Goal: Task Accomplishment & Management: Use online tool/utility

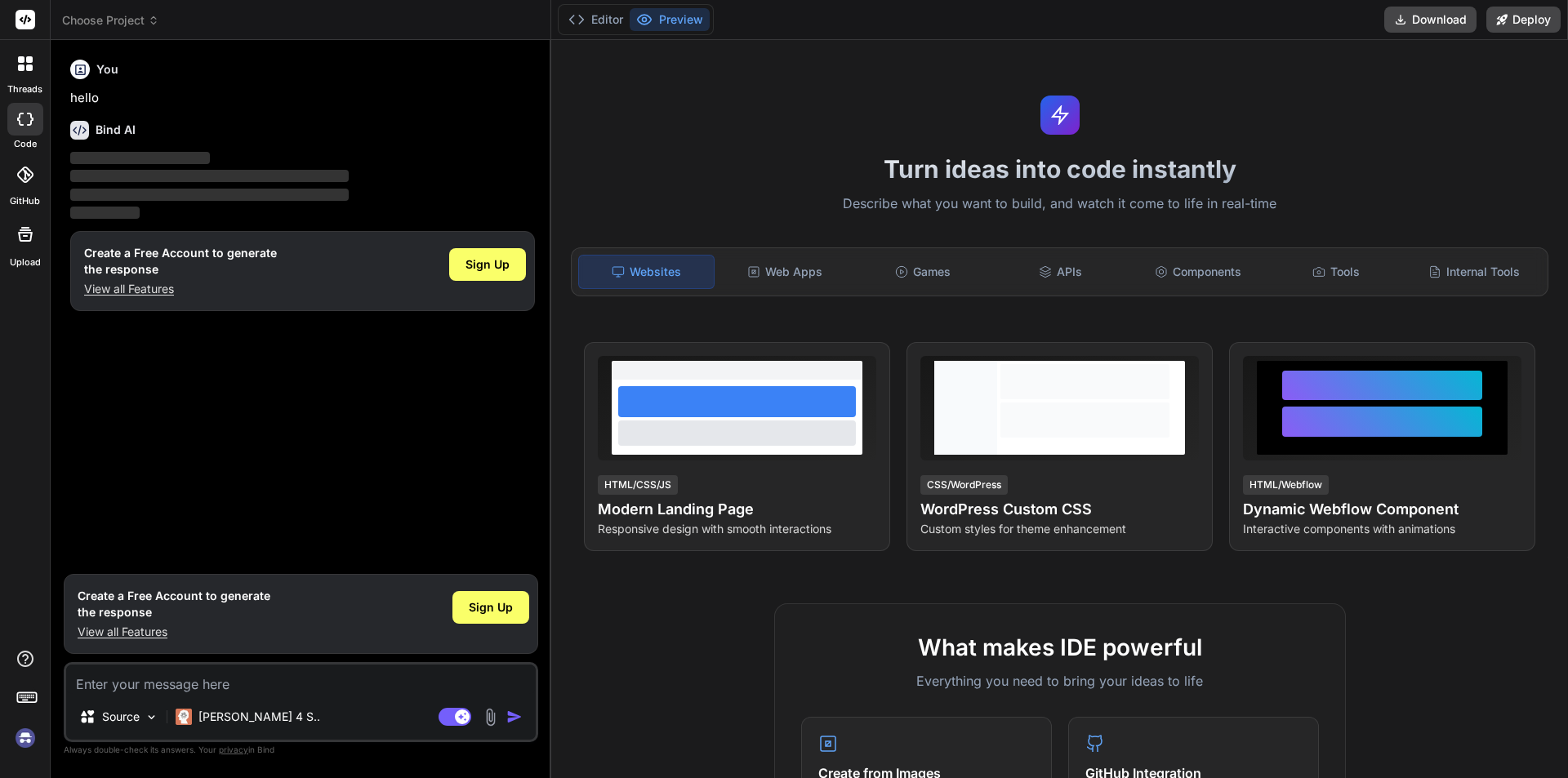
type textarea "x"
click at [104, 692] on textarea at bounding box center [301, 679] width 470 height 29
paste textarea "Monitor and compile unique professor and student (child) logins, by date and ti…"
type textarea "Monitor and compile unique professor and student (child) logins, by date and ti…"
type textarea "x"
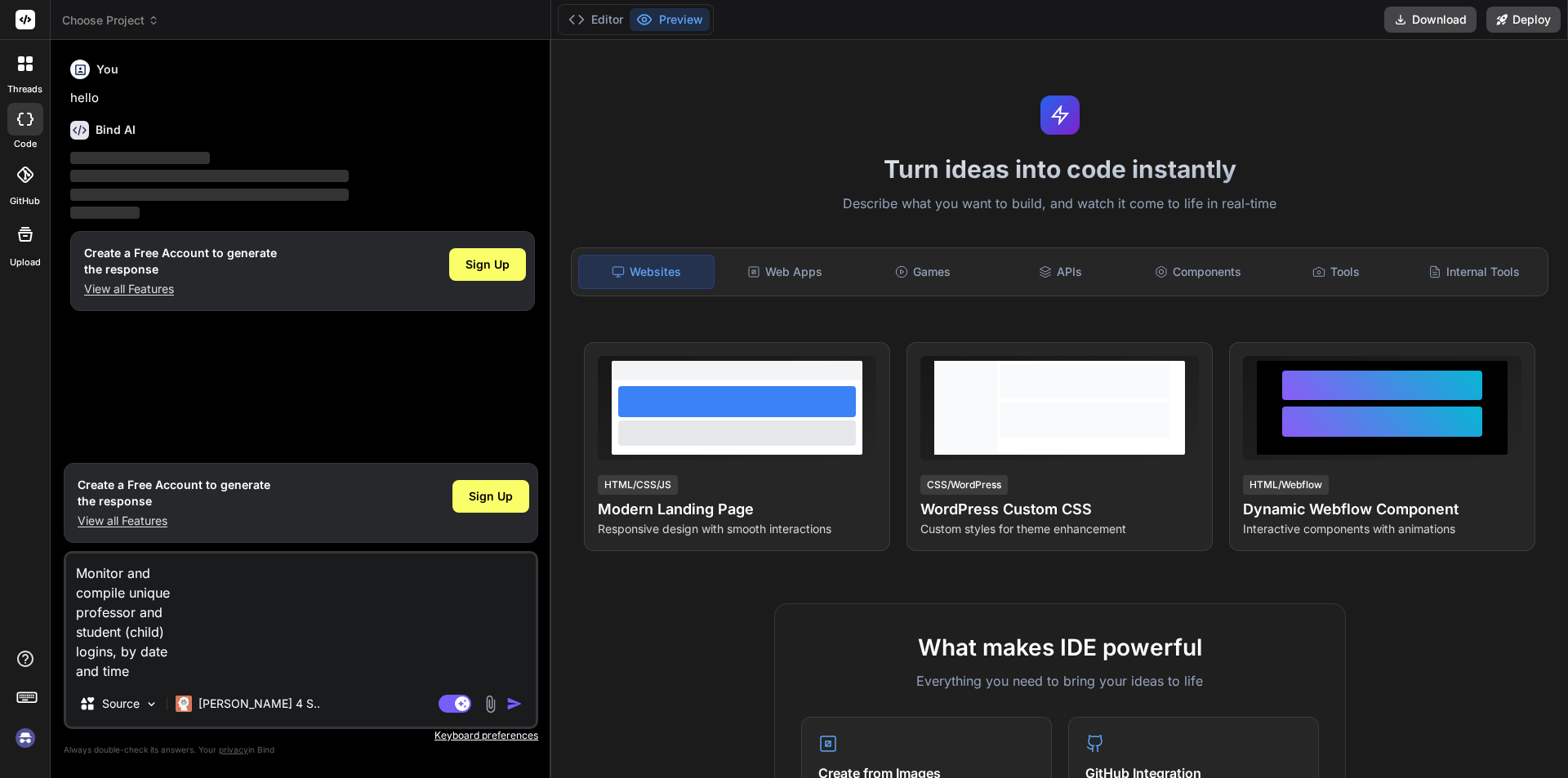
type textarea "Monitor and compile unique professor and student (child) logins, by date and ti…"
click at [507, 699] on img "button" at bounding box center [514, 703] width 16 height 16
click at [506, 704] on img "button" at bounding box center [514, 703] width 16 height 16
click at [218, 703] on p "[PERSON_NAME] 4 S.." at bounding box center [259, 703] width 122 height 16
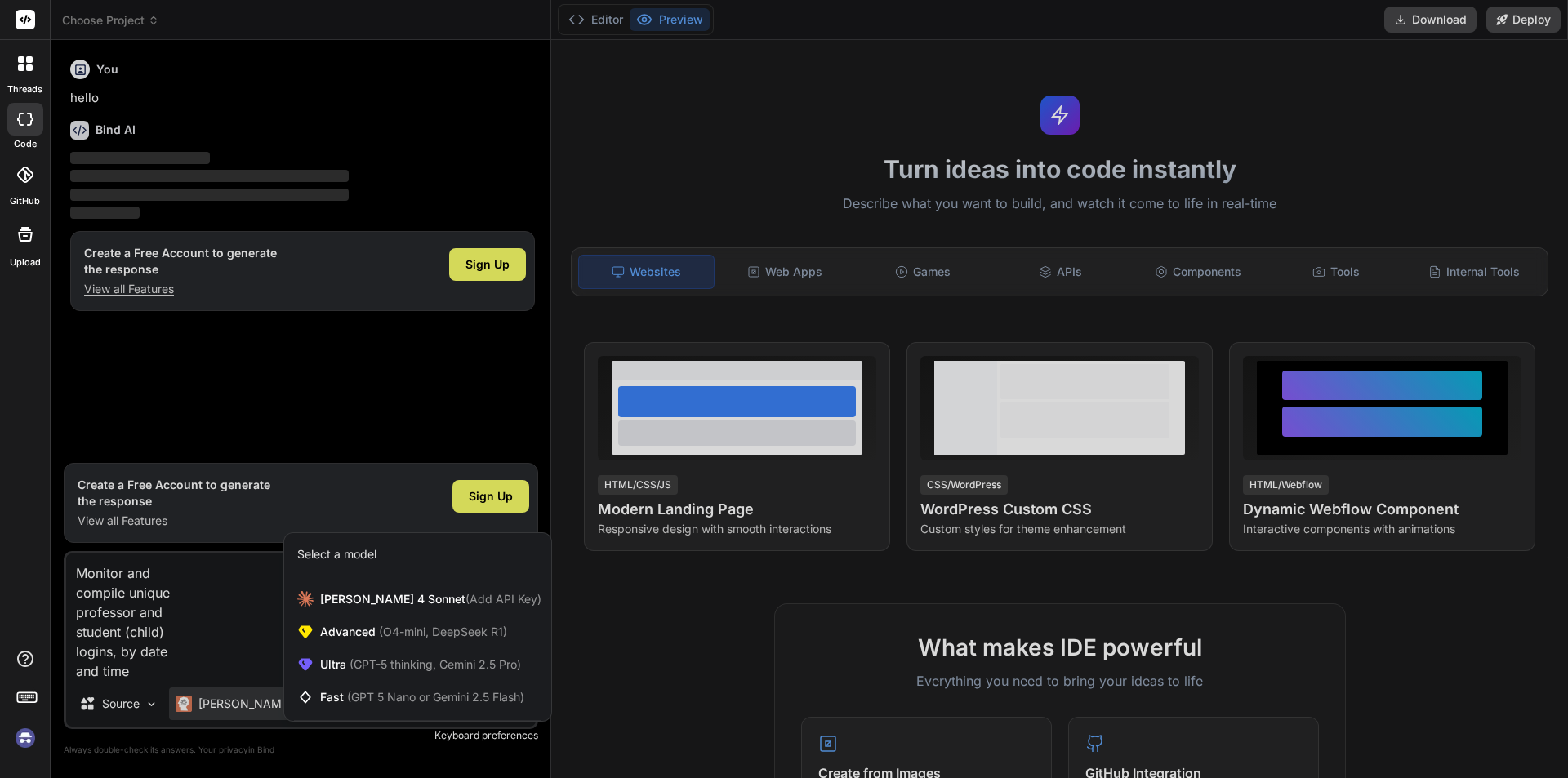
click at [138, 680] on div at bounding box center [784, 389] width 1568 height 778
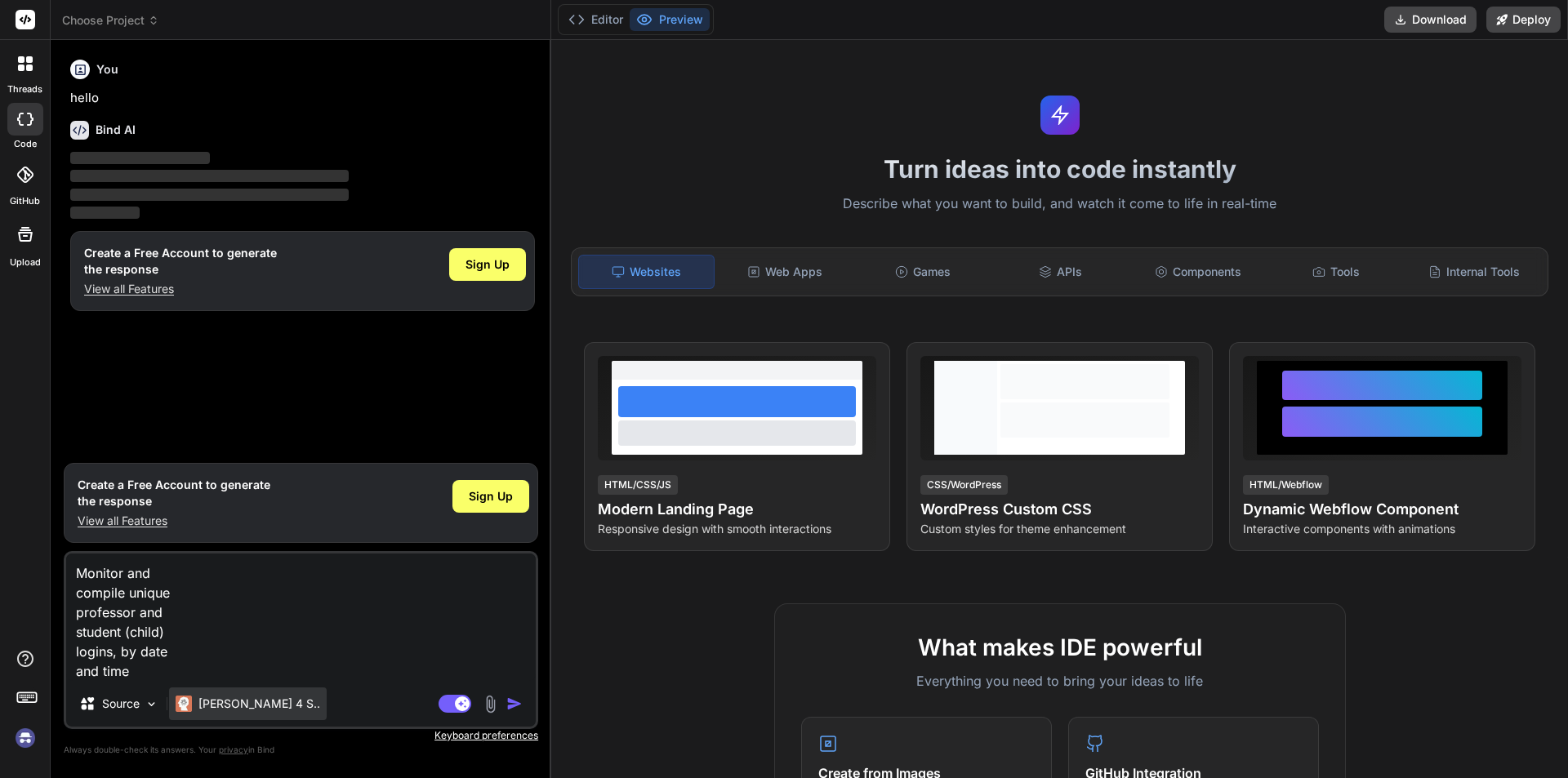
click at [198, 704] on div "[PERSON_NAME] 4 S.." at bounding box center [247, 703] width 144 height 16
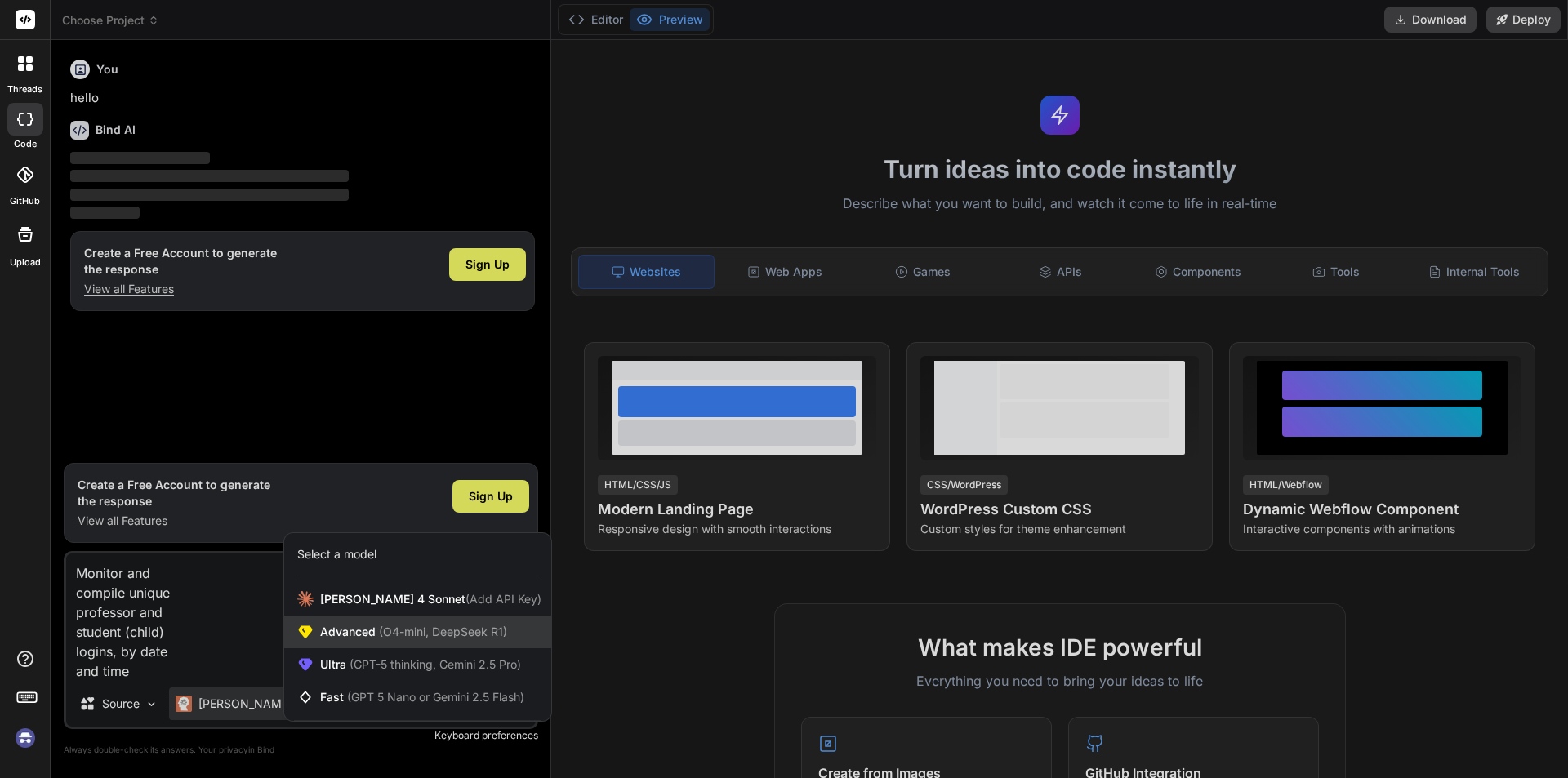
click at [335, 630] on span "Advanced (O4-mini, DeepSeek R1)" at bounding box center [413, 631] width 187 height 16
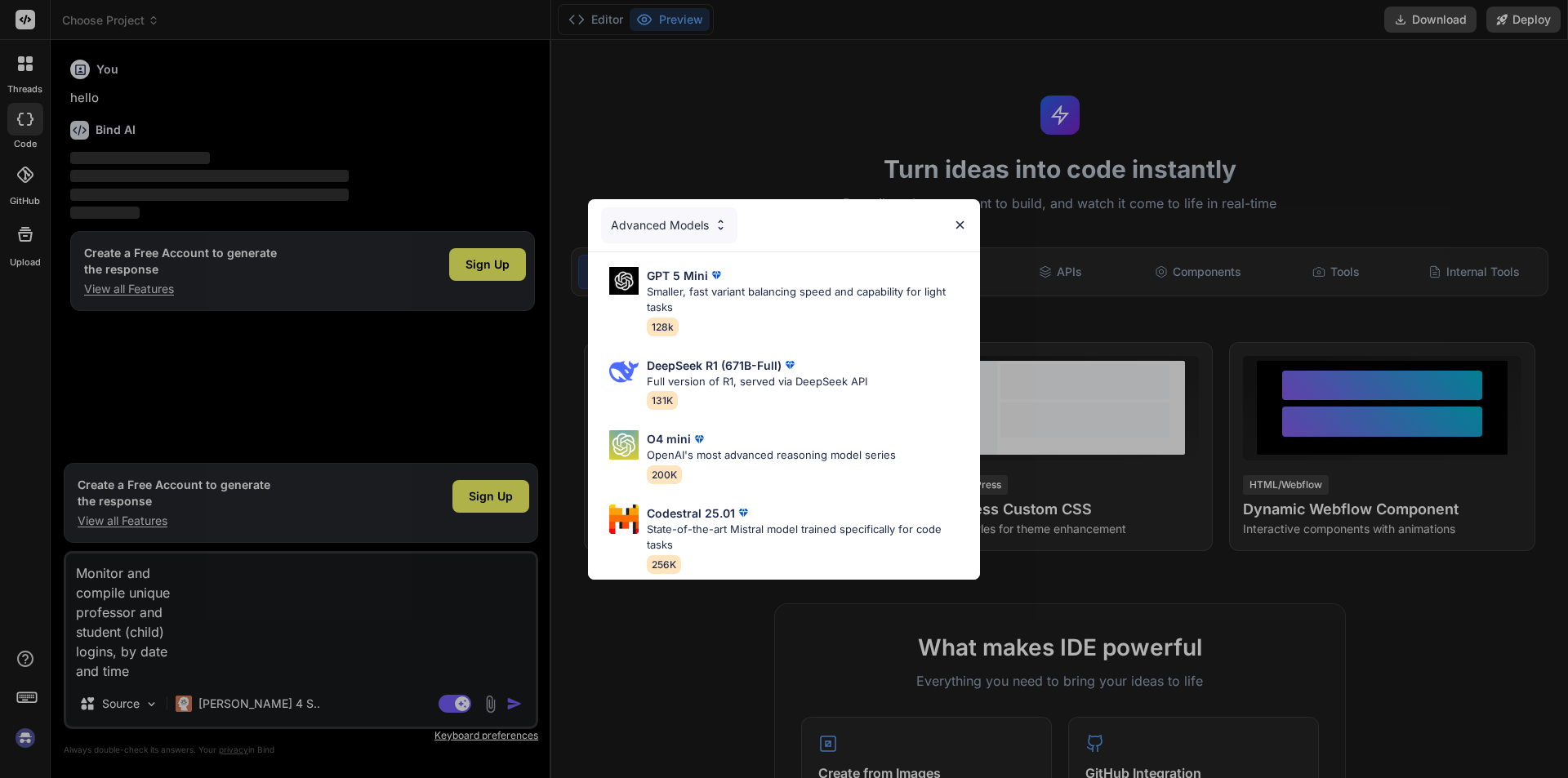
click at [955, 218] on img at bounding box center [960, 225] width 14 height 14
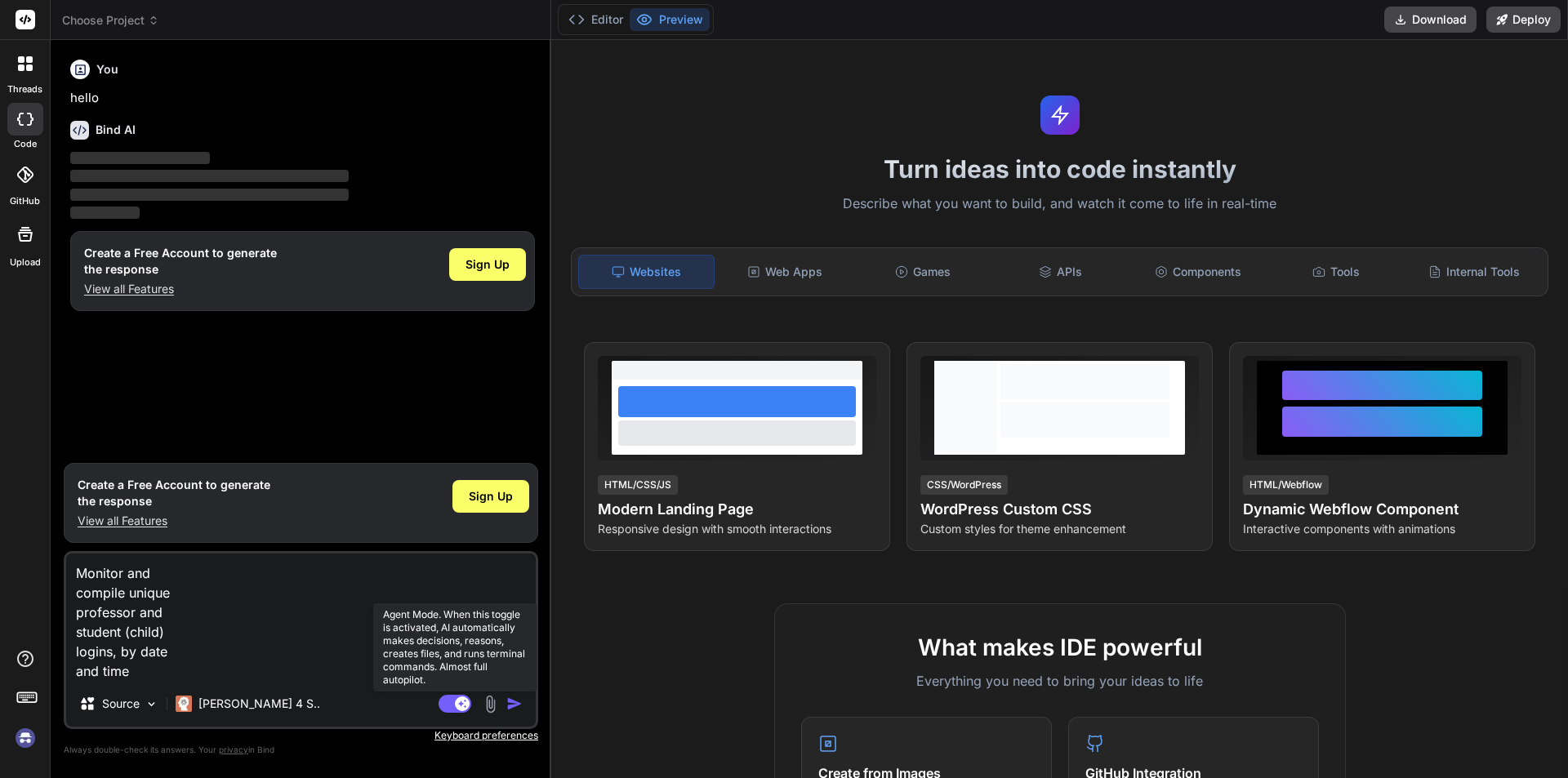
click at [463, 704] on icon at bounding box center [462, 703] width 8 height 8
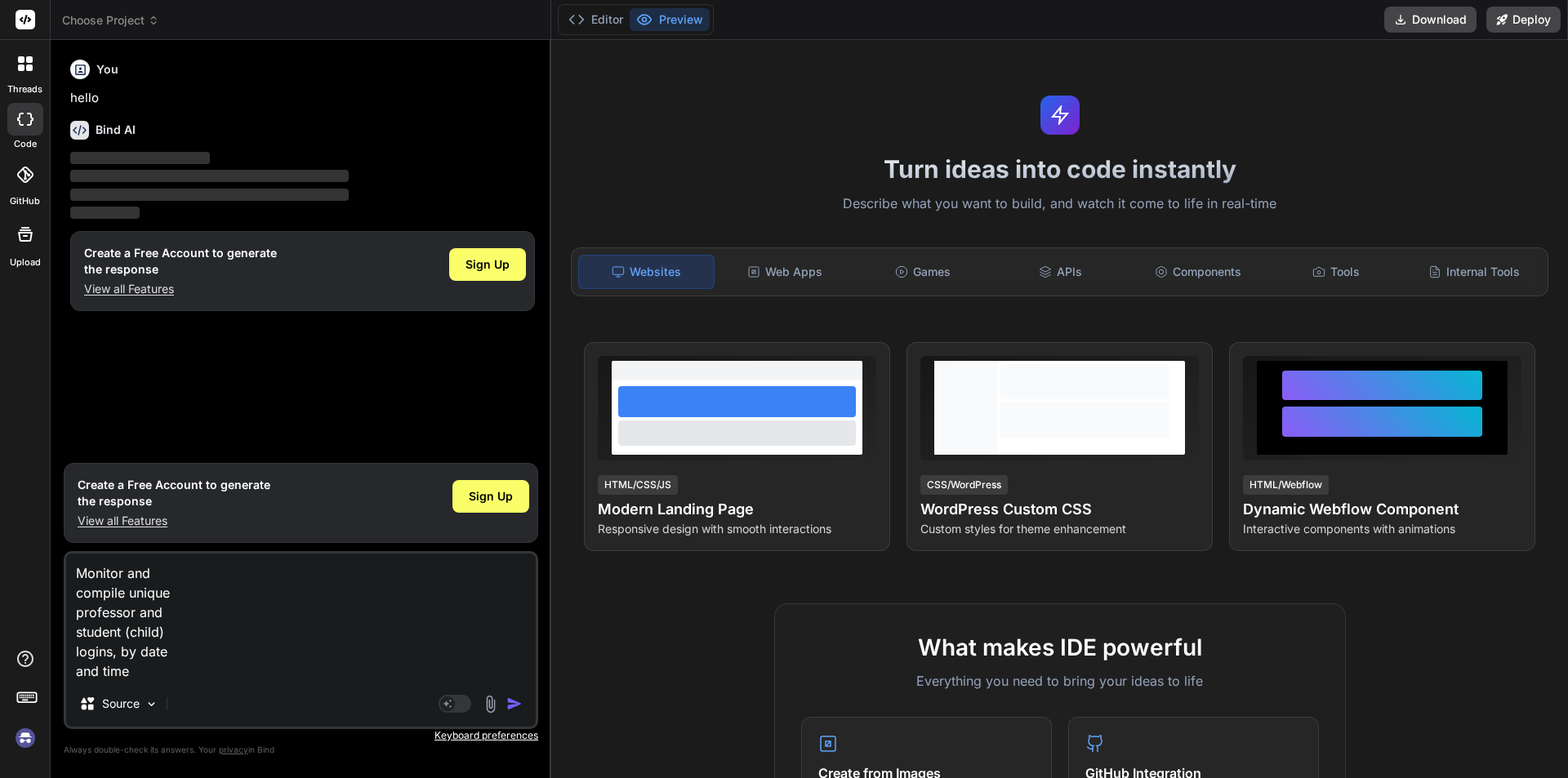
click at [503, 704] on div "Agent Mode. When this toggle is activated, AI automatically makes decisions, re…" at bounding box center [482, 703] width 94 height 19
click at [509, 704] on img "button" at bounding box center [514, 703] width 16 height 16
click at [156, 703] on img at bounding box center [151, 704] width 14 height 14
type textarea "x"
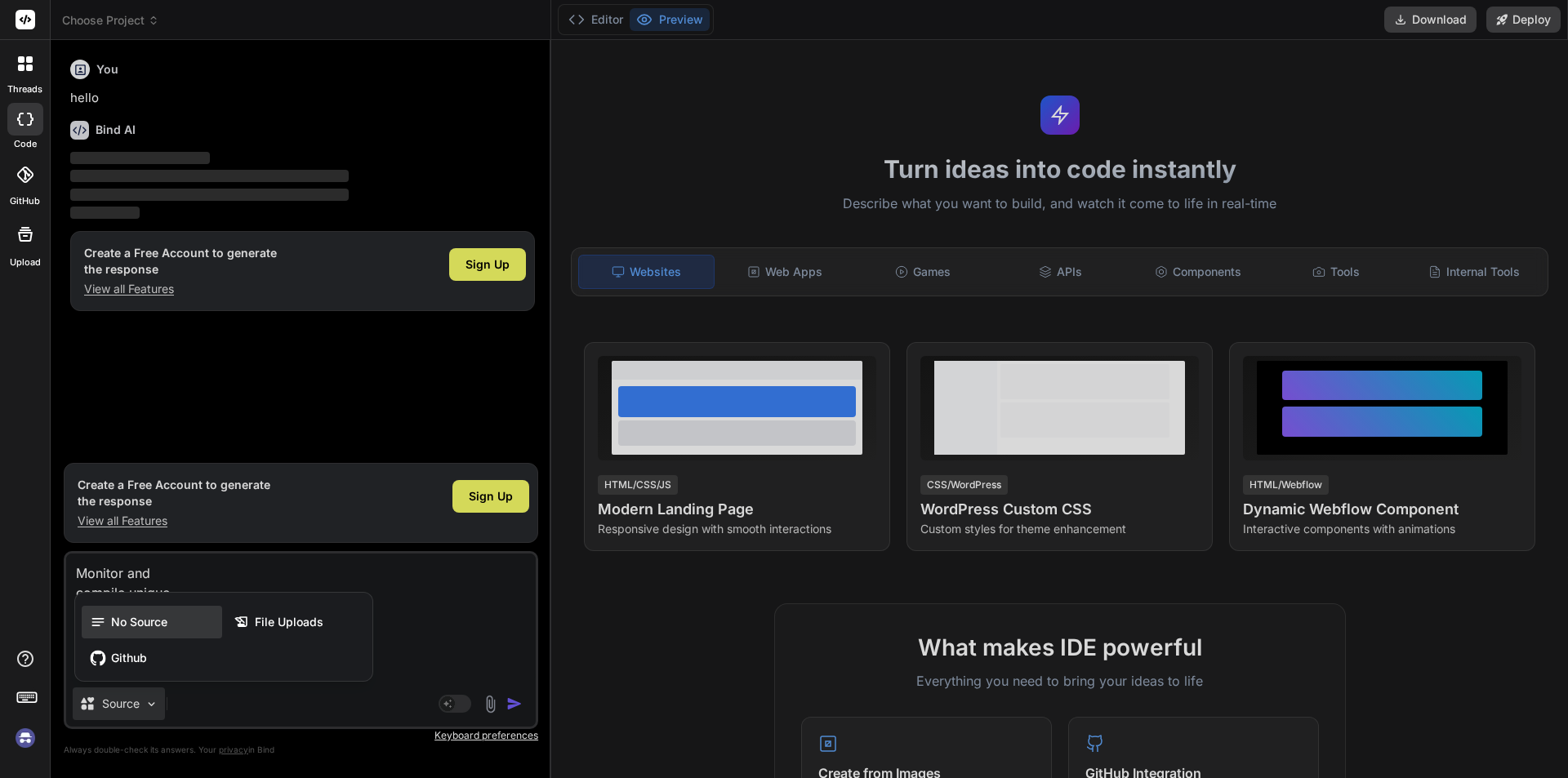
click at [151, 636] on div "No Source" at bounding box center [152, 622] width 141 height 33
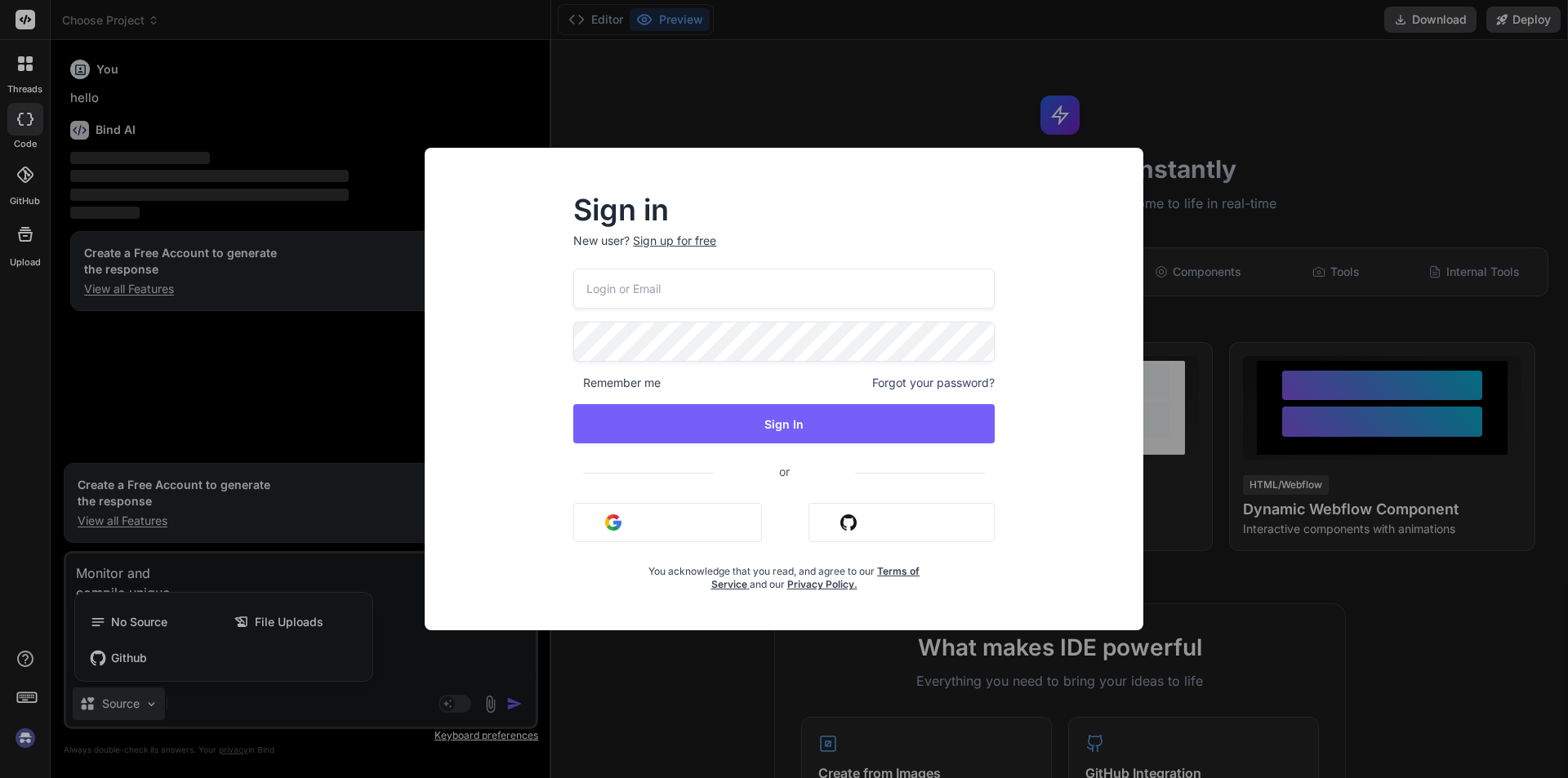
click at [586, 298] on input "email" at bounding box center [784, 288] width 422 height 40
click at [708, 294] on input "asif" at bounding box center [784, 288] width 422 height 40
click at [708, 294] on input "asifa" at bounding box center [784, 288] width 422 height 40
click at [702, 292] on input "asifa" at bounding box center [784, 288] width 422 height 40
drag, startPoint x: 697, startPoint y: 292, endPoint x: 437, endPoint y: 293, distance: 260.0
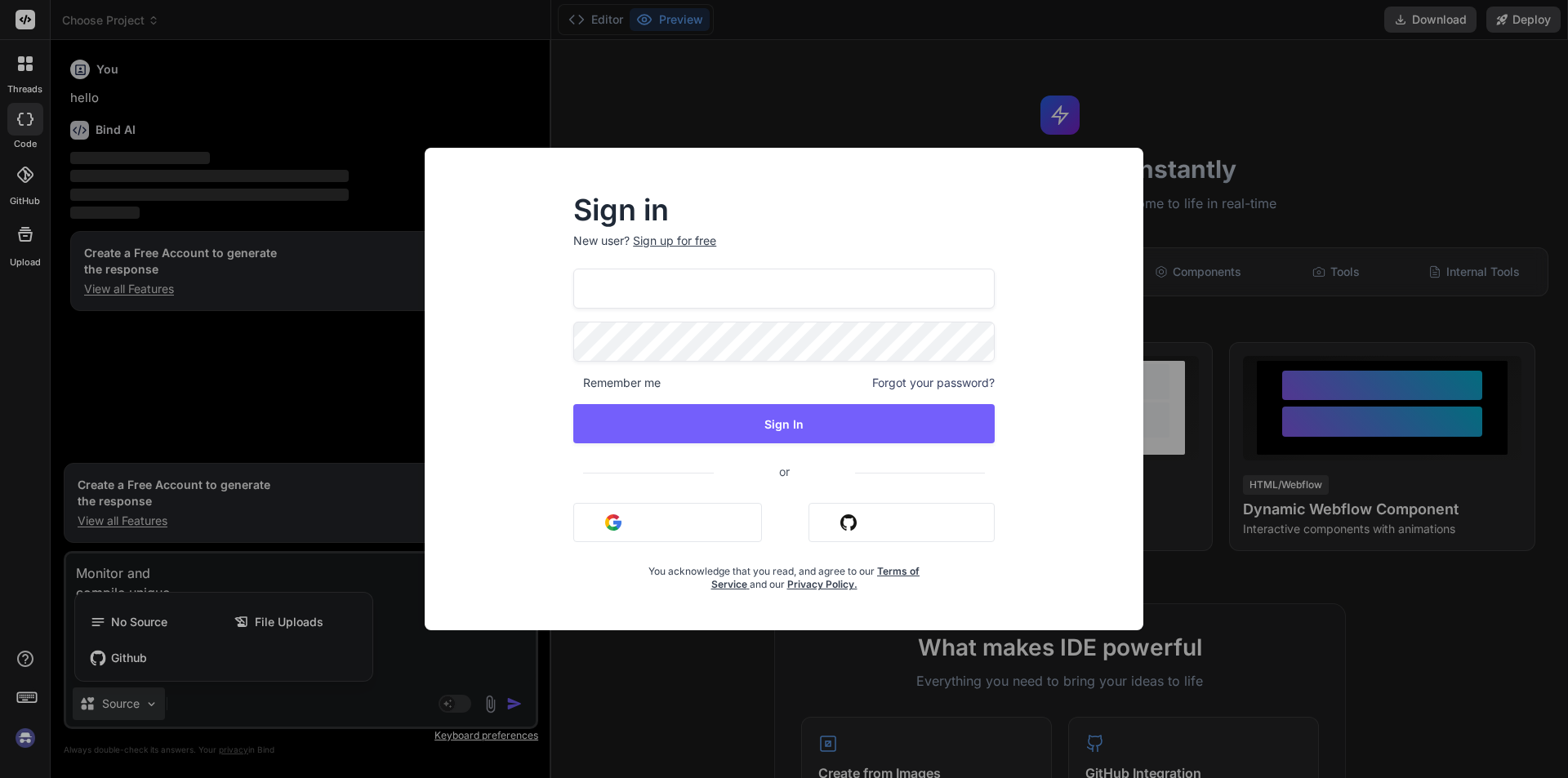
click at [437, 293] on div "Sign in New user? Sign up for free asifa Remember me Forgot your password? Sign…" at bounding box center [783, 389] width 719 height 483
drag, startPoint x: 708, startPoint y: 277, endPoint x: 442, endPoint y: 264, distance: 266.3
click at [442, 264] on div "Sign in New user? Sign up for free [EMAIL_ADDRESS][DOMAIN_NAME] Remember me For…" at bounding box center [784, 403] width 693 height 454
type input "[EMAIL_ADDRESS][DOMAIN_NAME]"
click at [745, 444] on div "[EMAIL_ADDRESS][DOMAIN_NAME] Remember me Forgot your password? Sign In or Sign …" at bounding box center [784, 429] width 422 height 323
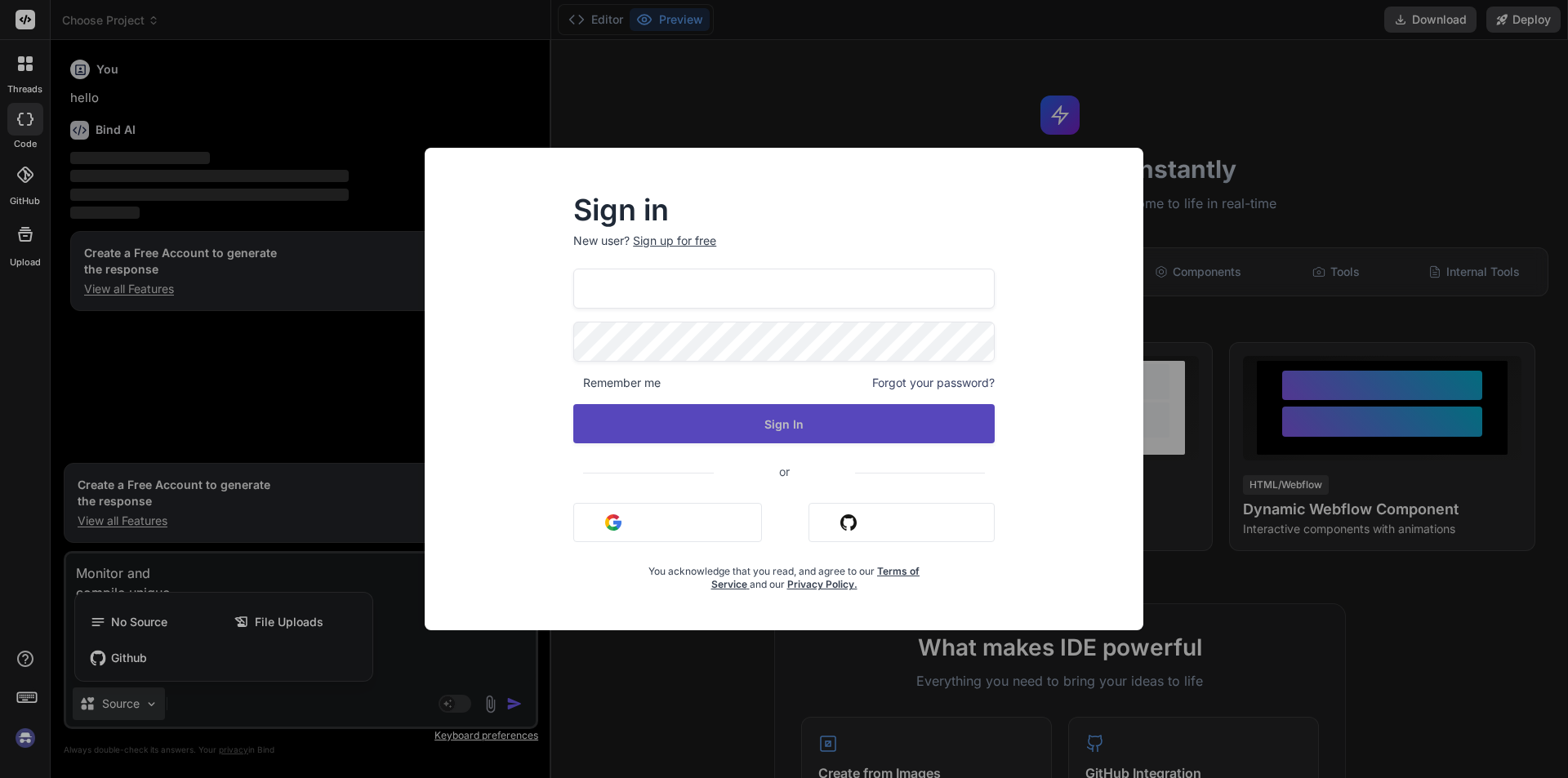
click at [747, 428] on button "Sign In" at bounding box center [784, 423] width 422 height 39
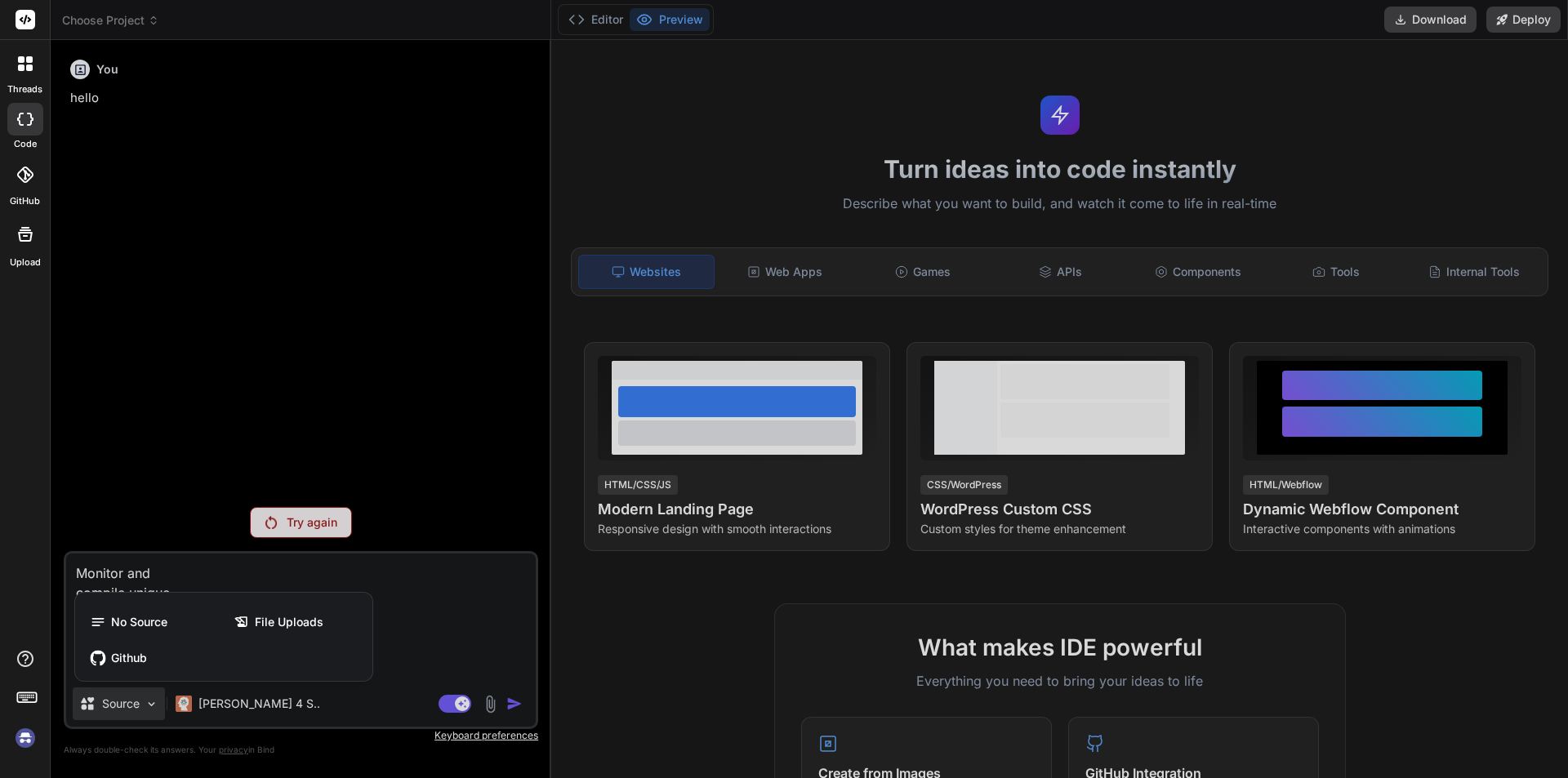
click at [298, 525] on div at bounding box center [784, 389] width 1568 height 778
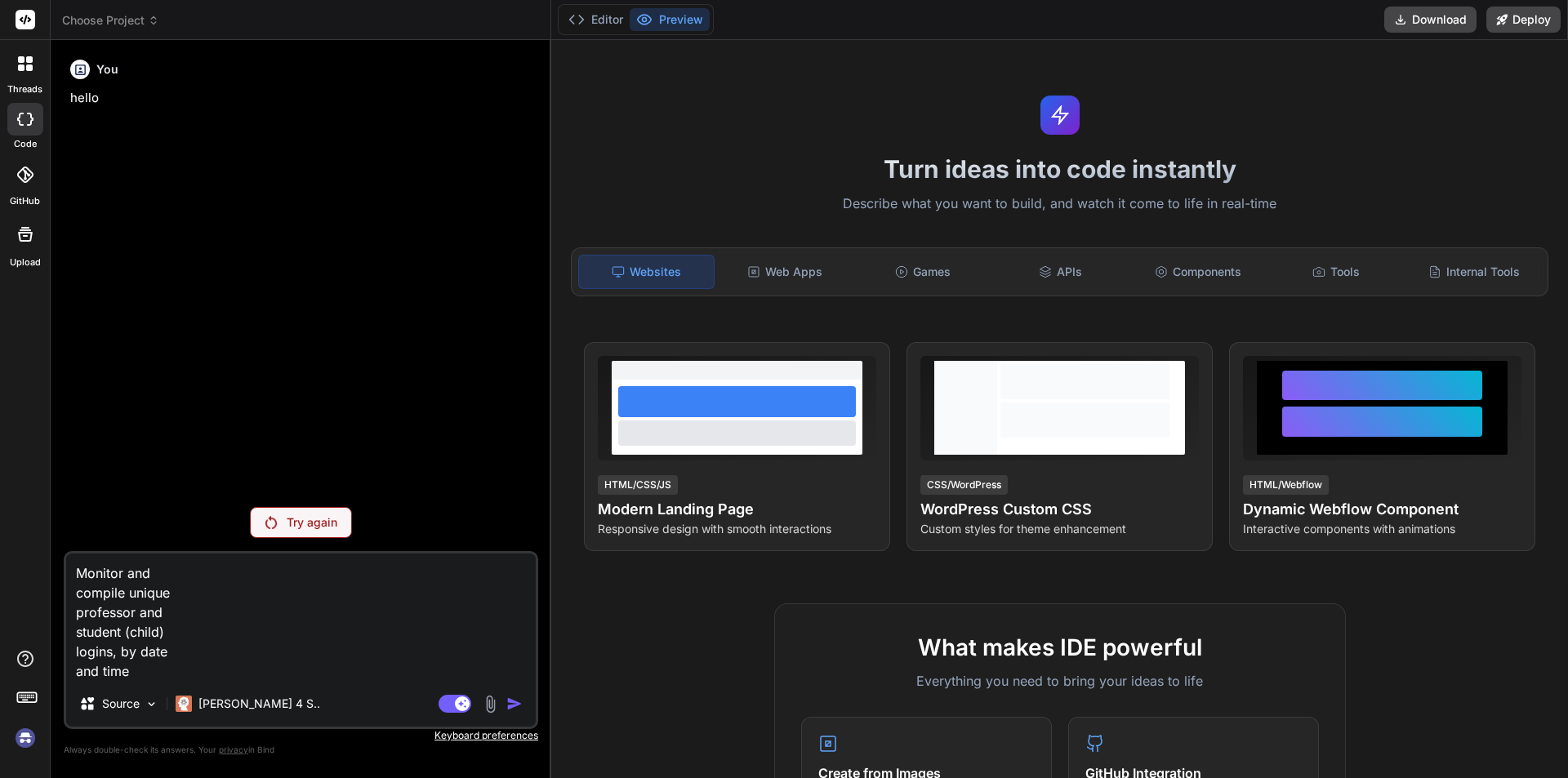
click at [298, 525] on p "Try again" at bounding box center [312, 522] width 50 height 16
click at [280, 518] on div "Try again" at bounding box center [301, 522] width 102 height 31
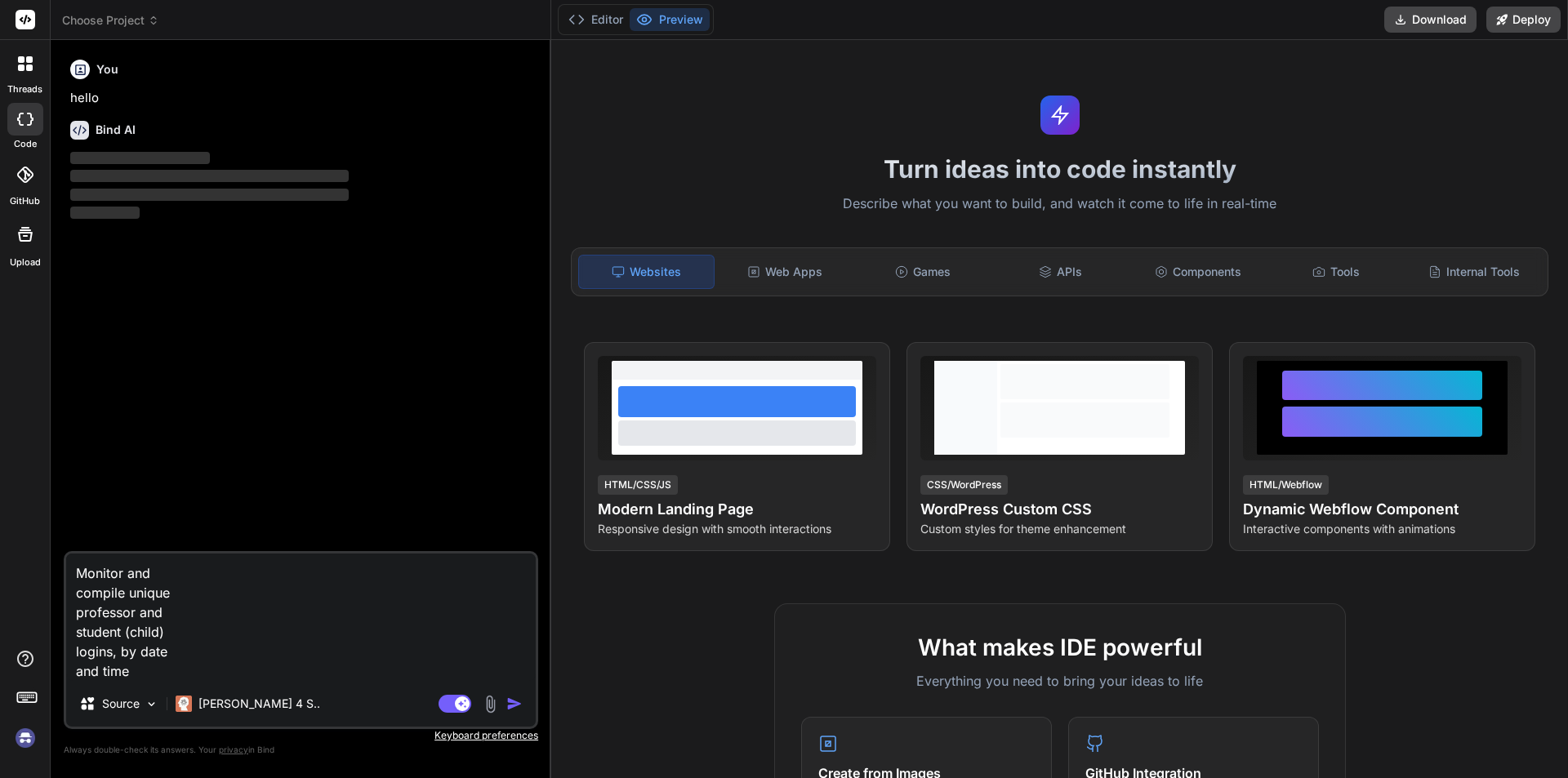
type textarea "x"
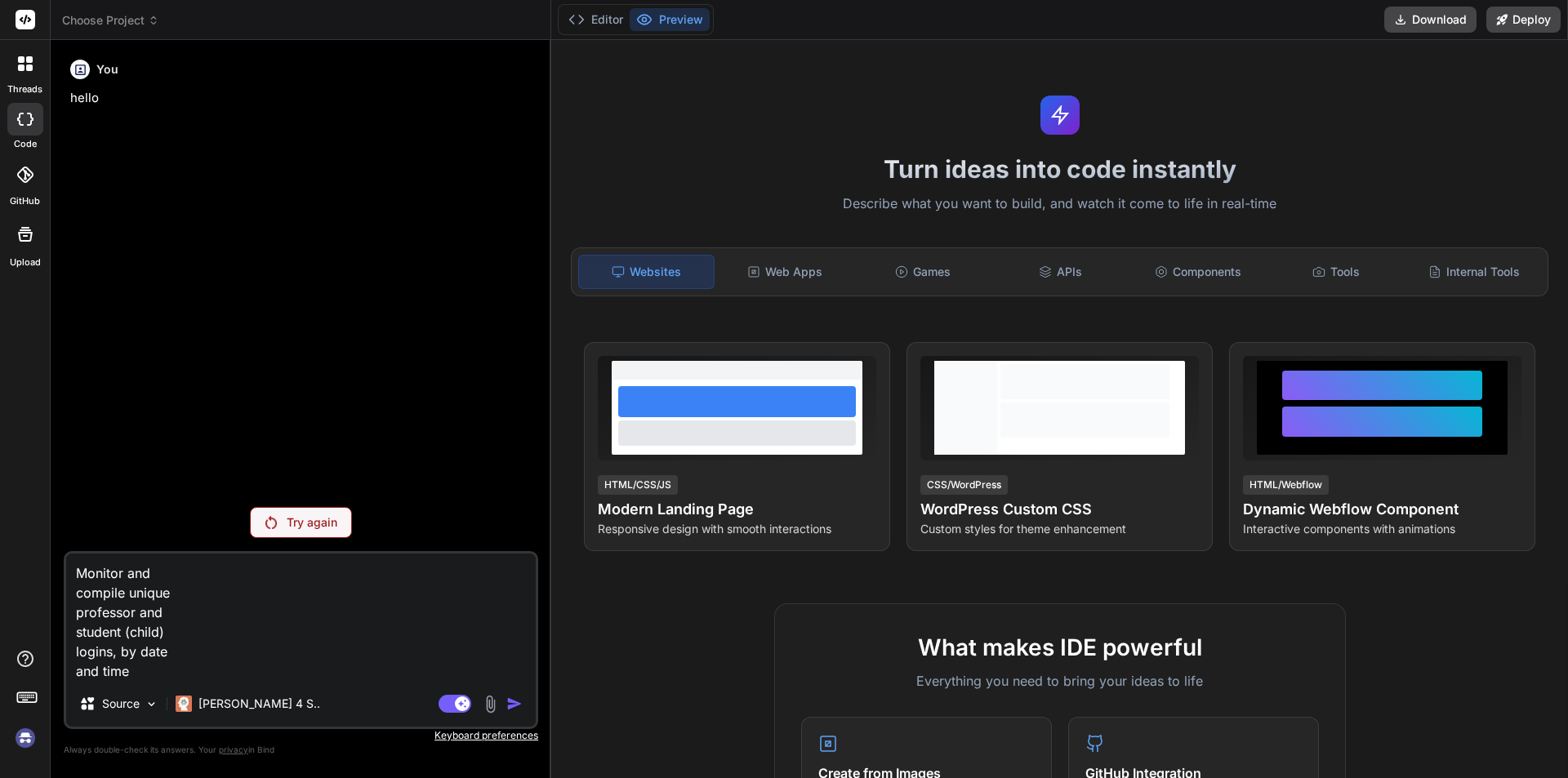
drag, startPoint x: 150, startPoint y: 674, endPoint x: 53, endPoint y: 553, distance: 155.1
click at [53, 553] on div "Bind AI Web Search Created with Pixso. Code Generator You hello Try again Monit…" at bounding box center [300, 408] width 501 height 737
type textarea "x"
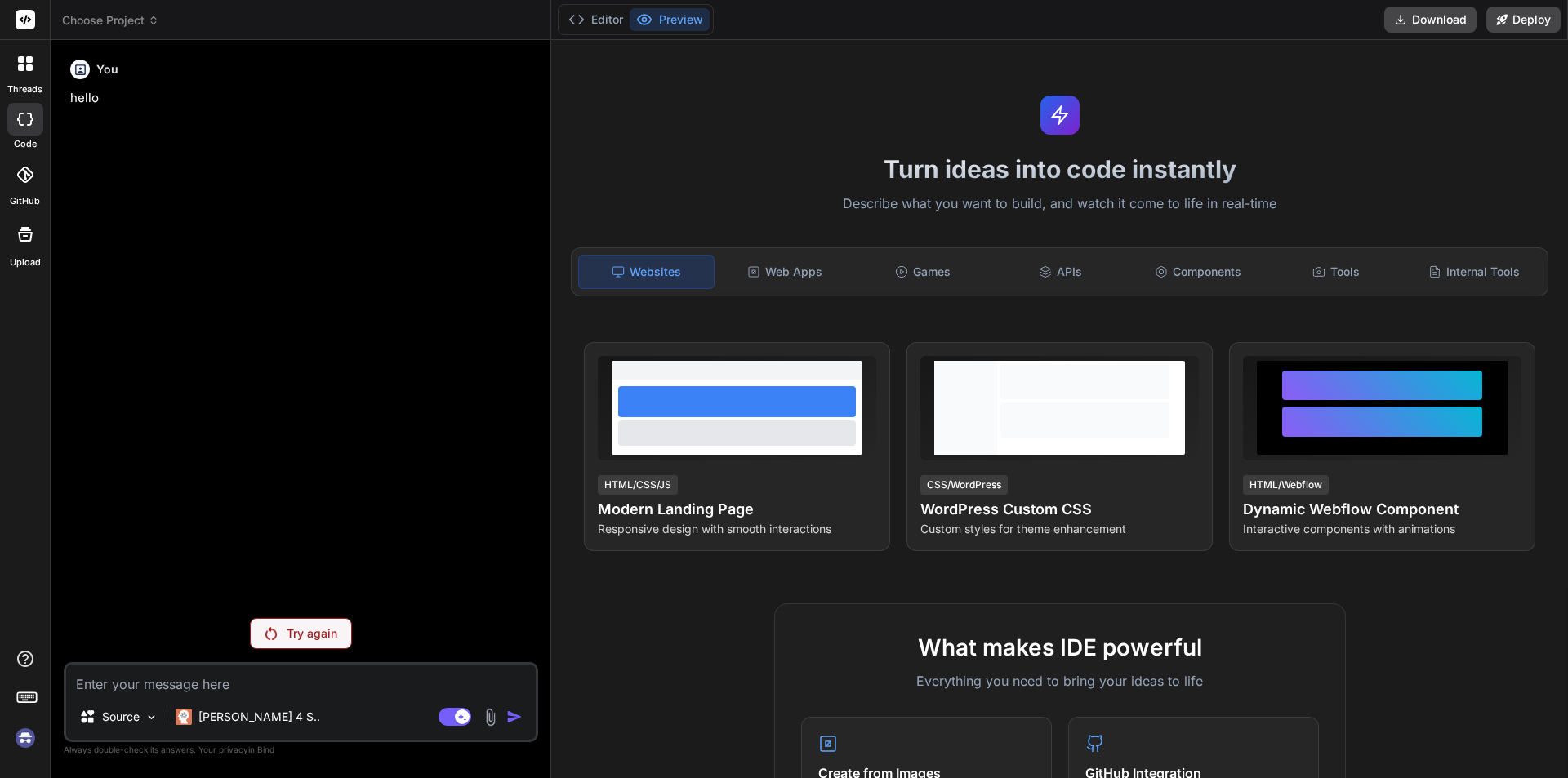
click at [17, 744] on img at bounding box center [25, 738] width 28 height 28
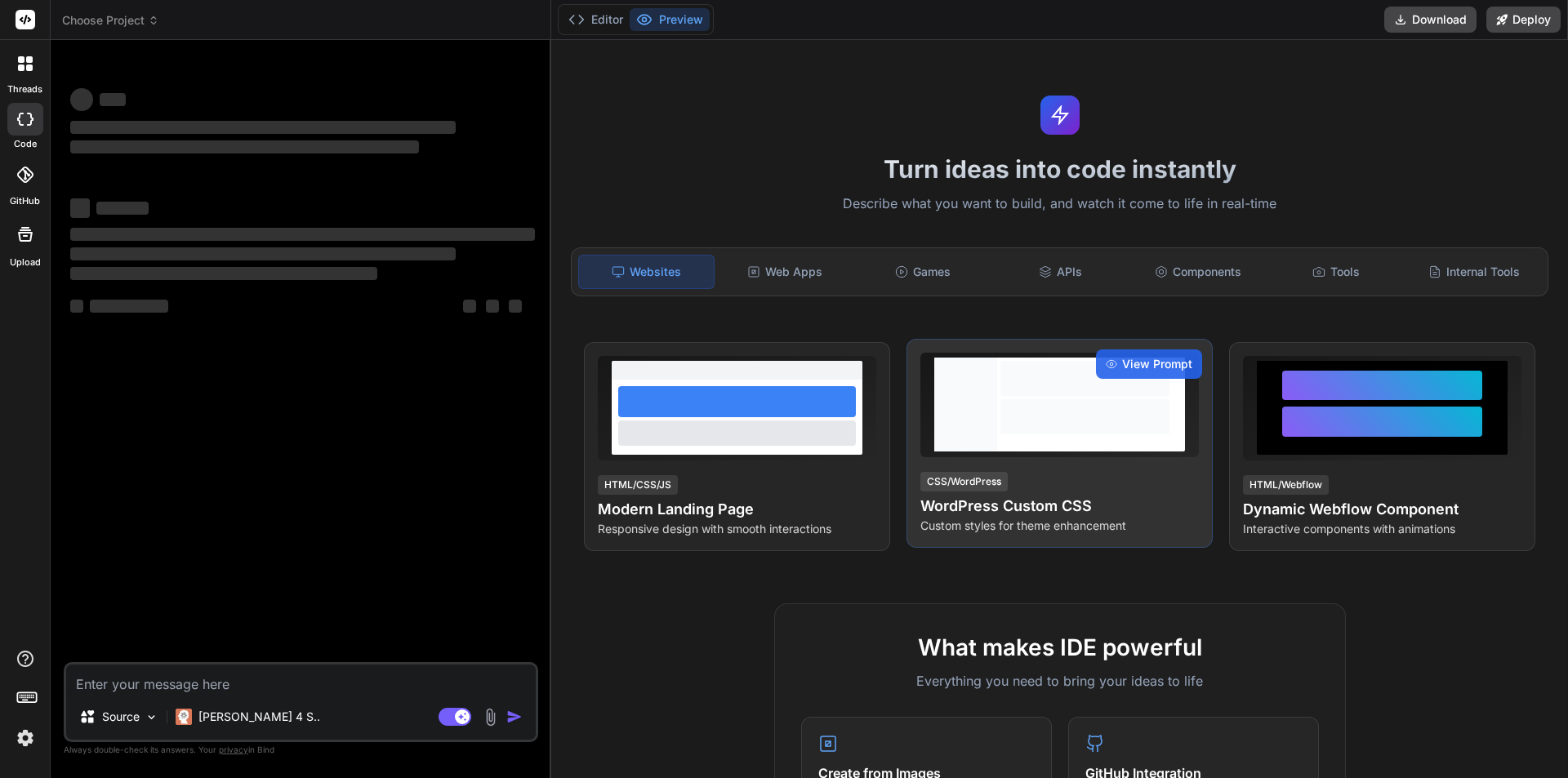
type textarea "x"
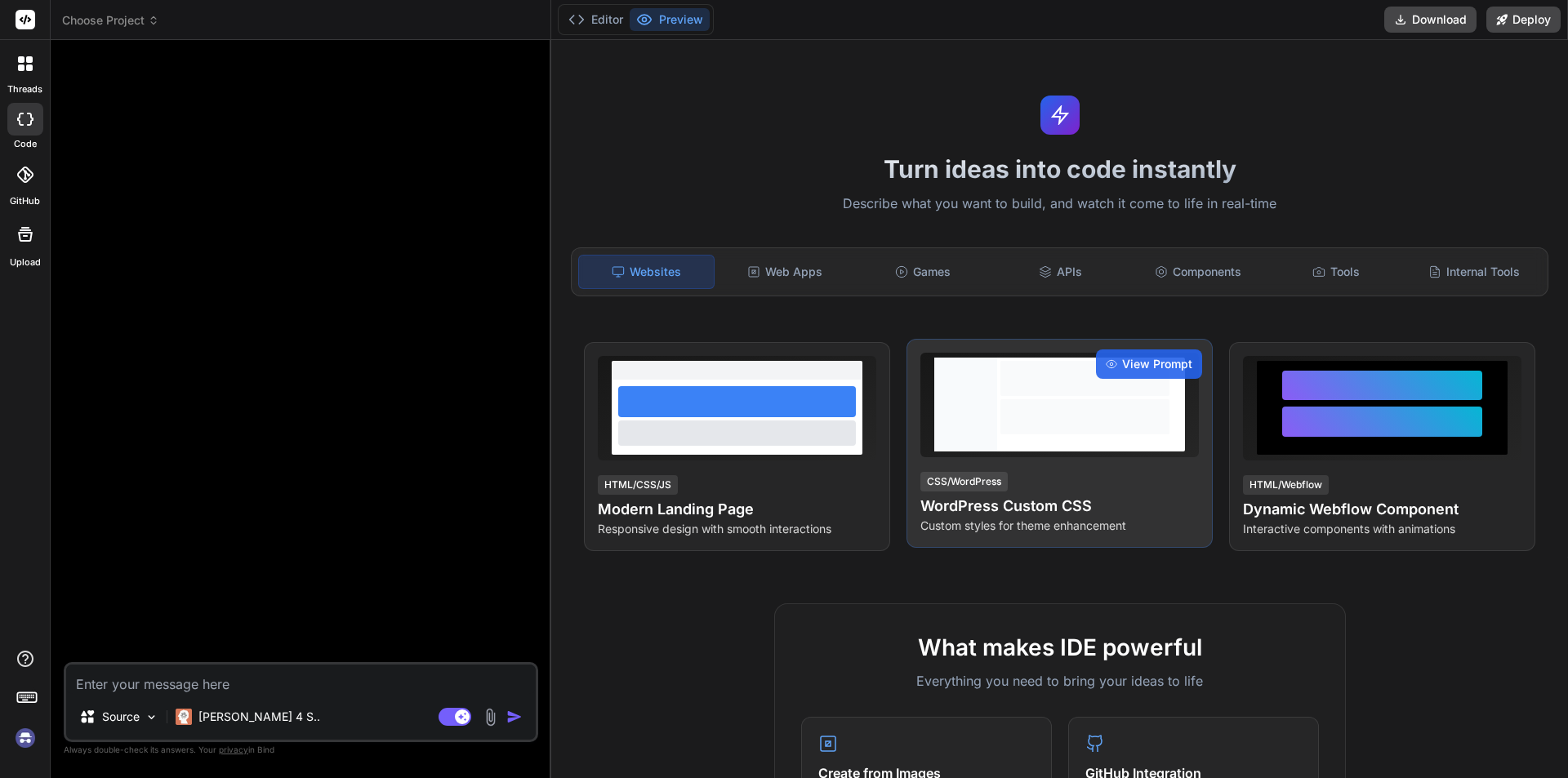
scroll to position [16, 0]
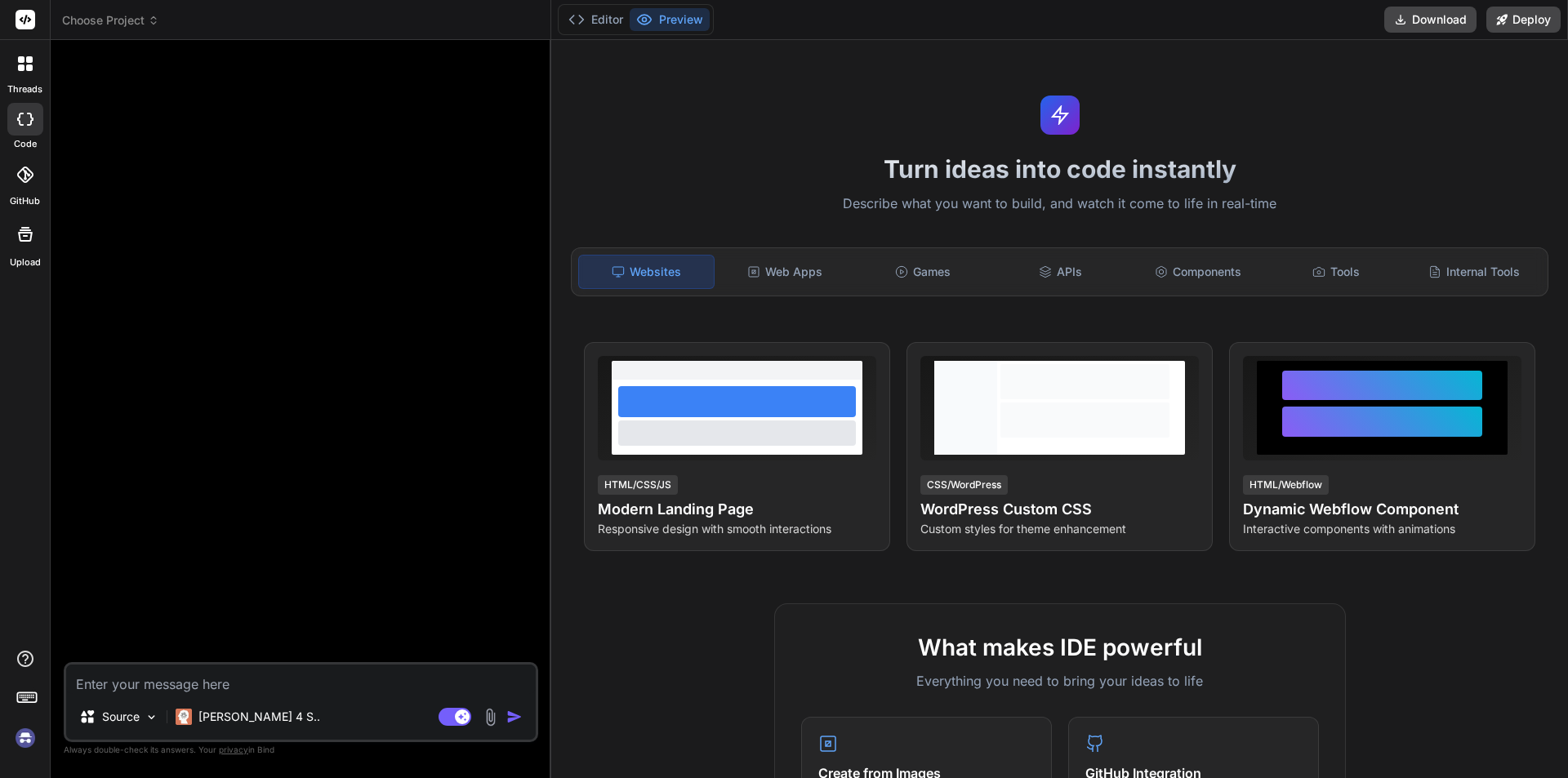
click at [126, 663] on div "Source Claude 4 S.. Agent Mode. When this toggle is activated, AI automatically…" at bounding box center [301, 702] width 475 height 80
click at [221, 679] on textarea at bounding box center [301, 679] width 470 height 29
paste textarea "Monitor and compile unique professor and student (child) logins, by date and ti…"
type textarea "Monitor and compile unique professor and student (child) logins, by date and ti…"
type textarea "x"
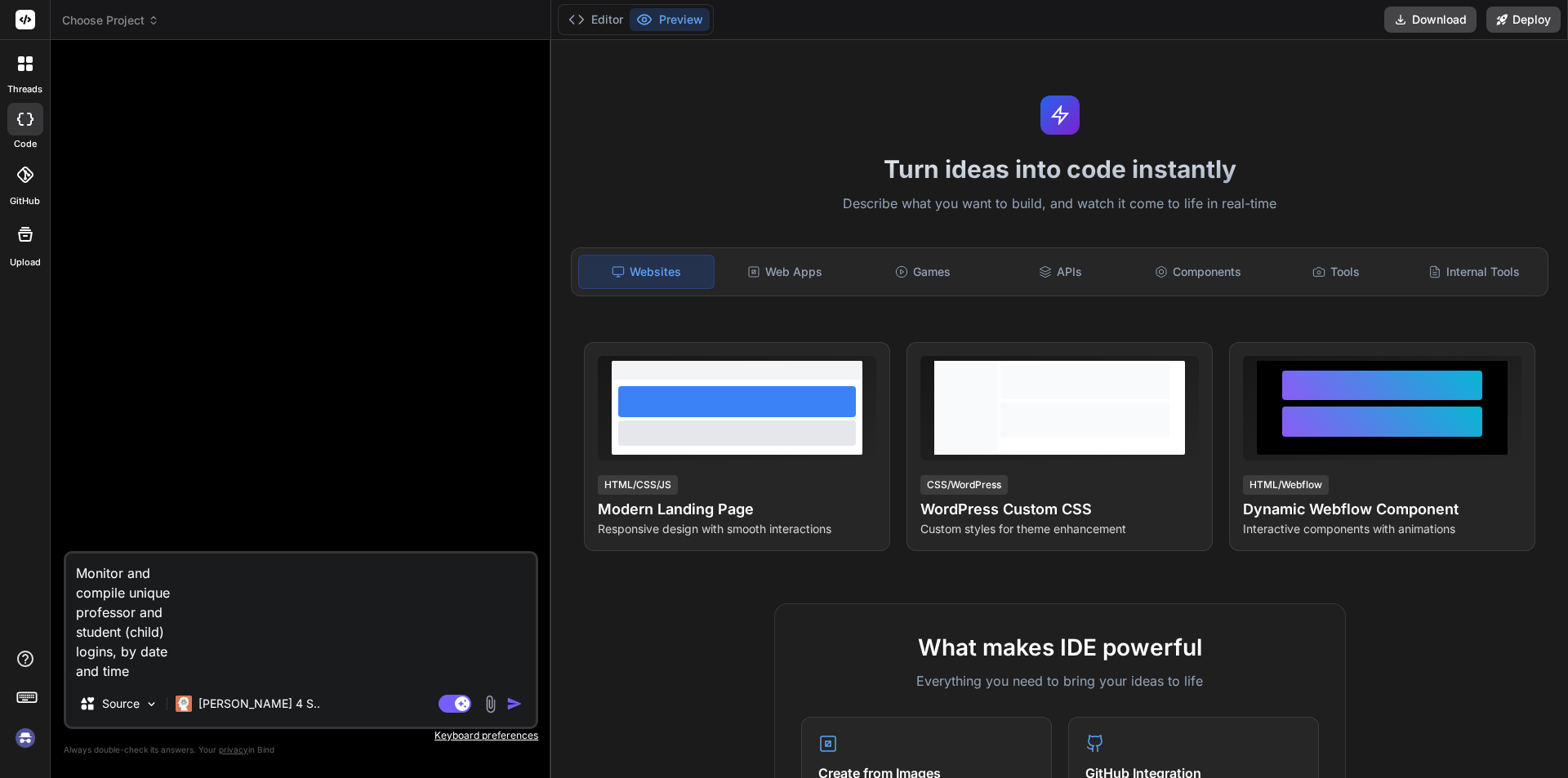
type textarea "Monitor and compile unique professor and student (child) logins, by date and ti…"
click at [13, 740] on img at bounding box center [25, 738] width 28 height 28
click at [517, 703] on img "button" at bounding box center [514, 703] width 16 height 16
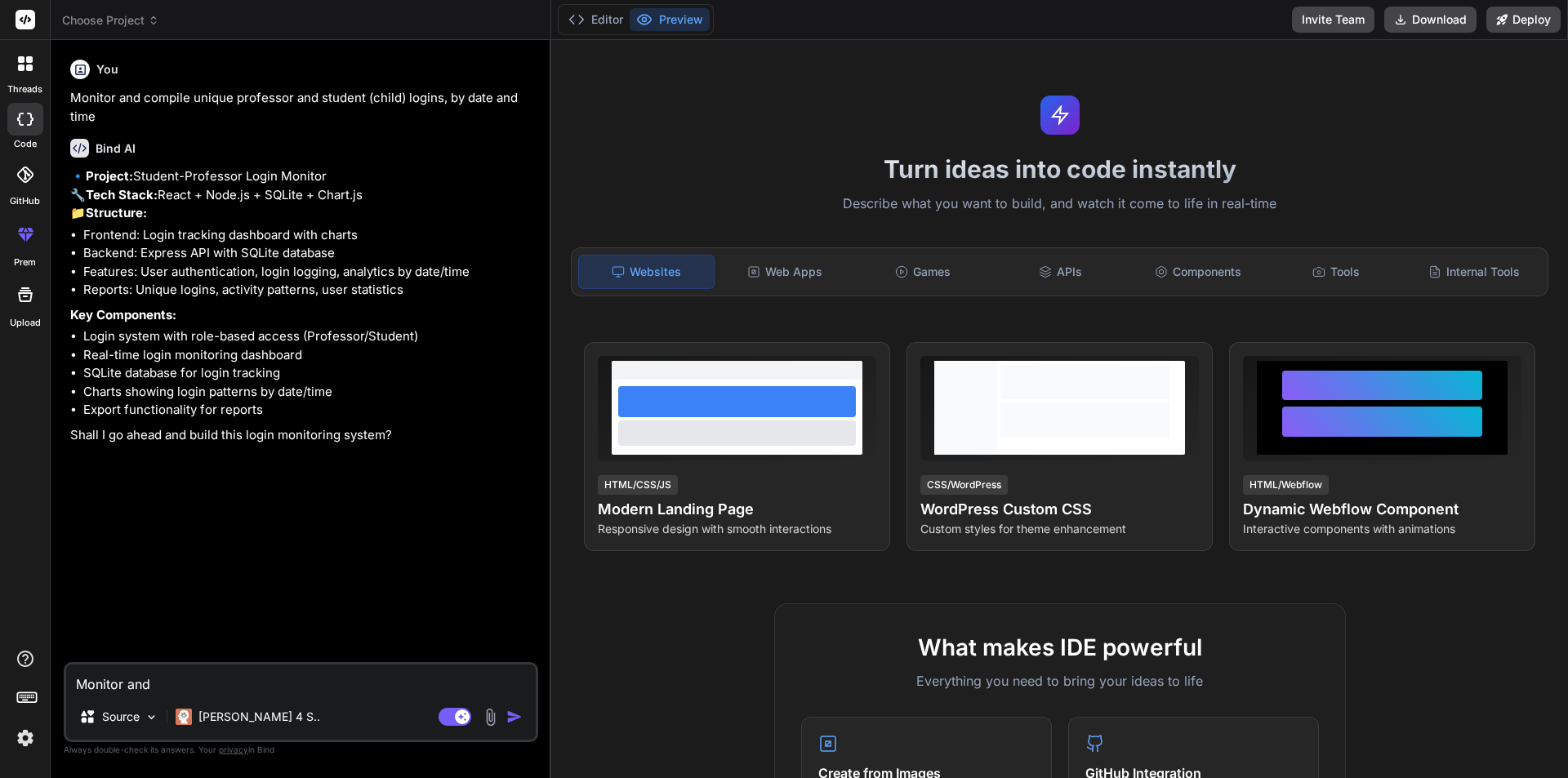
type textarea "x"
click at [161, 668] on textarea "Monitor and compile unique professor and student (child) logins, by date and ti…" at bounding box center [301, 679] width 470 height 29
type textarea "i"
type textarea "x"
type textarea "i"
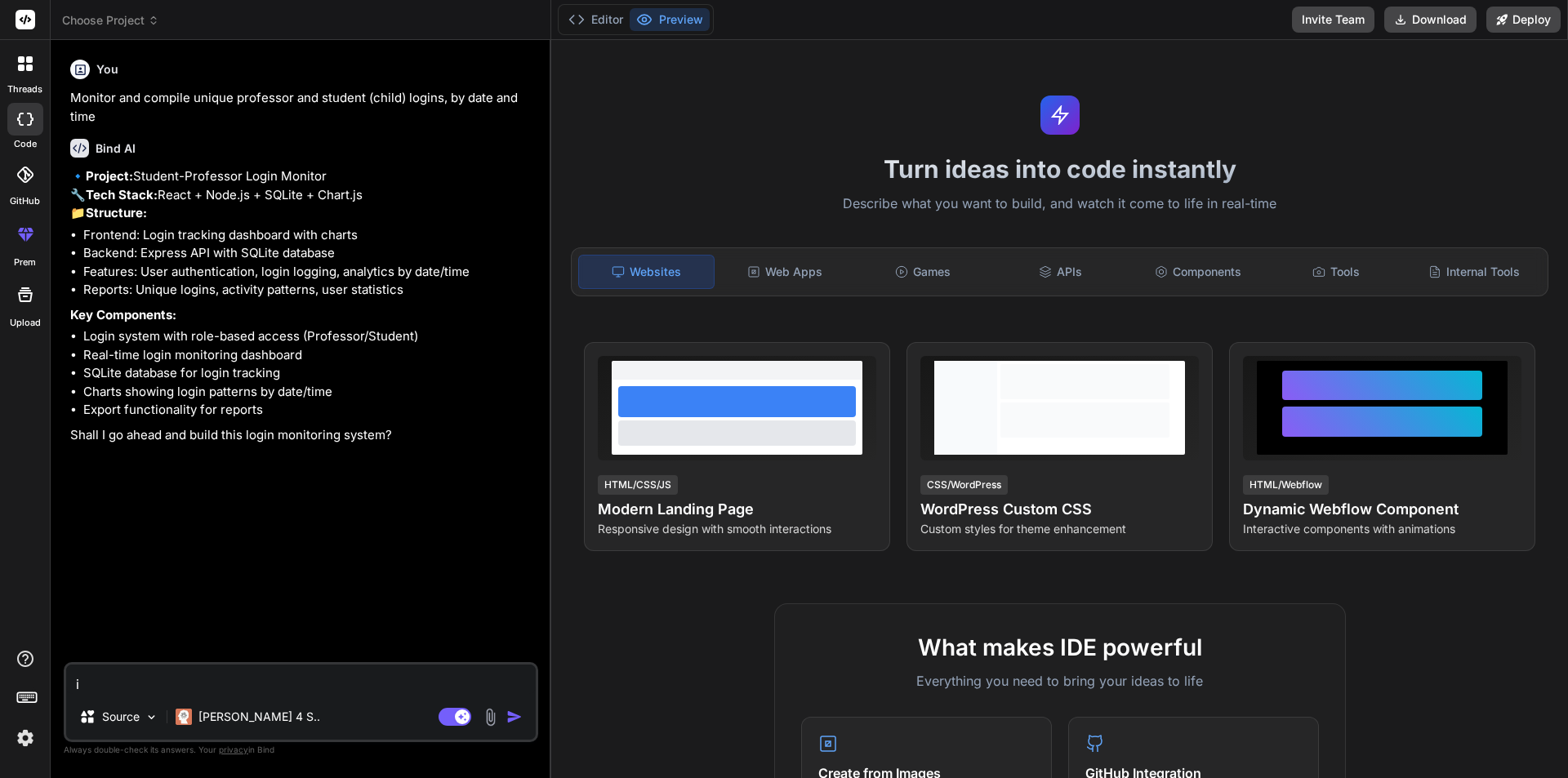
type textarea "x"
type textarea "i w"
type textarea "x"
type textarea "i wa"
type textarea "x"
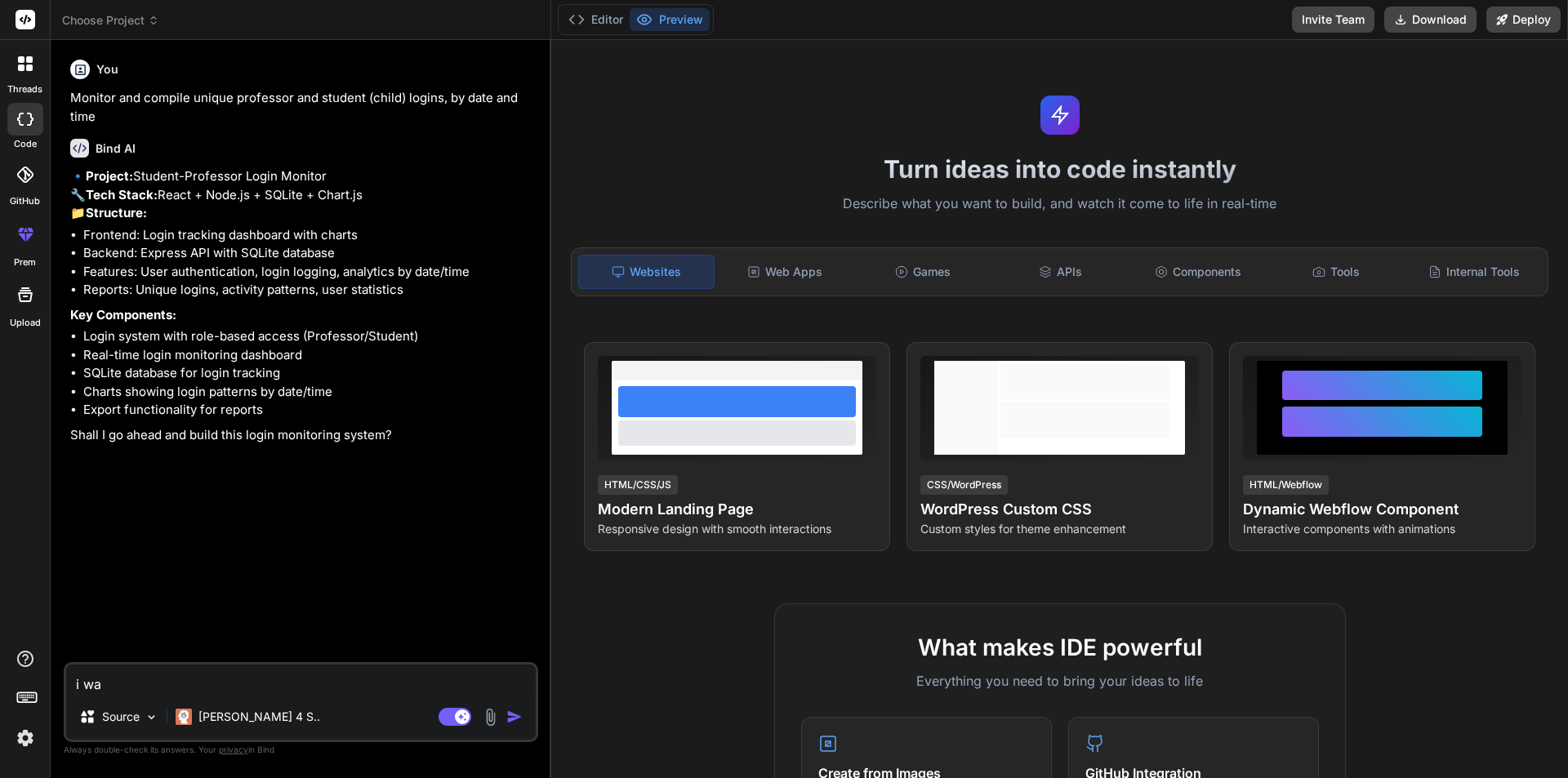
type textarea "i wan"
type textarea "x"
type textarea "i want"
type textarea "x"
type textarea "i want"
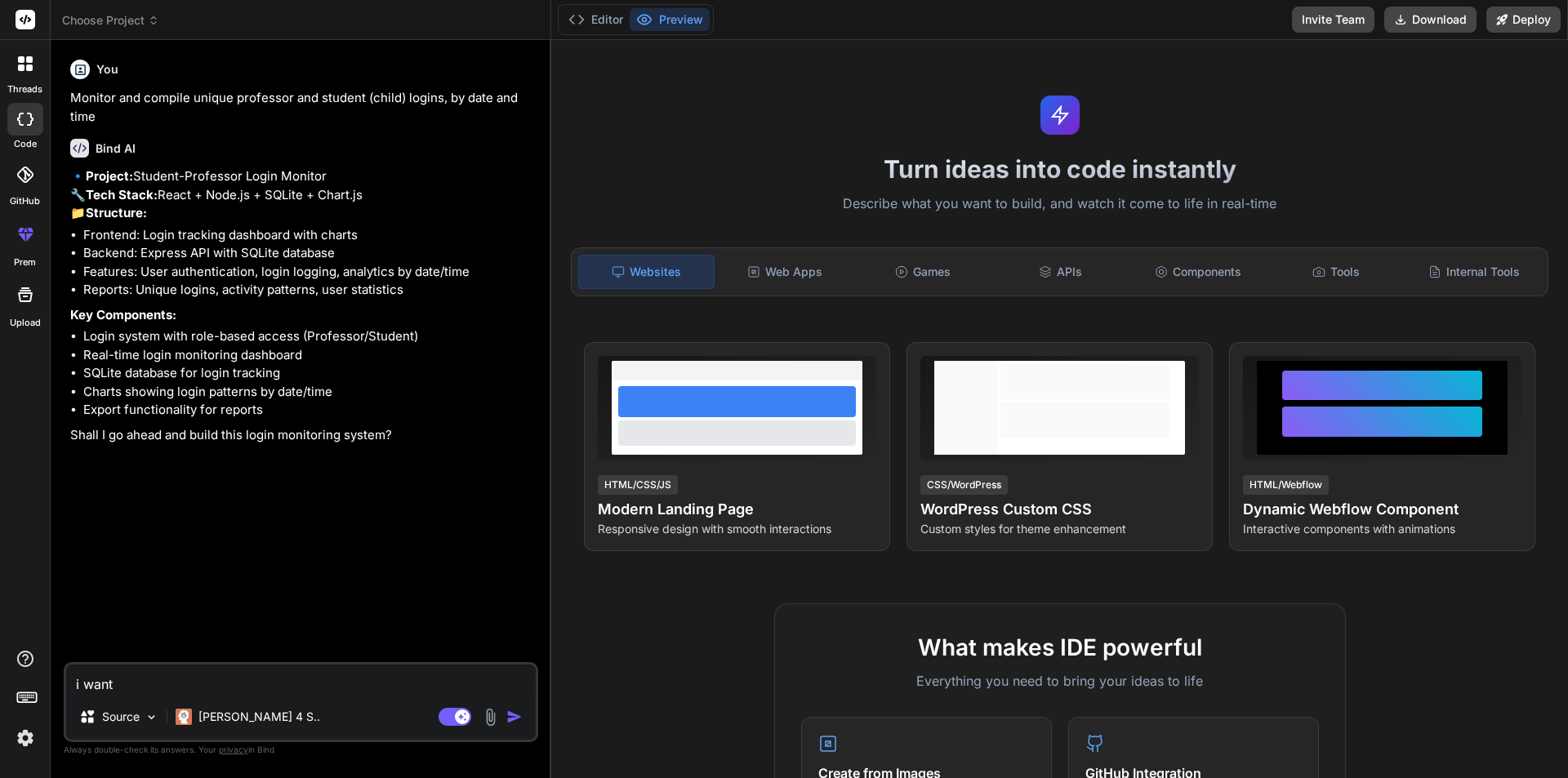
type textarea "x"
type textarea "i want i"
type textarea "x"
type textarea "i want it"
type textarea "x"
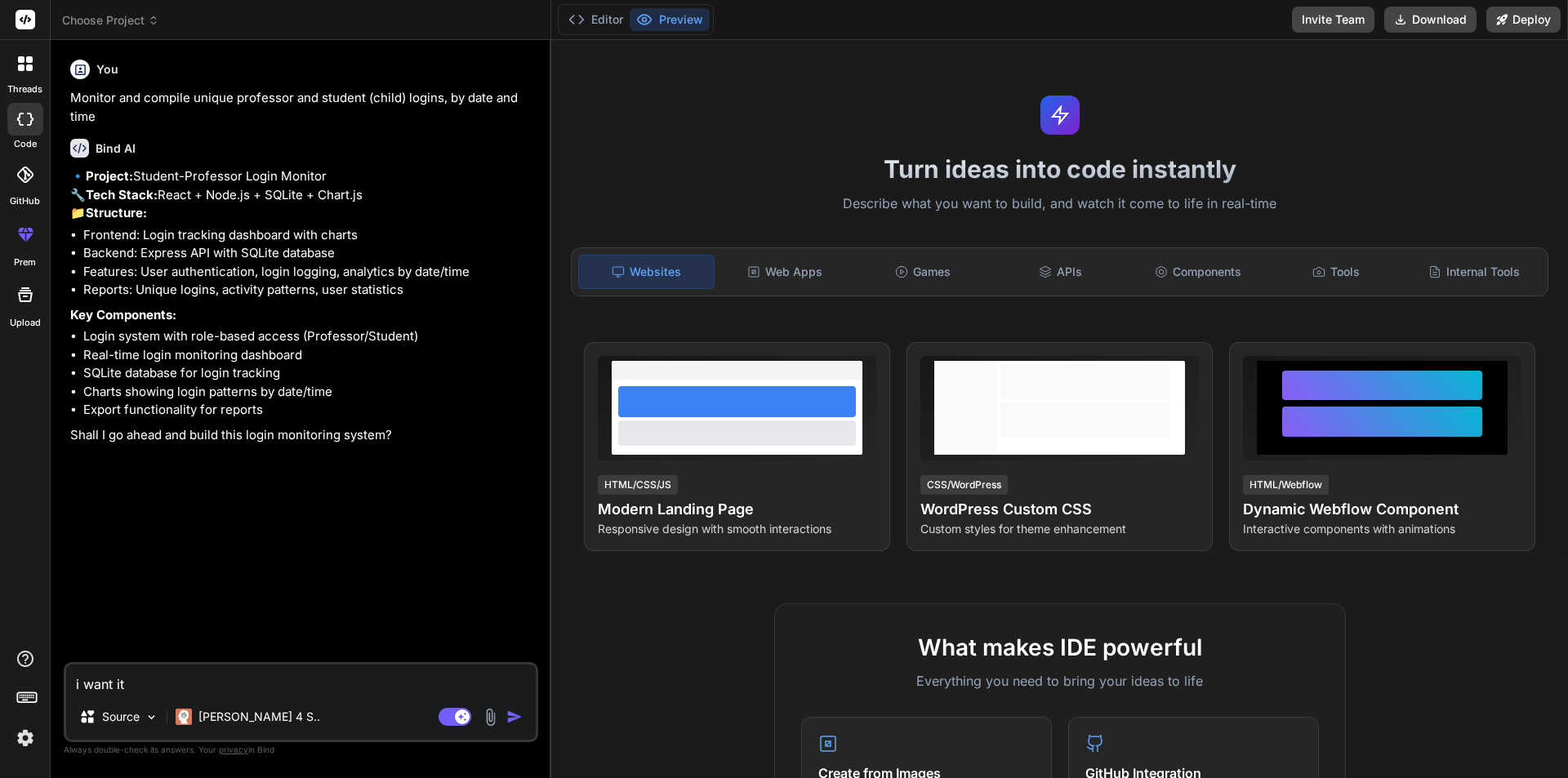
type textarea "i want it"
type textarea "x"
type textarea "i want it i"
type textarea "x"
type textarea "i want it in"
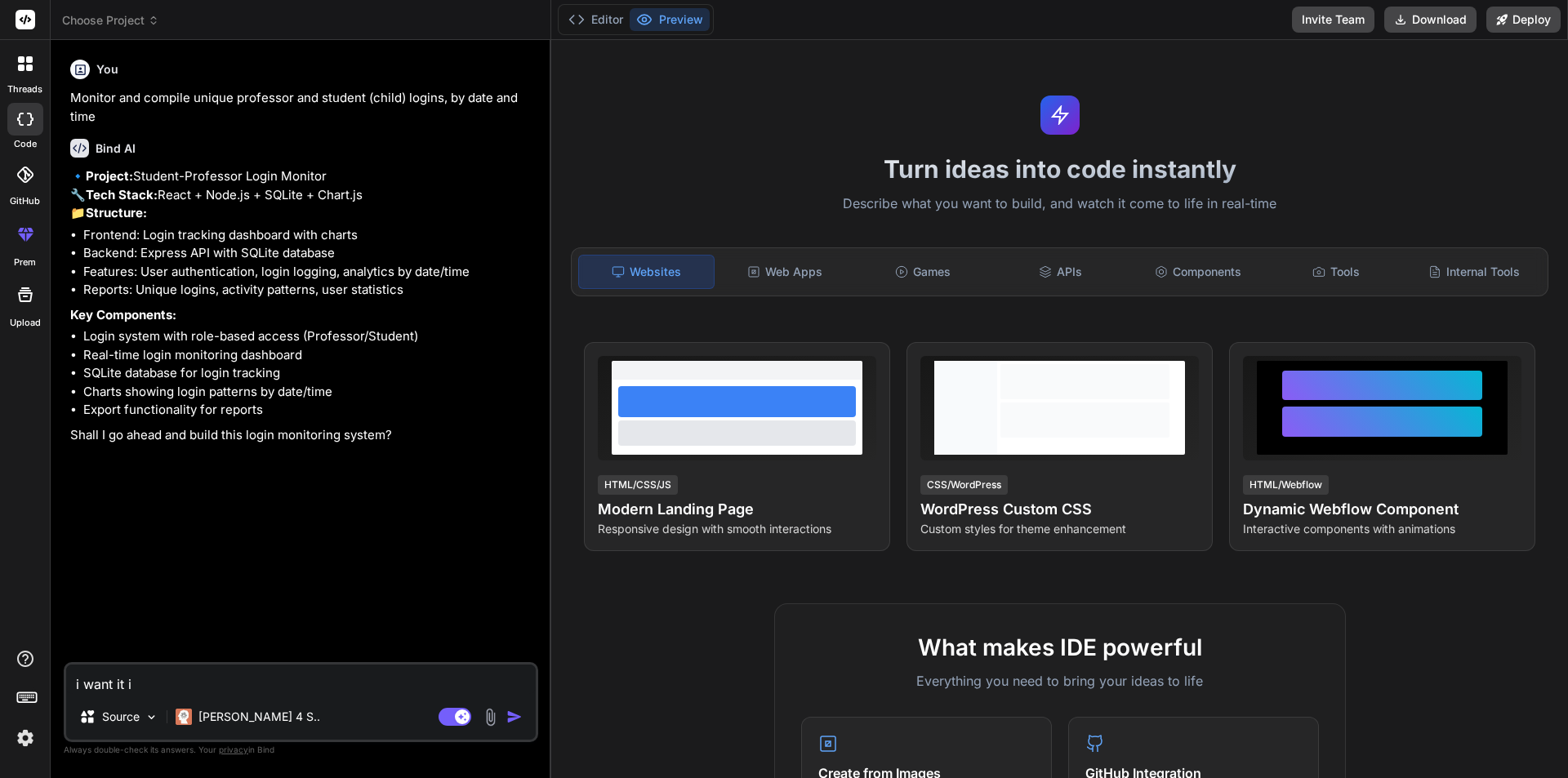
type textarea "x"
type textarea "i want it in"
type textarea "x"
type textarea "i want it in n"
type textarea "x"
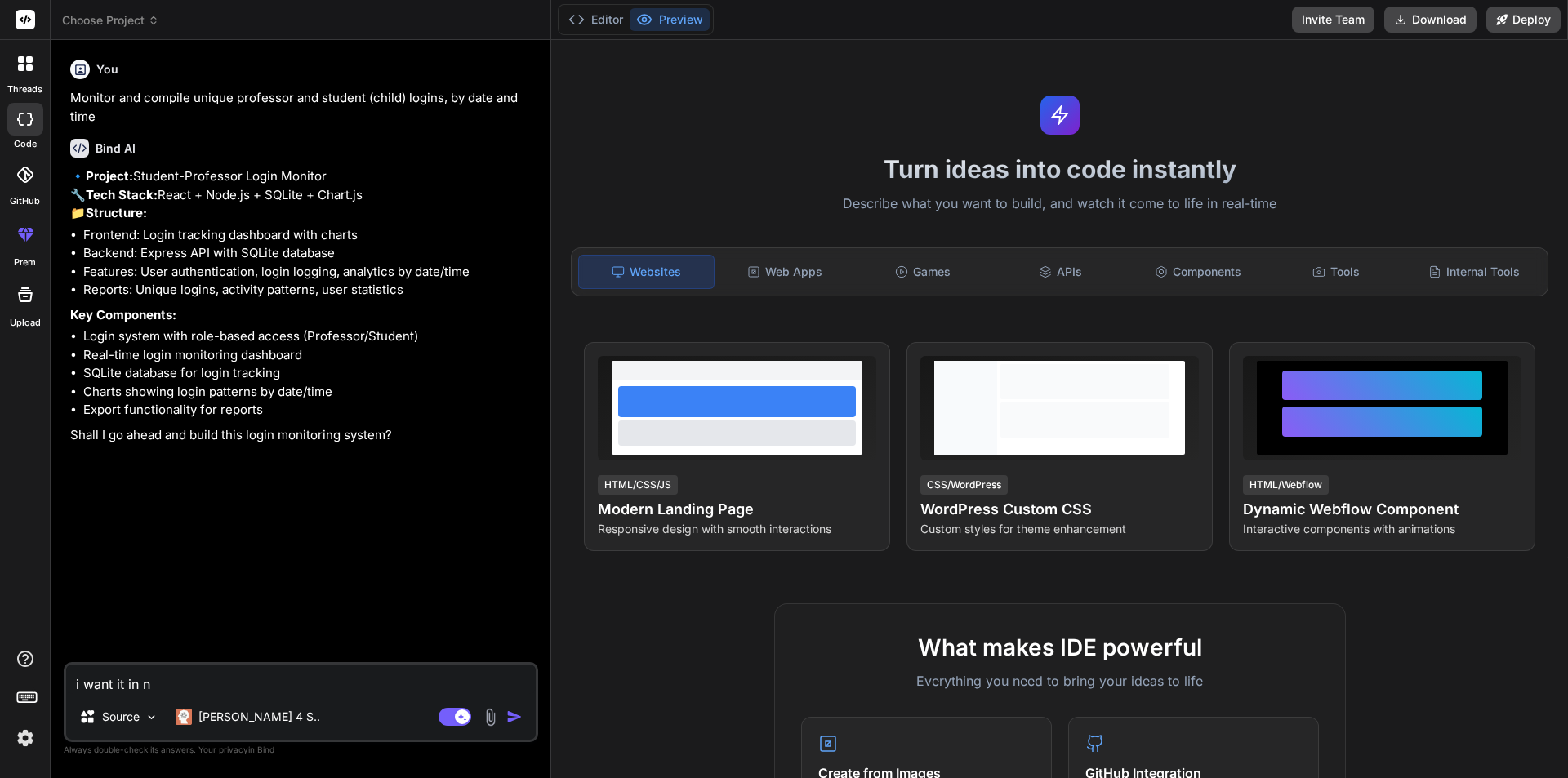
type textarea "i want it in no"
type textarea "x"
type textarea "i want it in nod"
type textarea "x"
type textarea "i want it in node"
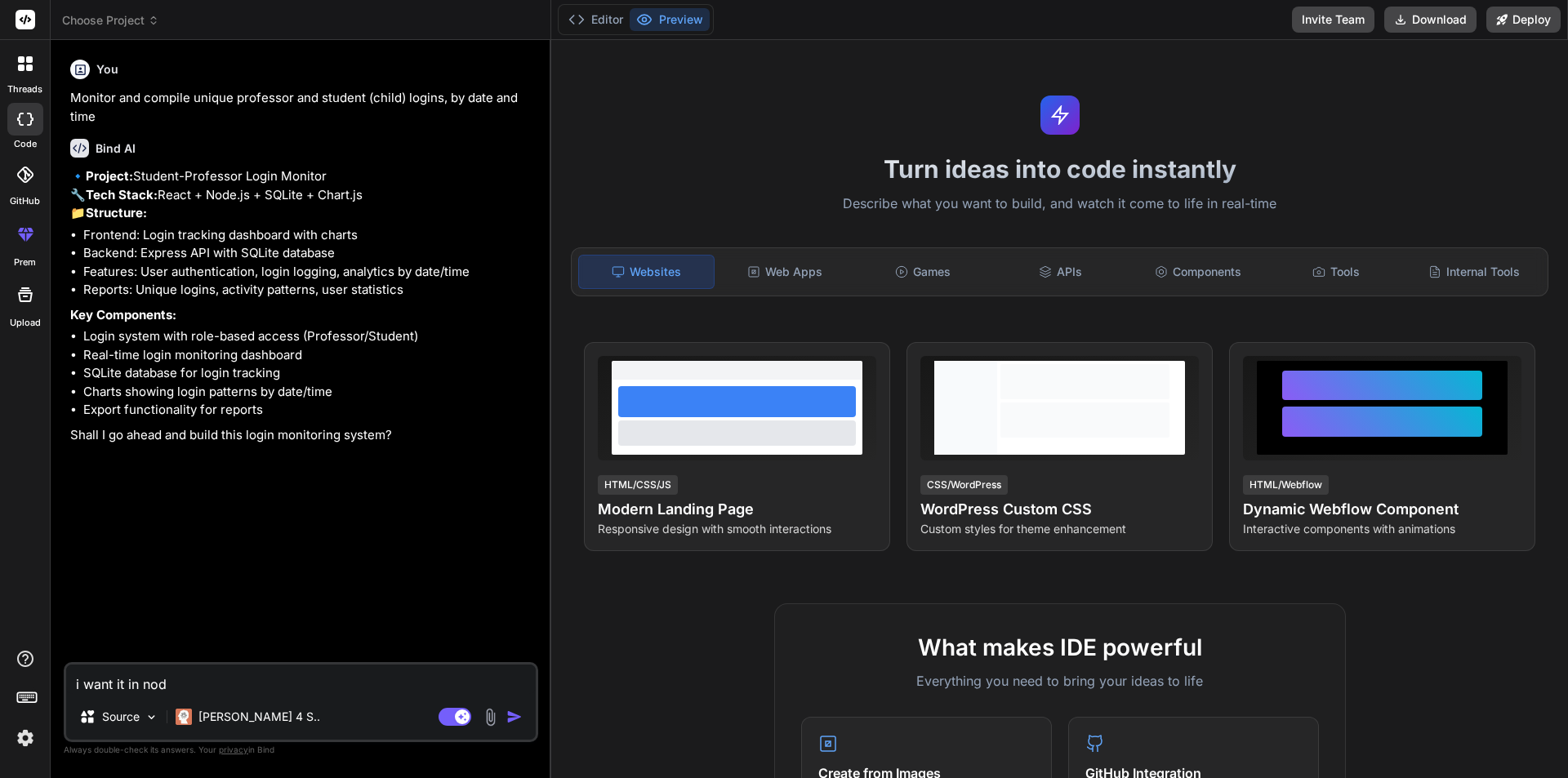
type textarea "x"
type textarea "i want it in nodej"
type textarea "x"
type textarea "i want it in nodejs"
type textarea "x"
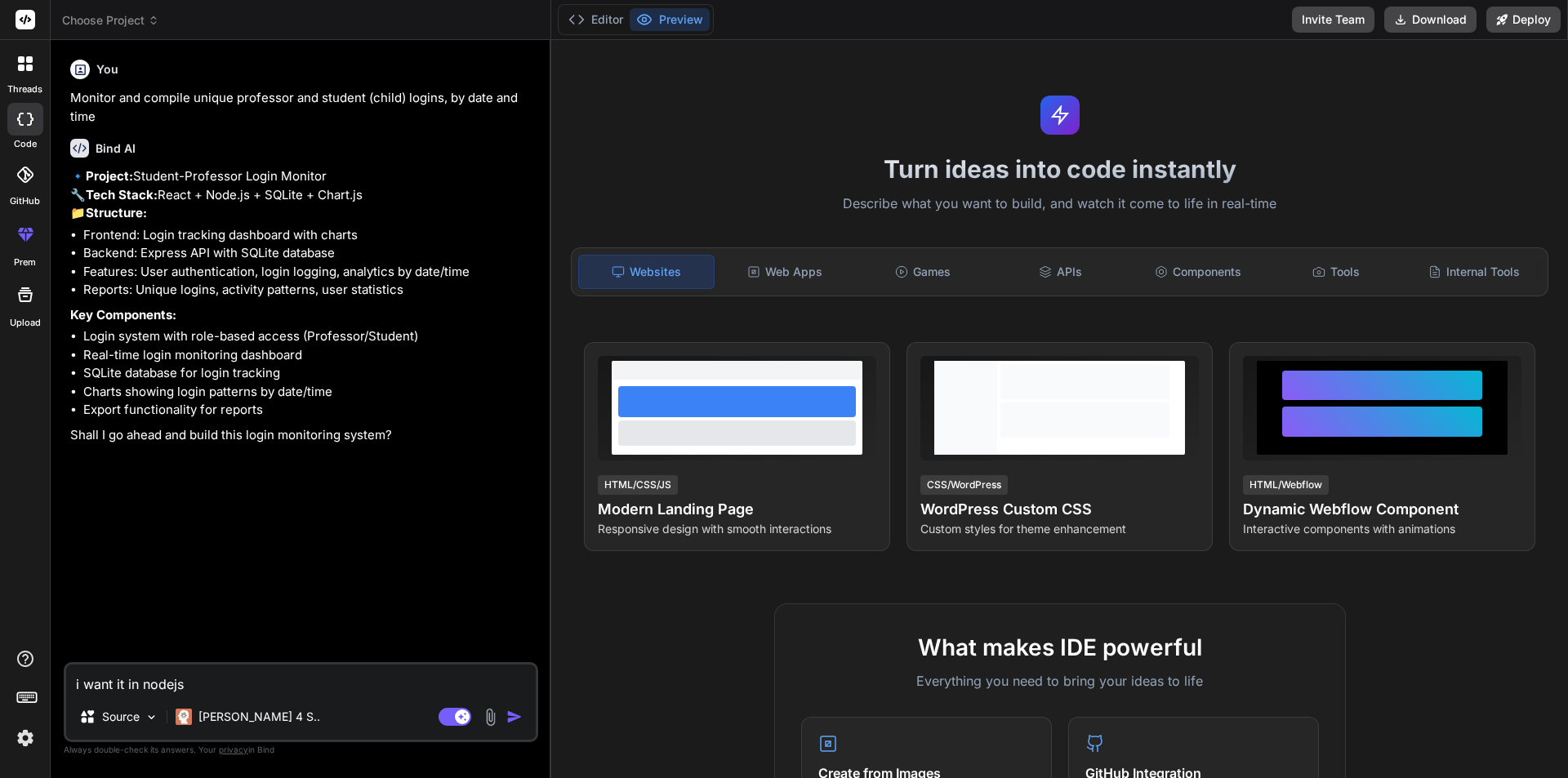
type textarea "i want it in nodejs"
type textarea "x"
type textarea "i want it in nodejs m"
type textarea "x"
type textarea "i want it in nodejs mo"
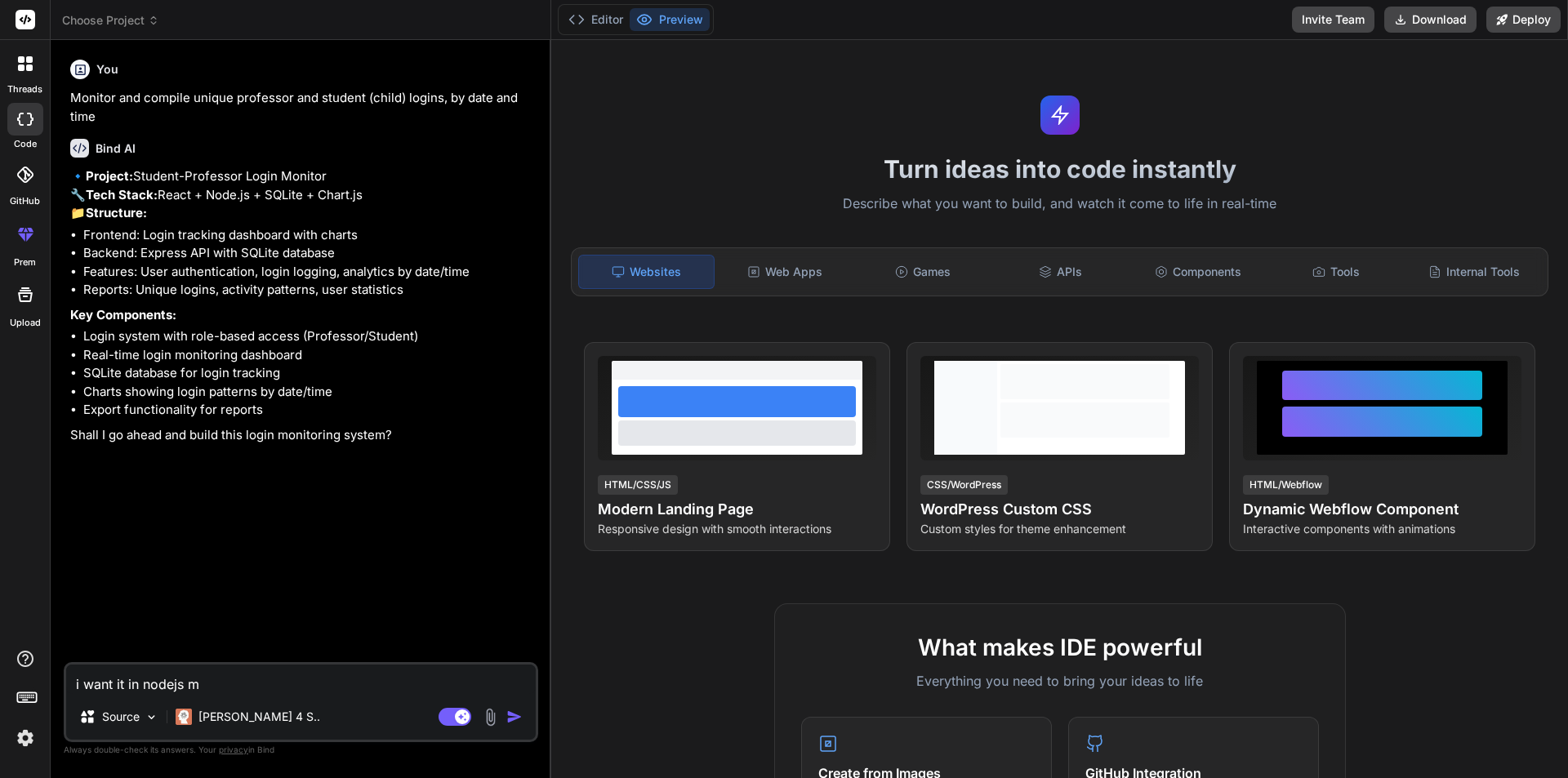
type textarea "x"
type textarea "i want it in nodejs mon"
type textarea "x"
type textarea "i want it in nodejs mong"
type textarea "x"
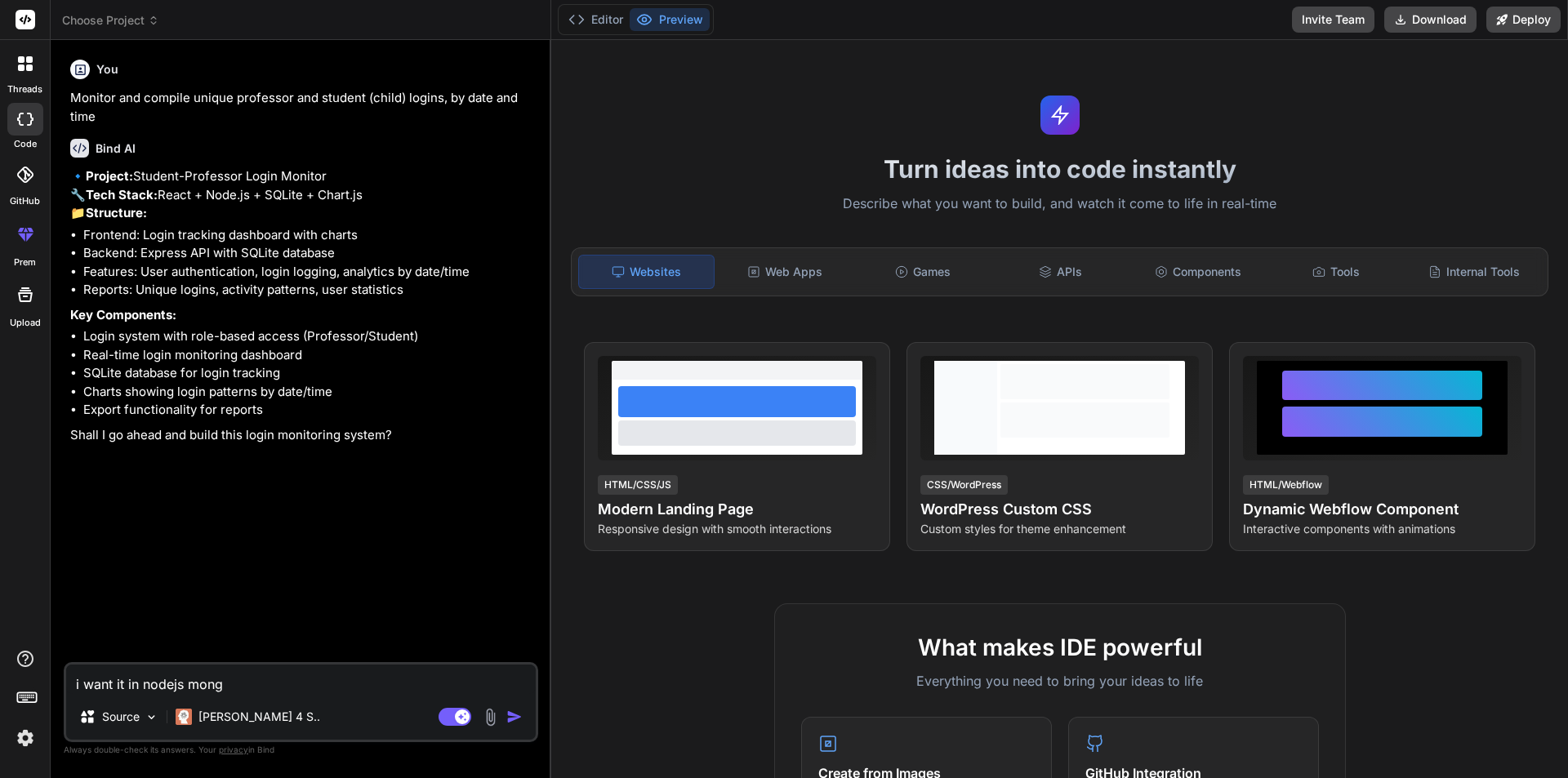
type textarea "i want it in nodejs mongo"
type textarea "x"
type textarea "i want it in nodejs mongod"
type textarea "x"
type textarea "i want it in nodejs mongodb"
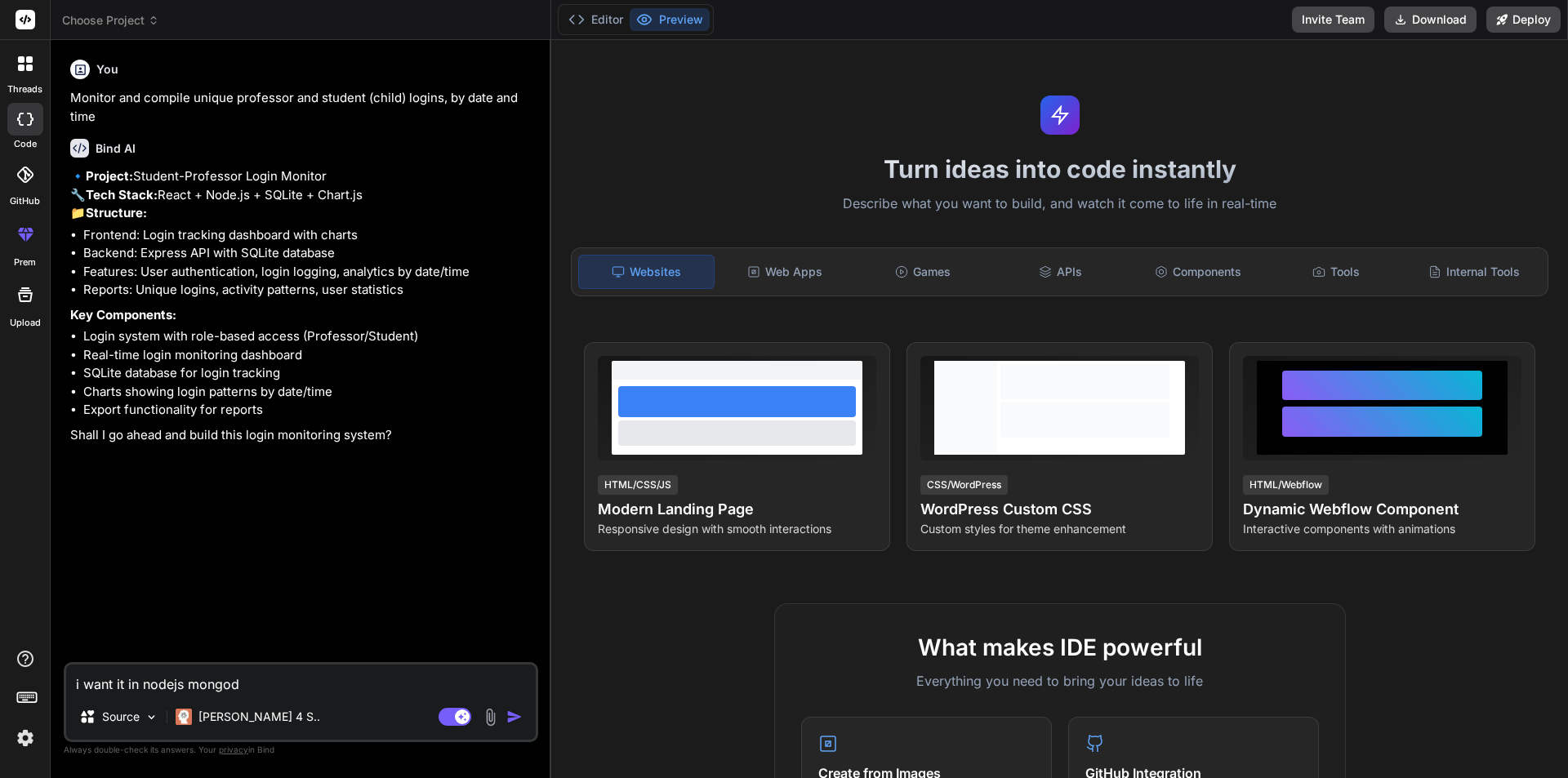
type textarea "x"
type textarea "i want it in nodejs mongodb"
type textarea "x"
type textarea "i want it in nodejs mongodb a"
type textarea "x"
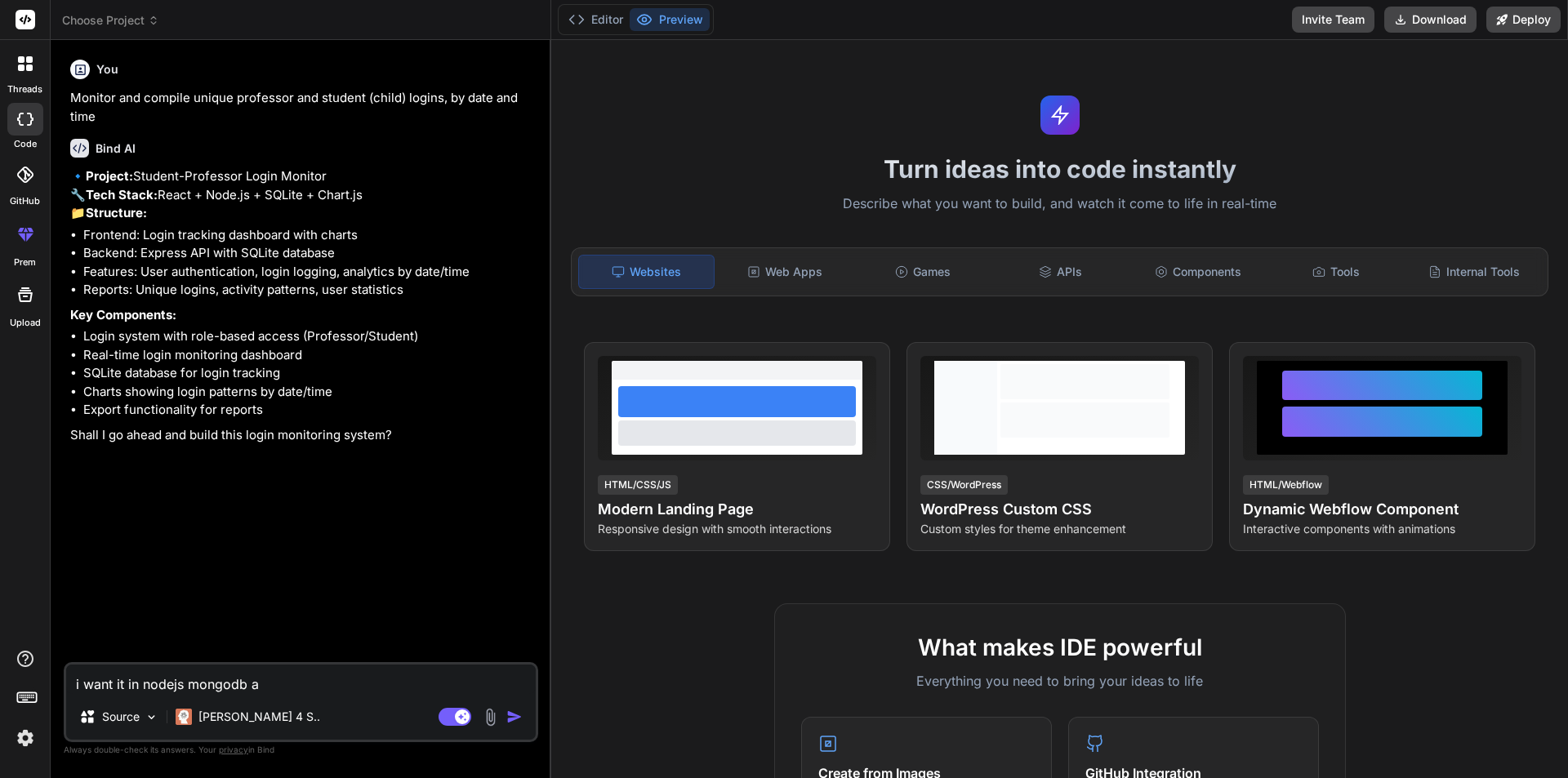
type textarea "i want it in nodejs mongodb an"
type textarea "x"
type textarea "i want it in nodejs mongodb and"
type textarea "x"
type textarea "i want it in nodejs mongodb and"
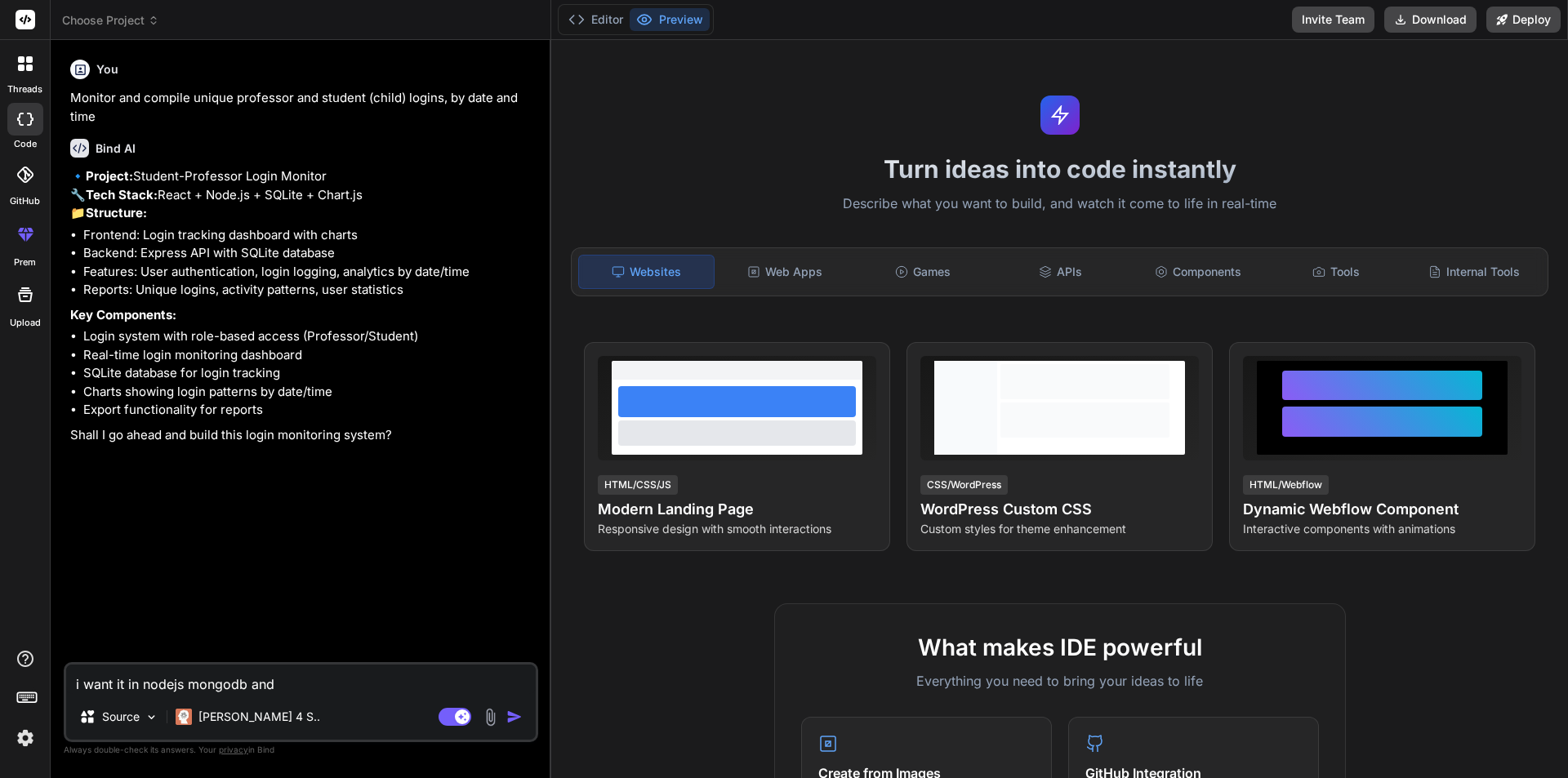
type textarea "x"
type textarea "i want it in nodejs mongodb and i"
type textarea "x"
type textarea "i want it in nodejs mongodb and i"
type textarea "x"
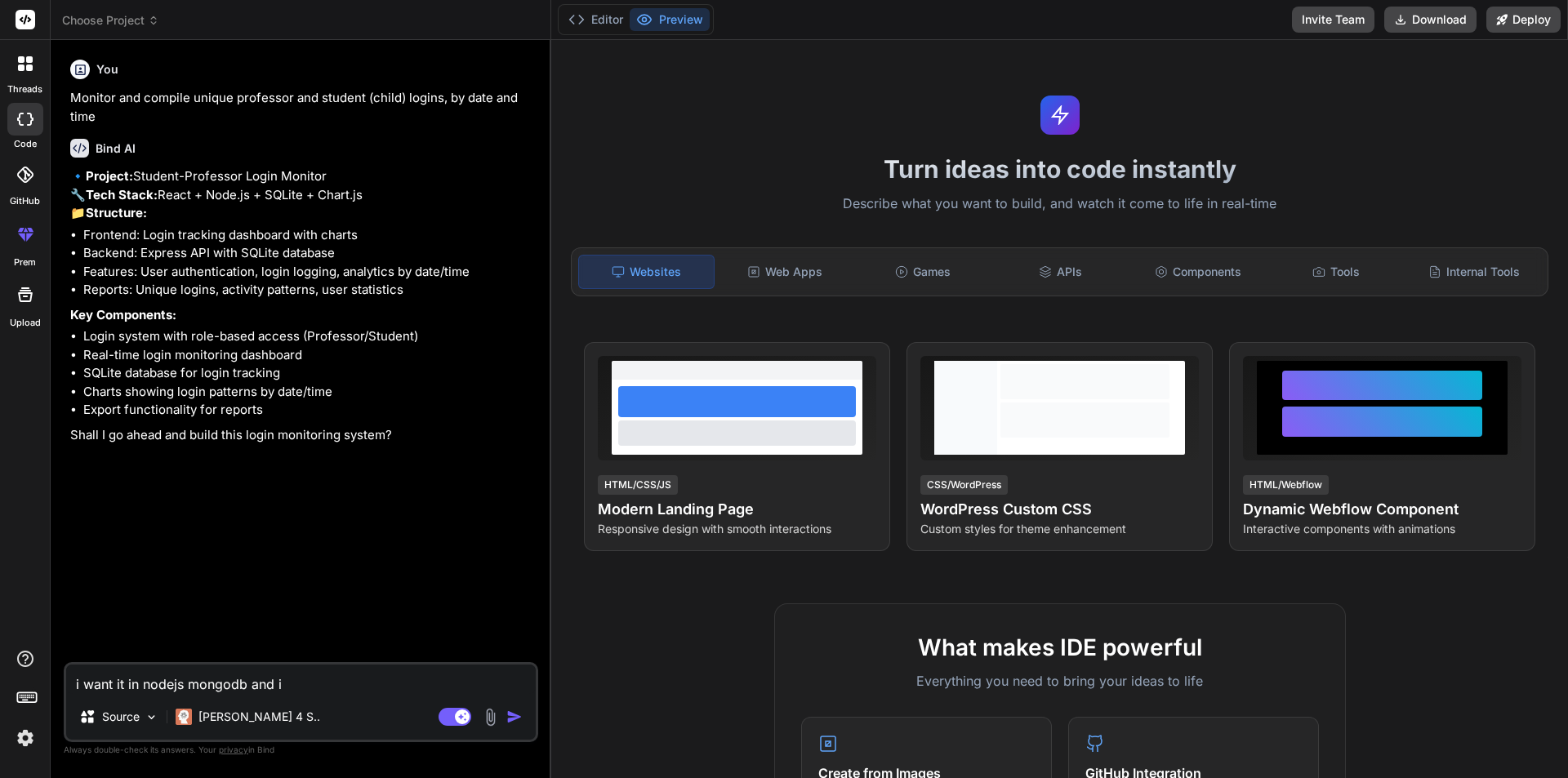
type textarea "i want it in nodejs mongodb and i d"
type textarea "x"
type textarea "i want it in nodejs mongodb and i do"
type textarea "x"
type textarea "i want it in nodejs mongodb and i don"
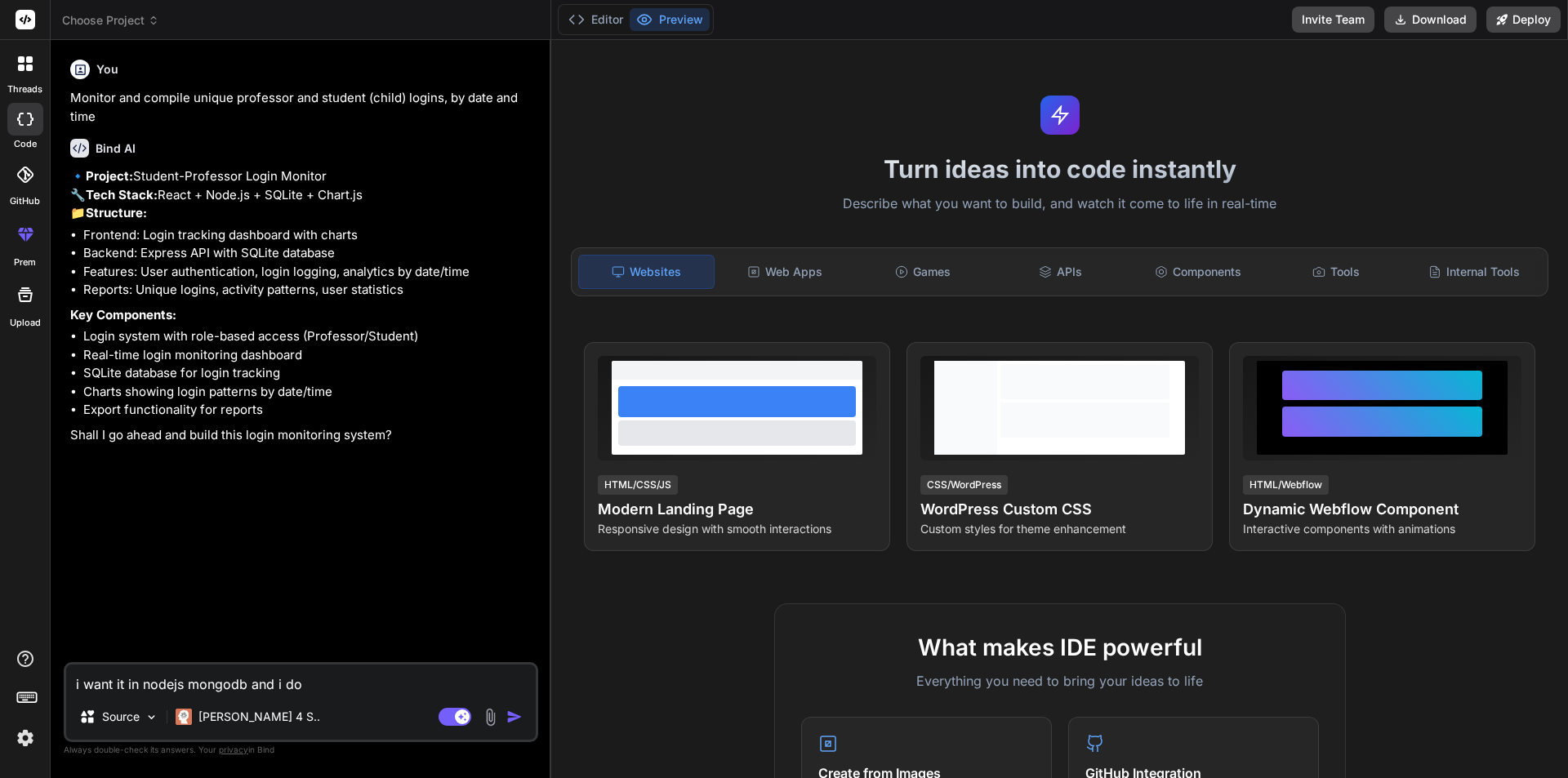
type textarea "x"
type textarea "i want it in nodejs mongodb and i don'"
type textarea "x"
type textarea "i want it in nodejs mongodb and i don't"
type textarea "x"
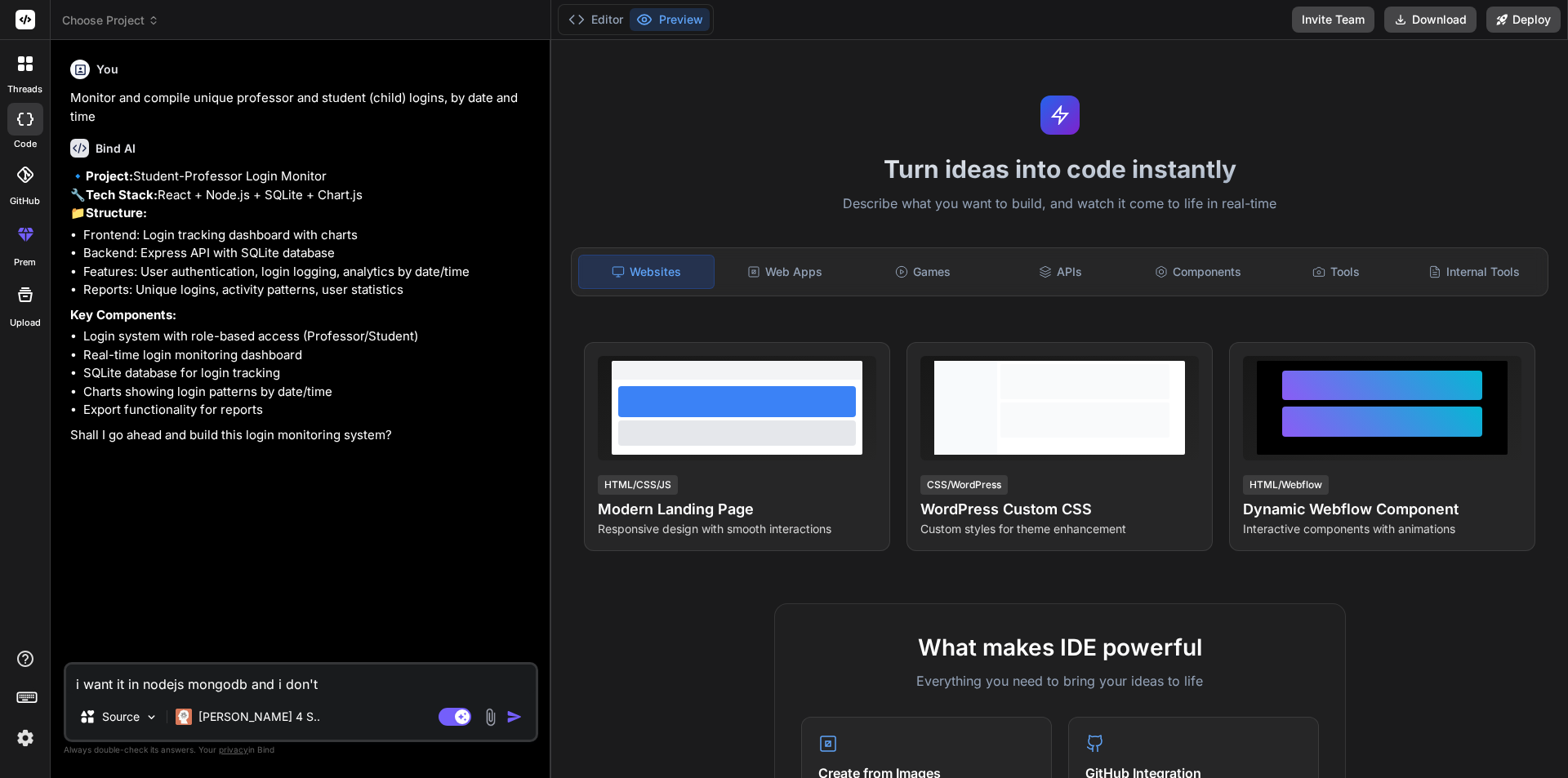
type textarea "i want it in nodejs mongodb and i don't"
type textarea "x"
type textarea "i want it in nodejs mongodb and i don't w"
type textarea "x"
type textarea "i want it in nodejs mongodb and i don't wa"
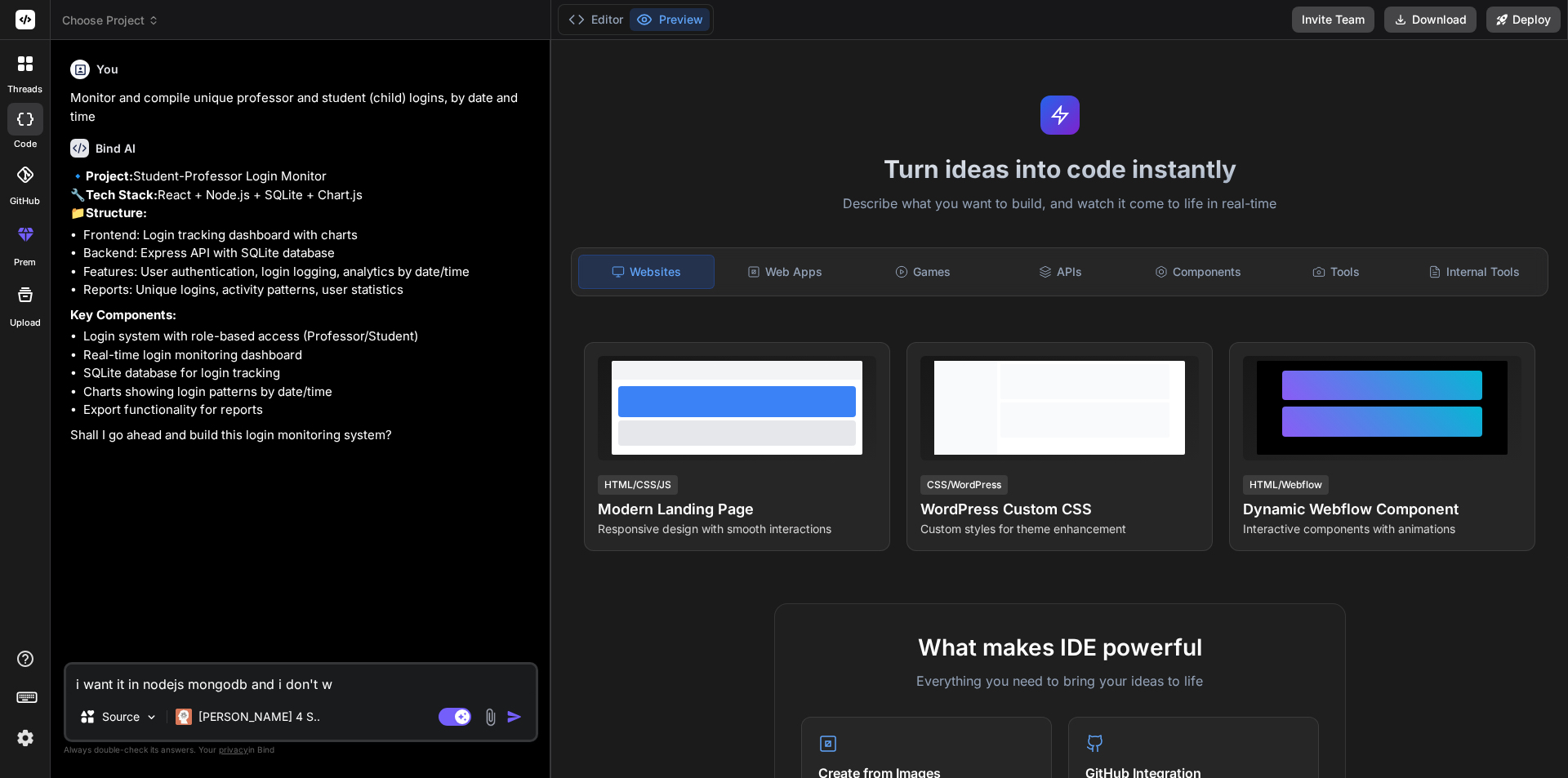
type textarea "x"
type textarea "i want it in nodejs mongodb and i don't wan"
type textarea "x"
type textarea "i want it in nodejs mongodb and i don't want"
type textarea "x"
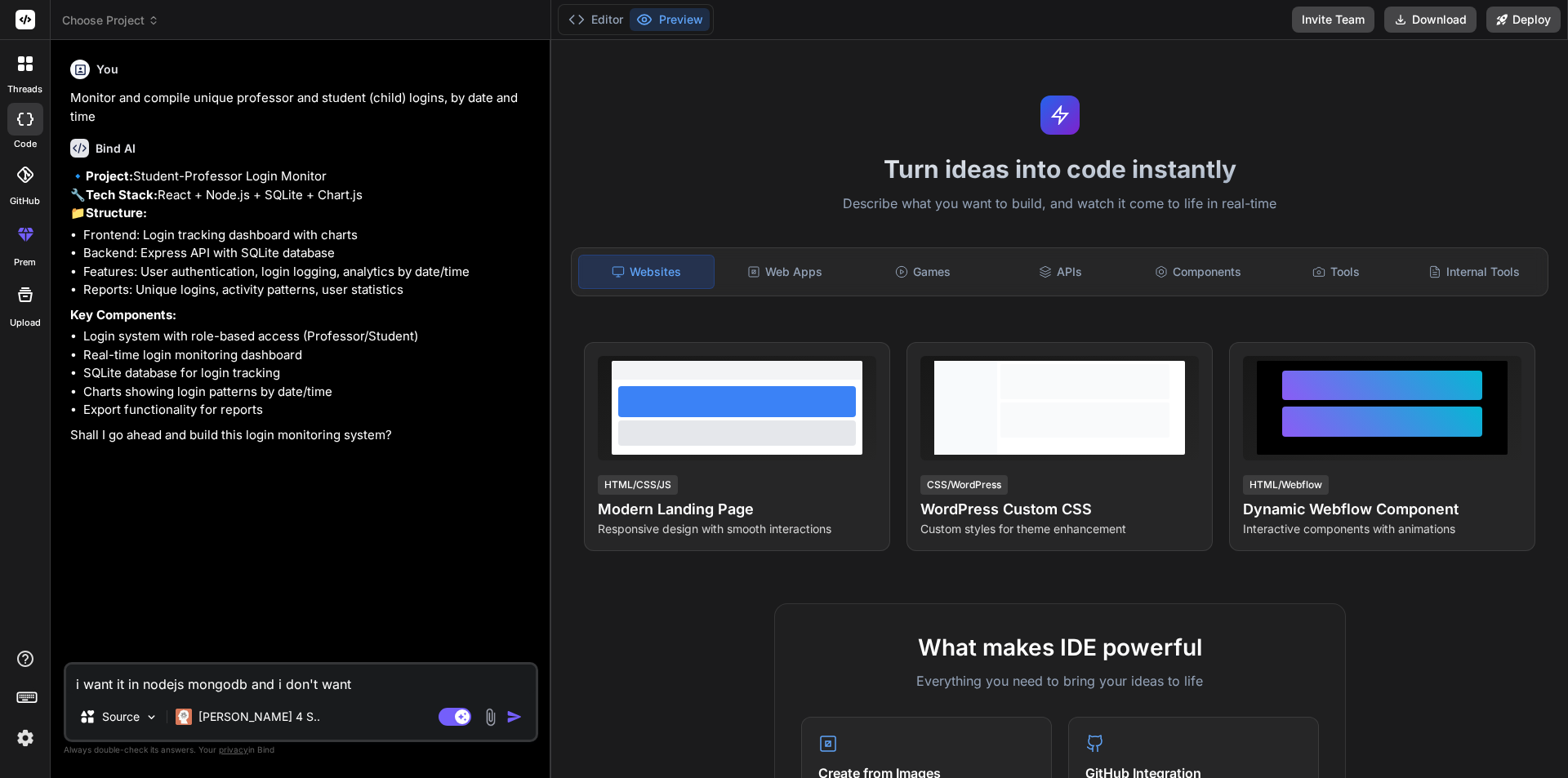
type textarea "i want it in nodejs mongodb and i don't want"
type textarea "x"
type textarea "i want it in nodejs mongodb and i don't want t"
type textarea "x"
type textarea "i want it in nodejs mongodb and i don't want"
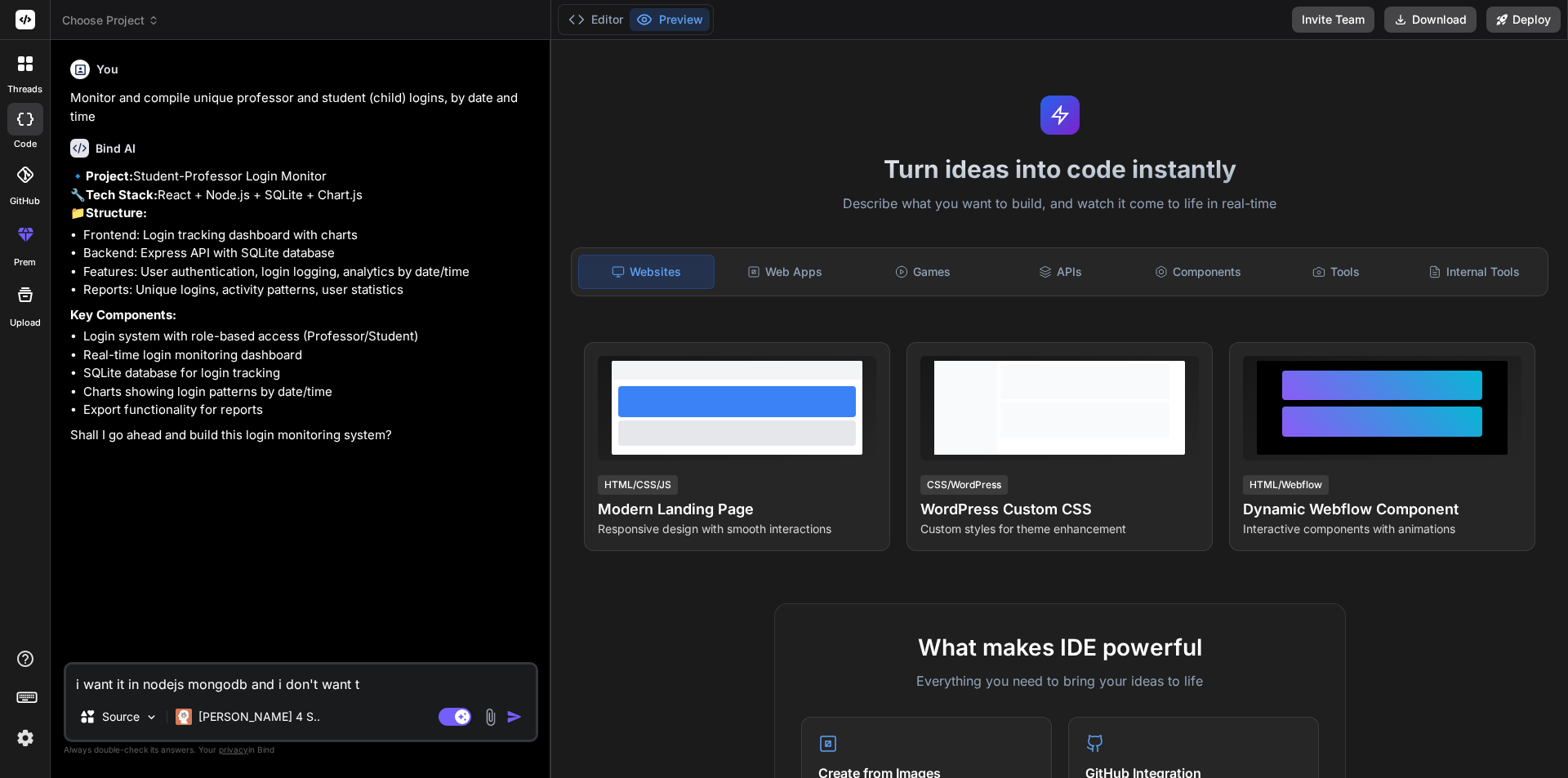
type textarea "x"
type textarea "i want it in nodejs mongodb and i don't want c"
type textarea "x"
type textarea "i want it in nodejs mongodb and i don't want ch"
type textarea "x"
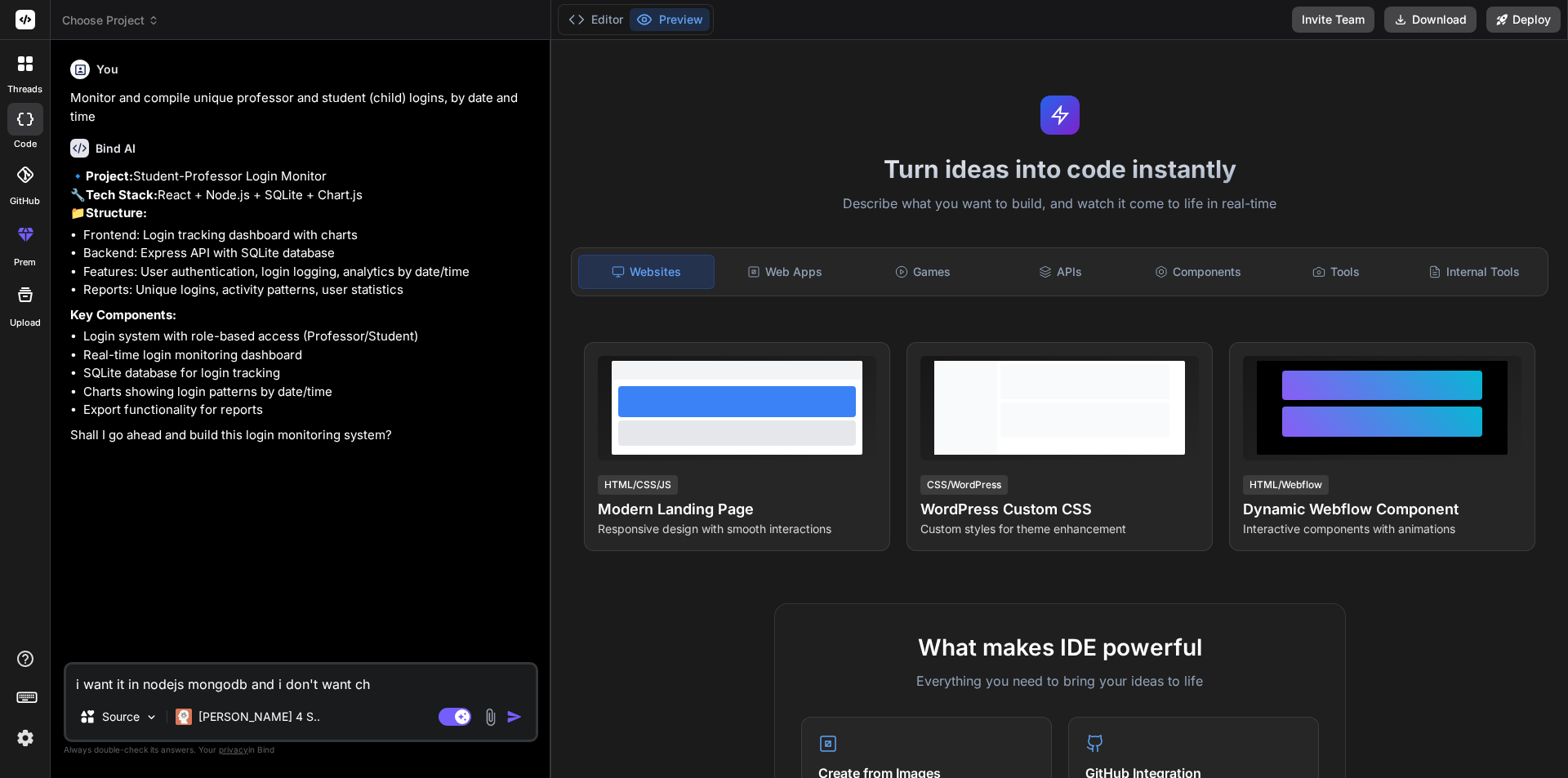
type textarea "i want it in nodejs mongodb and i don't want che"
type textarea "x"
type textarea "i want it in nodejs mongodb and i don't want ch"
type textarea "x"
type textarea "i want it in nodejs mongodb and i don't want cha"
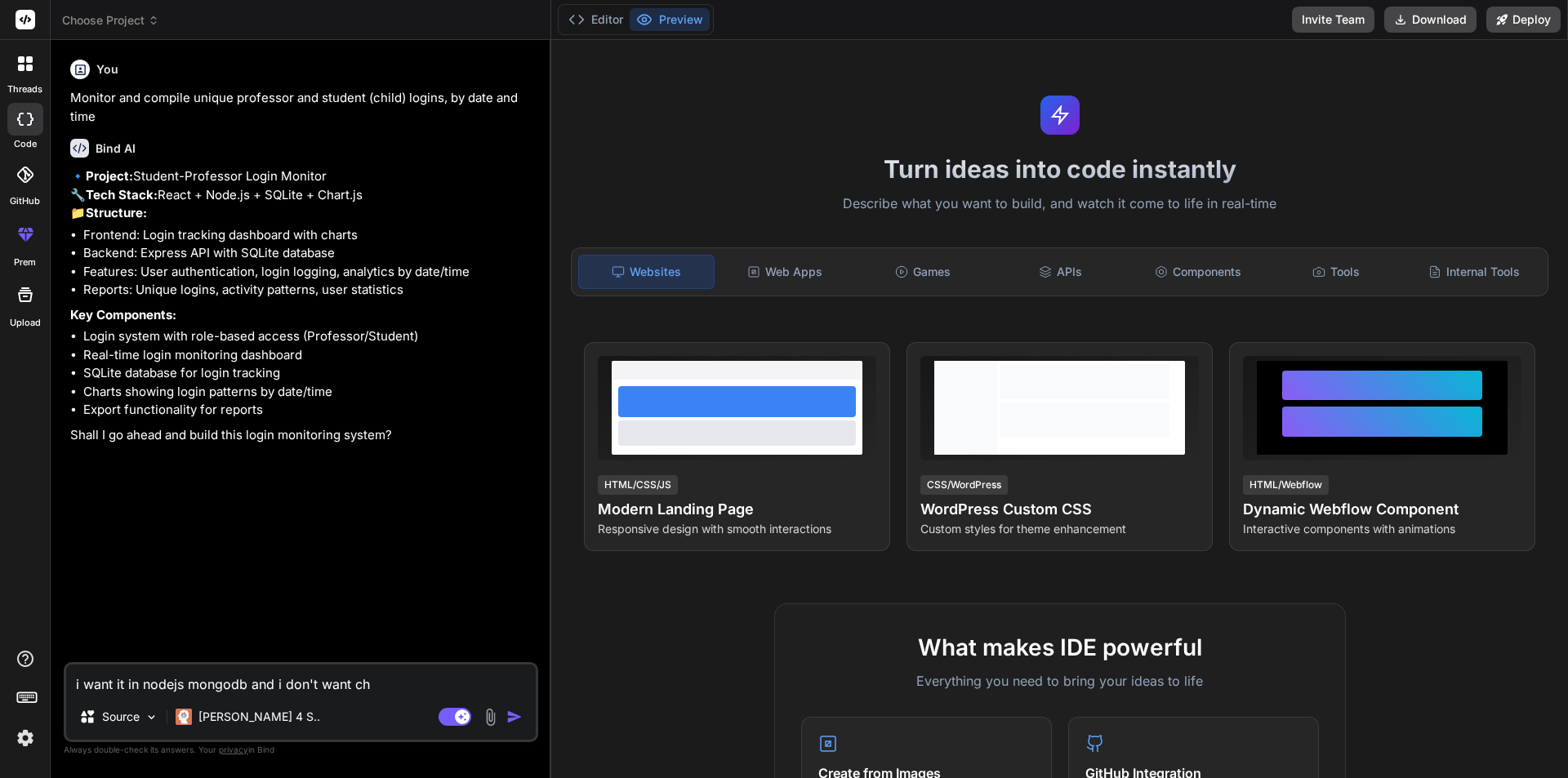
type textarea "x"
type textarea "i want it in nodejs mongodb and i don't want char"
type textarea "x"
type textarea "i want it in nodejs mongodb and i don't want chart"
type textarea "x"
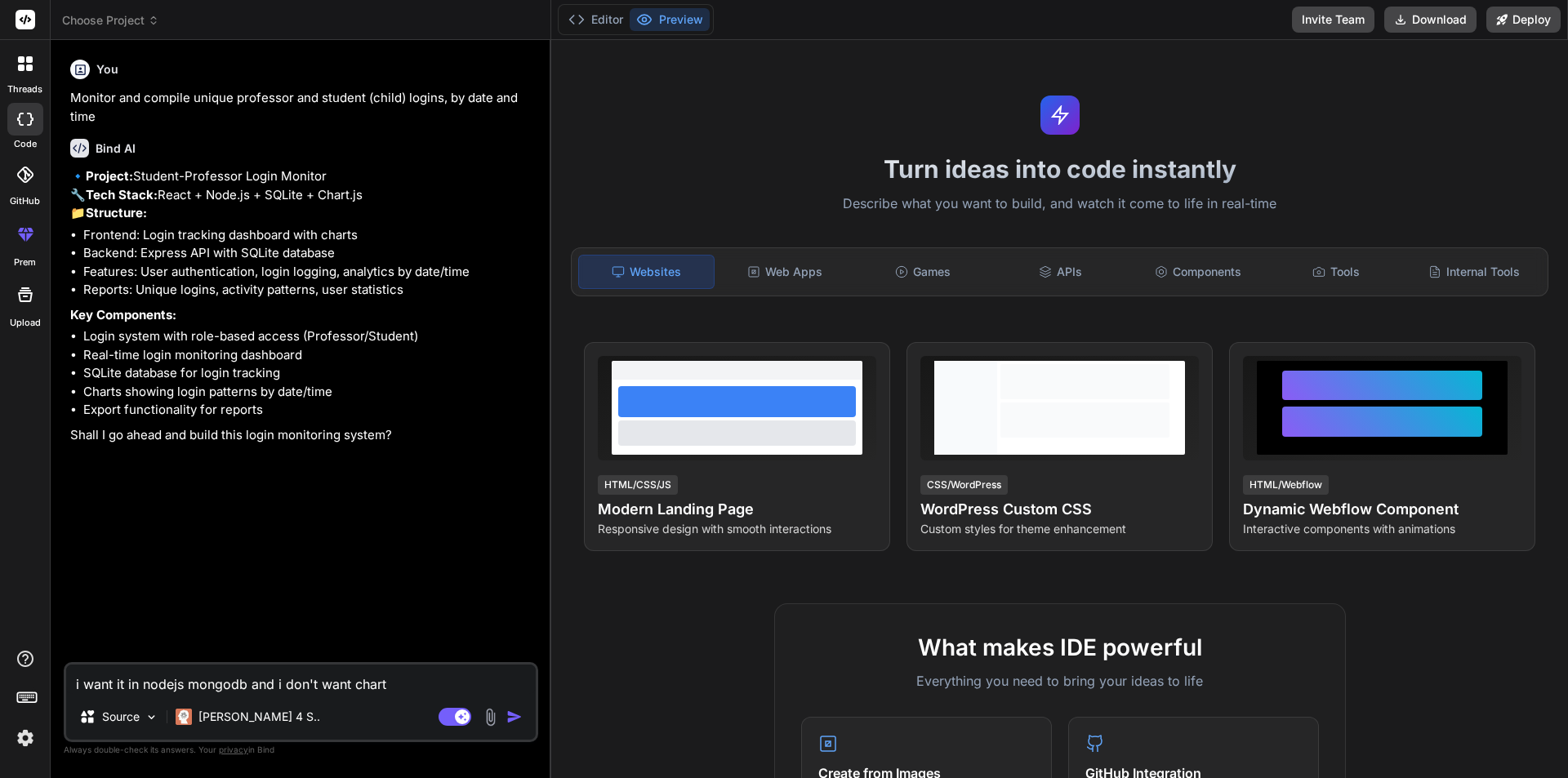
type textarea "i want it in nodejs mongodb and i don't want charts"
type textarea "x"
type textarea "i want it in nodejs mongodb and i don't want charts"
type textarea "x"
type textarea "i want it in nodejs mongodb and i don't want charts i"
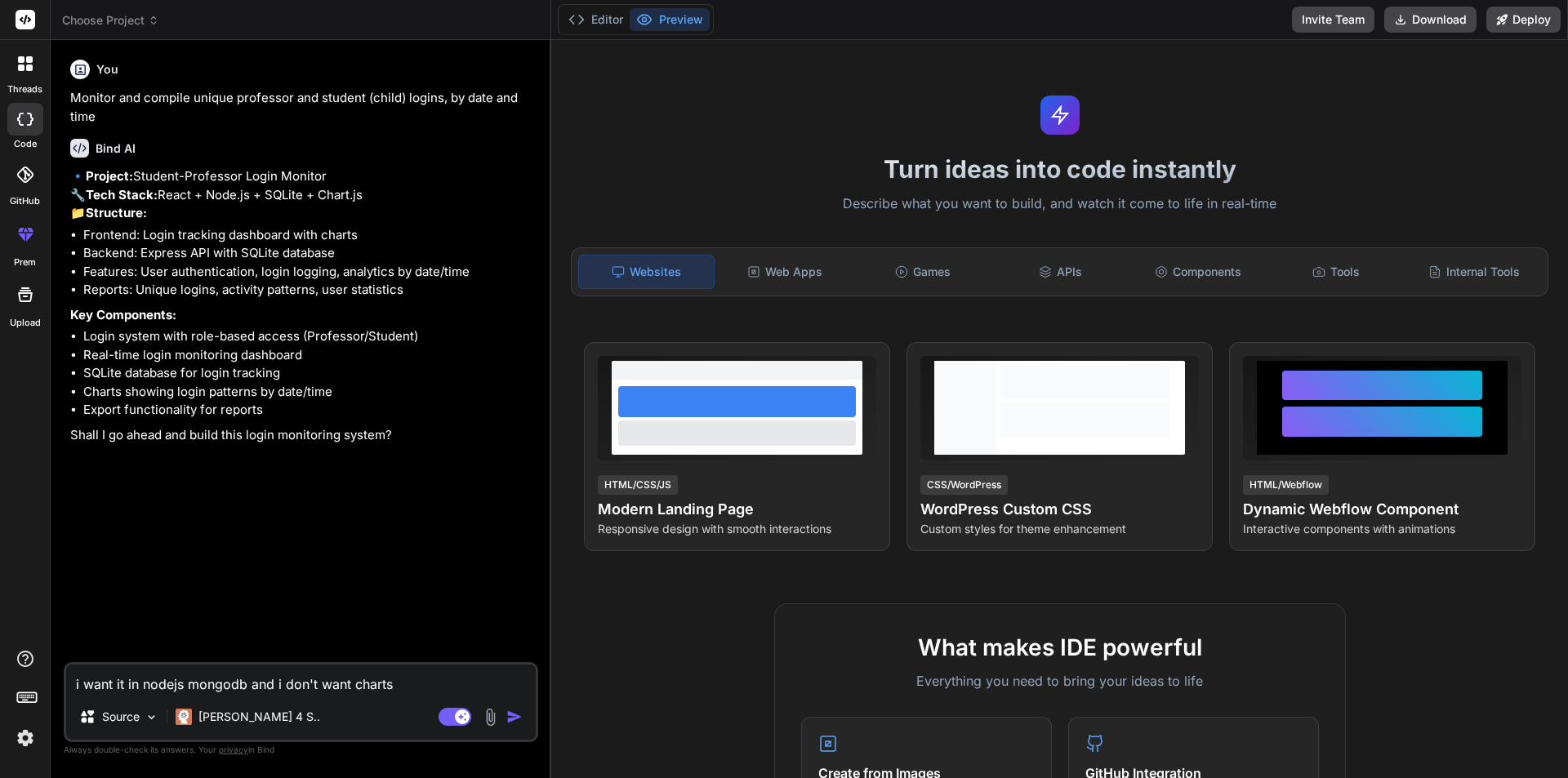
type textarea "x"
type textarea "i want it in nodejs mongodb and i don't want charts in"
type textarea "x"
type textarea "i want it in nodejs mongodb and i don't want charts ins"
type textarea "x"
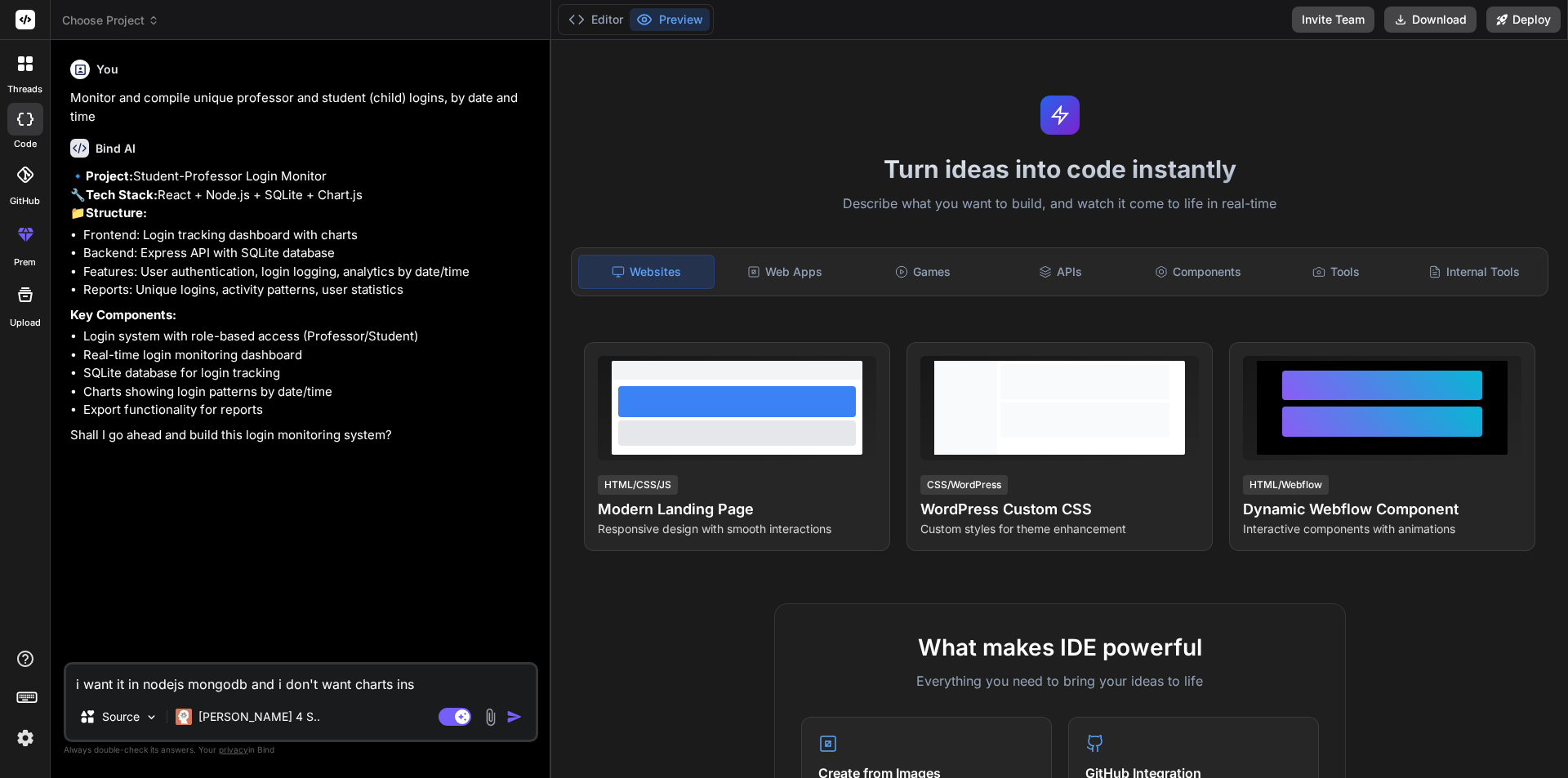
type textarea "i want it in nodejs mongodb and i don't want charts inst"
type textarea "x"
type textarea "i want it in nodejs mongodb and i don't want charts inste"
type textarea "x"
type textarea "i want it in nodejs mongodb and i don't want charts insted"
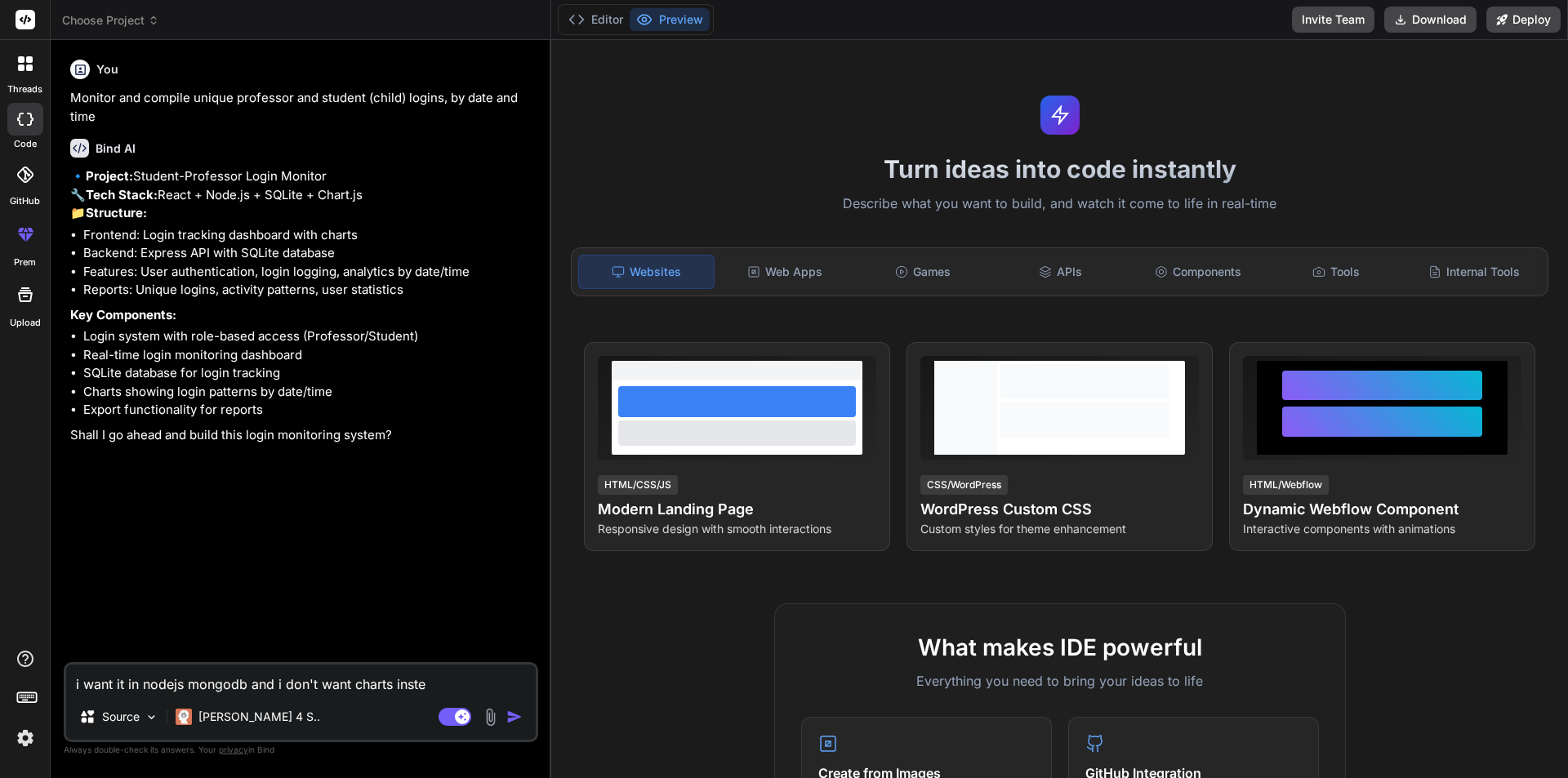
type textarea "x"
type textarea "i want it in nodejs mongodb and i don't want charts insted"
type textarea "x"
type textarea "i want it in nodejs mongodb and i don't want charts insted i"
type textarea "x"
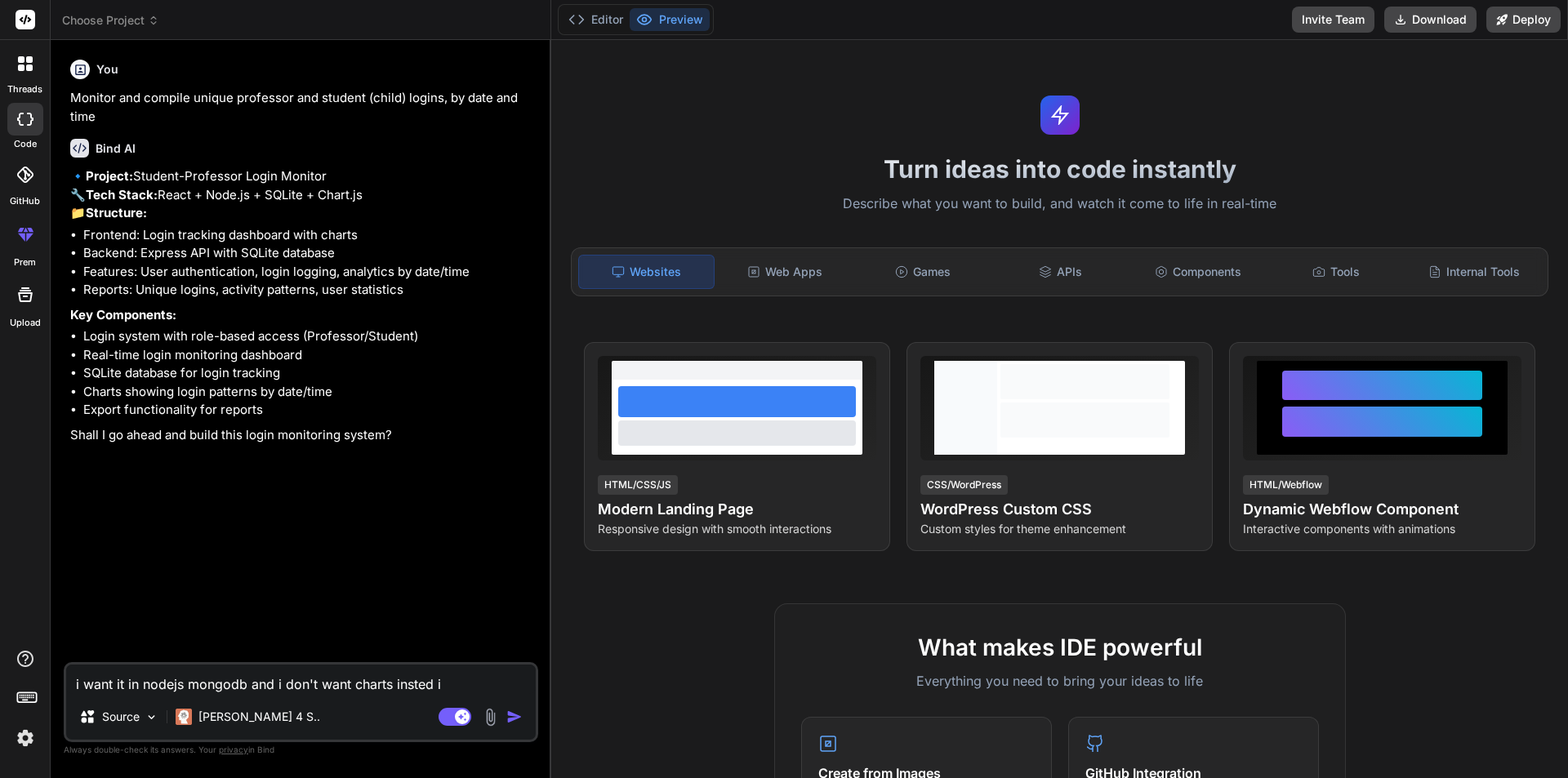
type textarea "i want it in nodejs mongodb and i don't want charts insted i"
type textarea "x"
type textarea "i want it in nodejs mongodb and i don't want charts insted i w"
type textarea "x"
type textarea "i want it in nodejs mongodb and i don't want charts insted i wi"
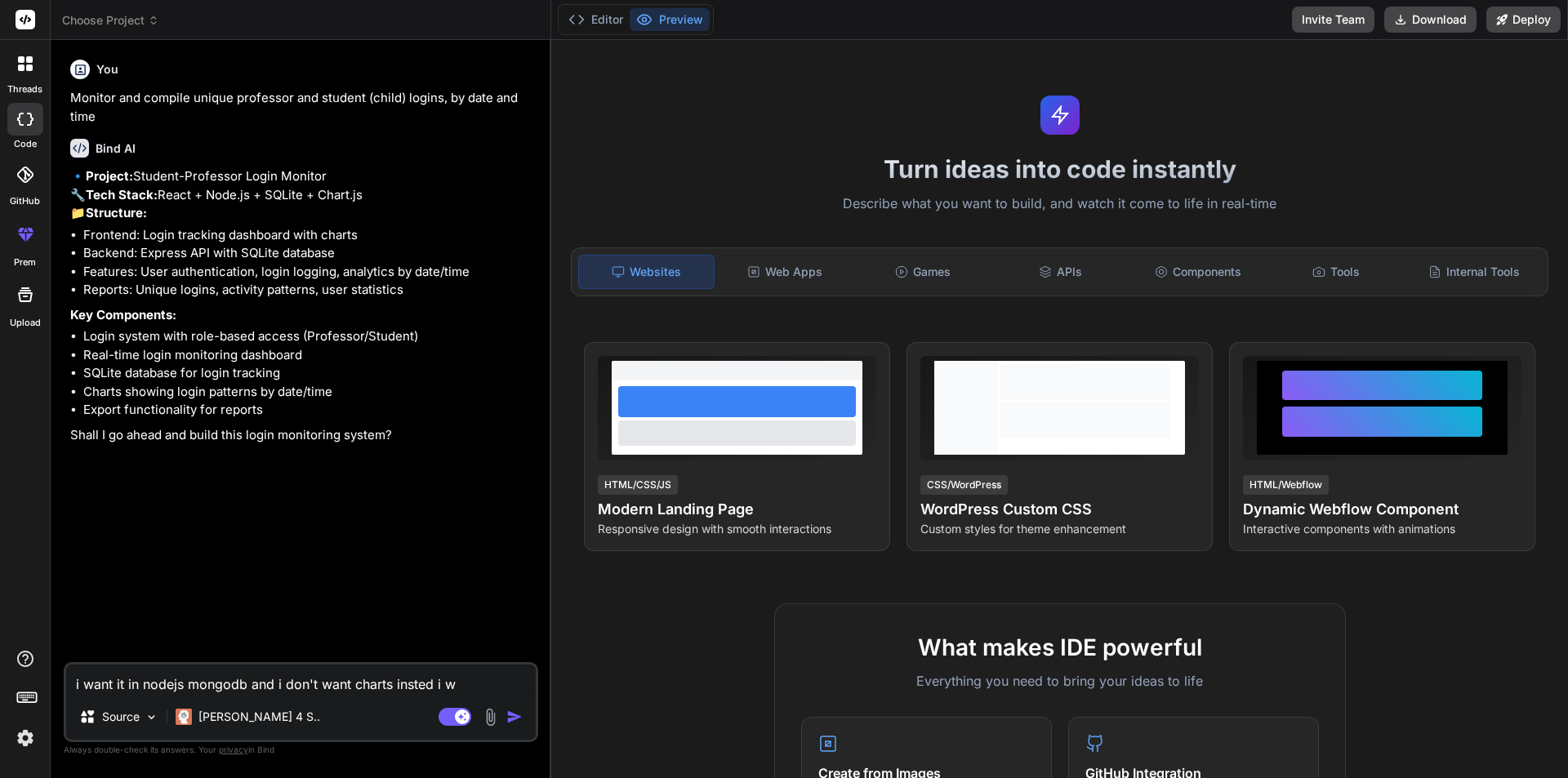
type textarea "x"
type textarea "i want it in nodejs mongodb and i don't want charts insted i w"
type textarea "x"
type textarea "i want it in nodejs mongodb and i don't want charts insted i wa"
type textarea "x"
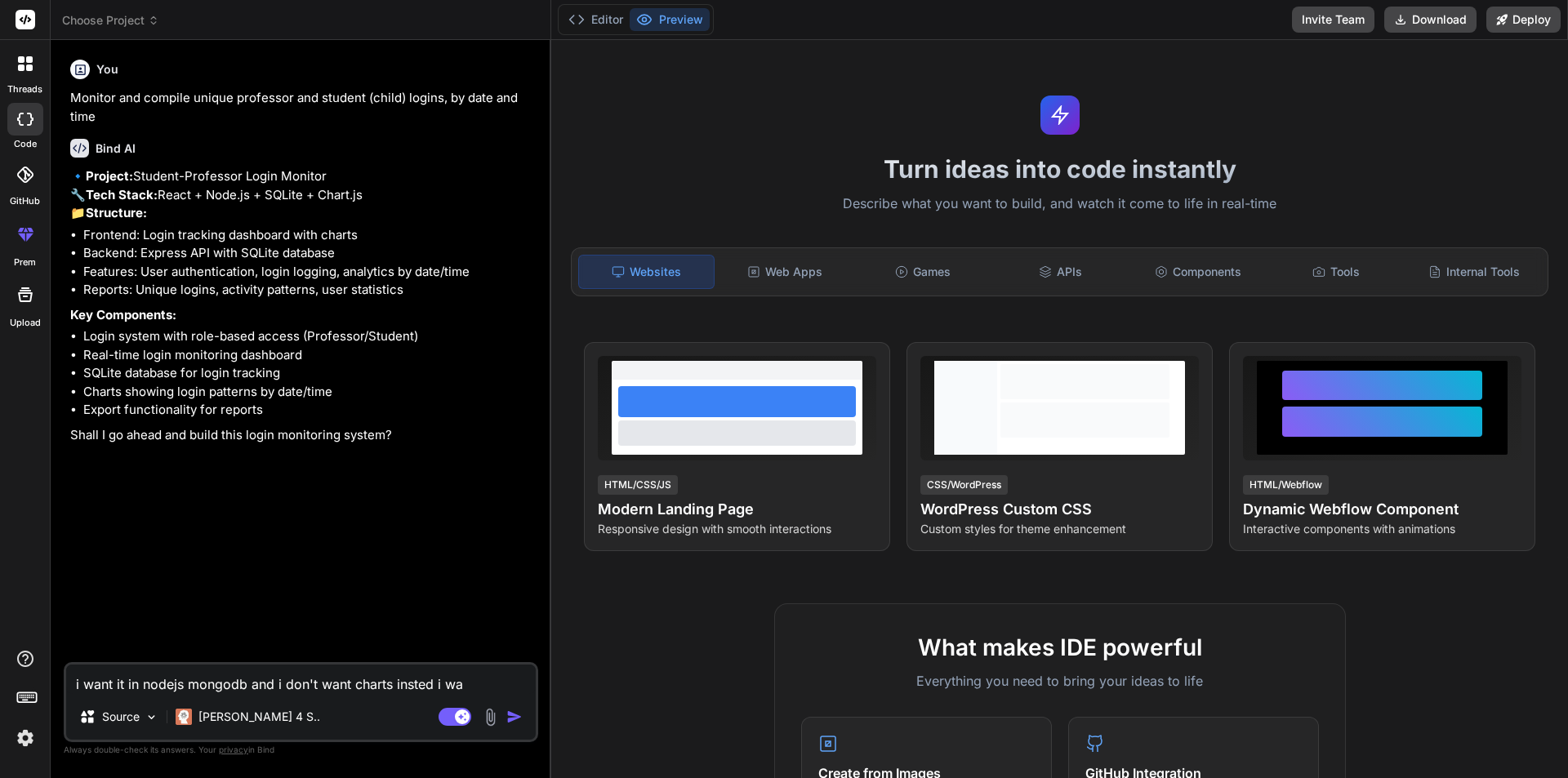
type textarea "i want it in nodejs mongodb and i don't want charts insted i wan"
type textarea "x"
type textarea "i want it in nodejs mongodb and i don't want charts insted i want"
type textarea "x"
type textarea "i want it in nodejs mongodb and i don't want charts insted i want"
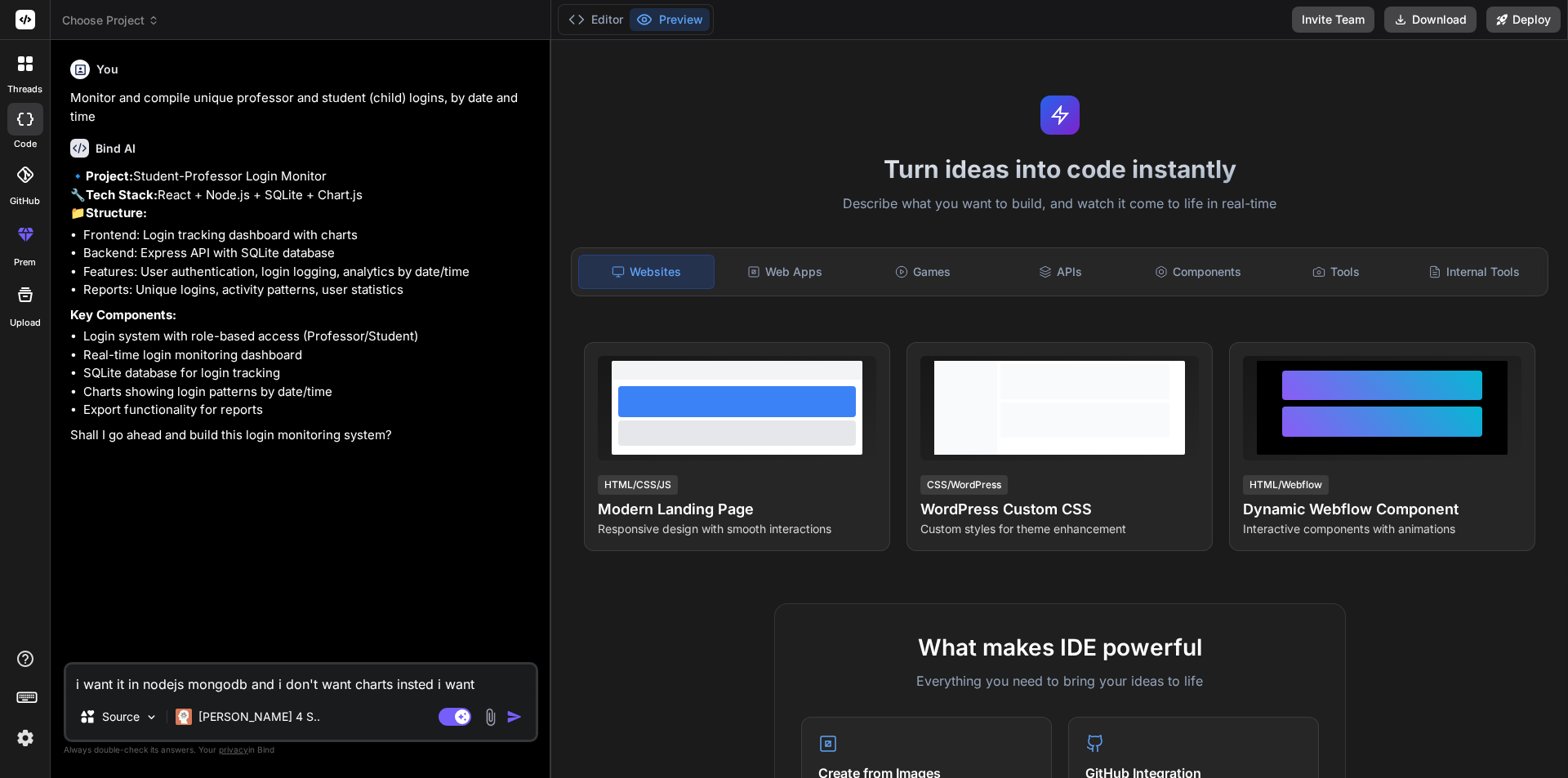
type textarea "x"
type textarea "i want it in nodejs mongodb and i don't want charts insted i want t"
type textarea "x"
type textarea "i want it in nodejs mongodb and i don't want charts insted i want to"
type textarea "x"
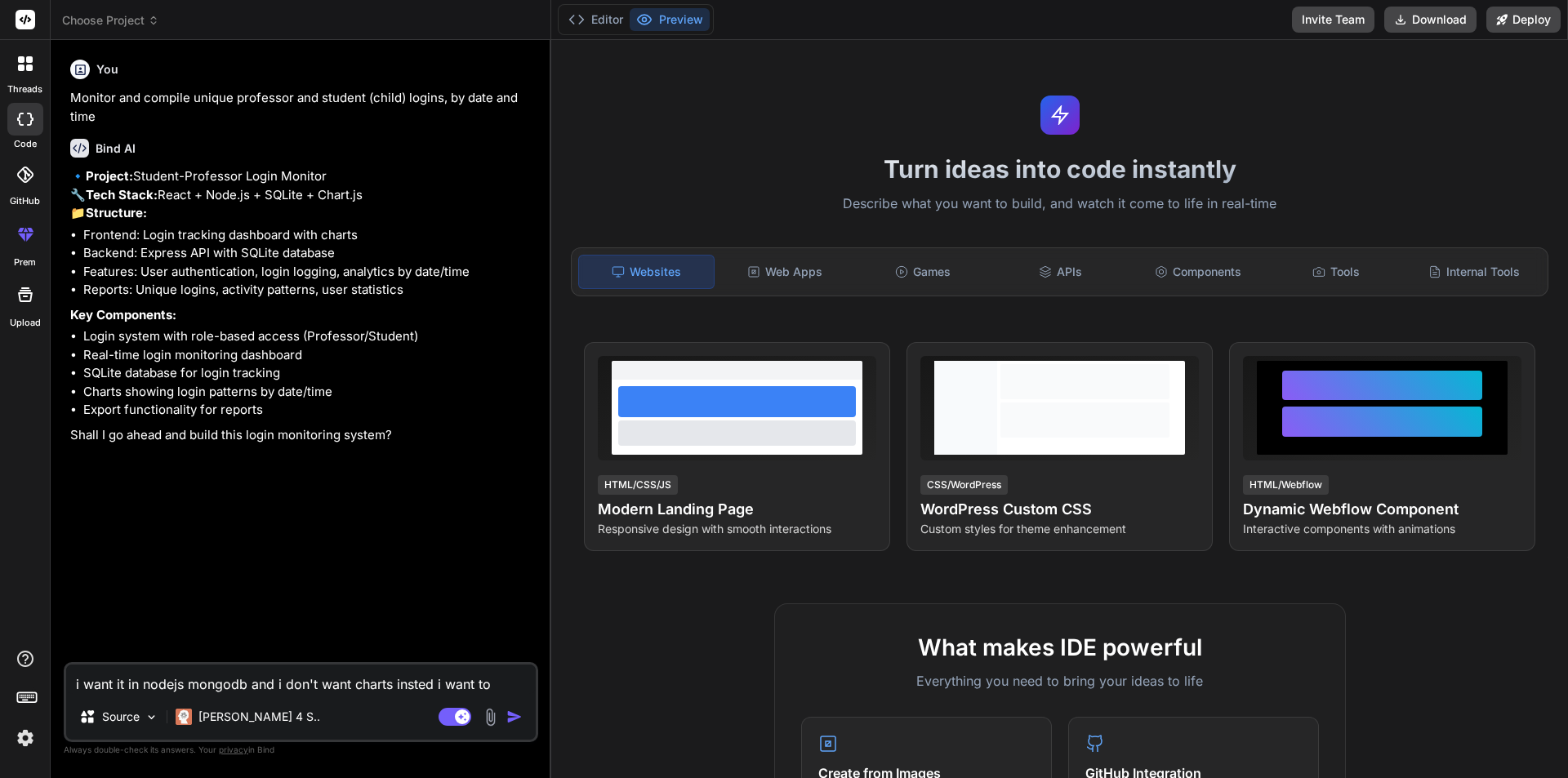
type textarea "i want it in nodejs mongodb and i don't want charts insted i want to"
type textarea "x"
type textarea "i want it in nodejs mongodb and i don't want charts insted i want to s"
type textarea "x"
type textarea "i want it in nodejs mongodb and i don't want charts insted i want to se"
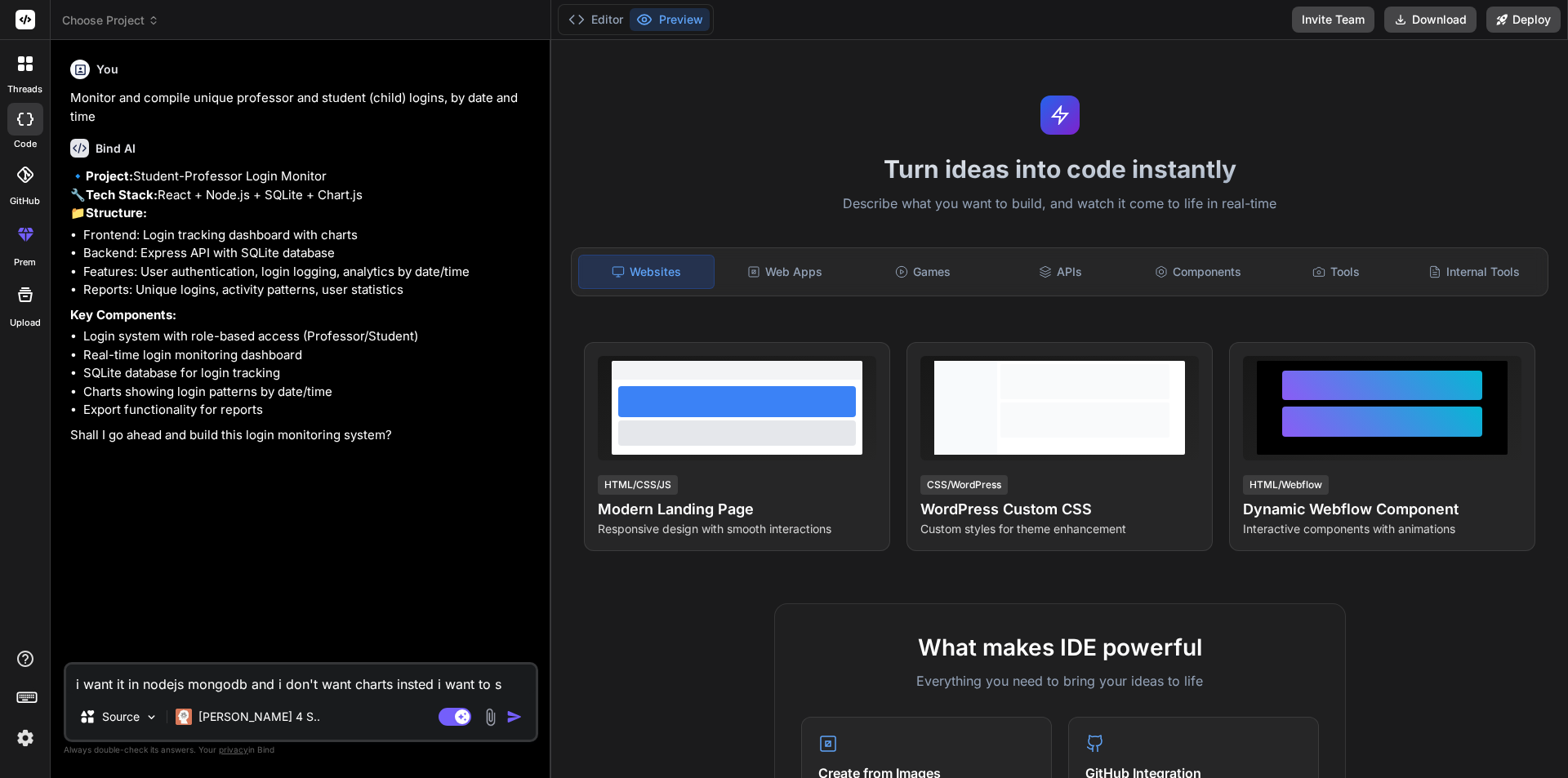
type textarea "x"
type textarea "i want it in nodejs mongodb and i don't want charts insted i want to sen"
type textarea "x"
type textarea "i want it in nodejs mongodb and i don't want charts insted i want to send"
type textarea "x"
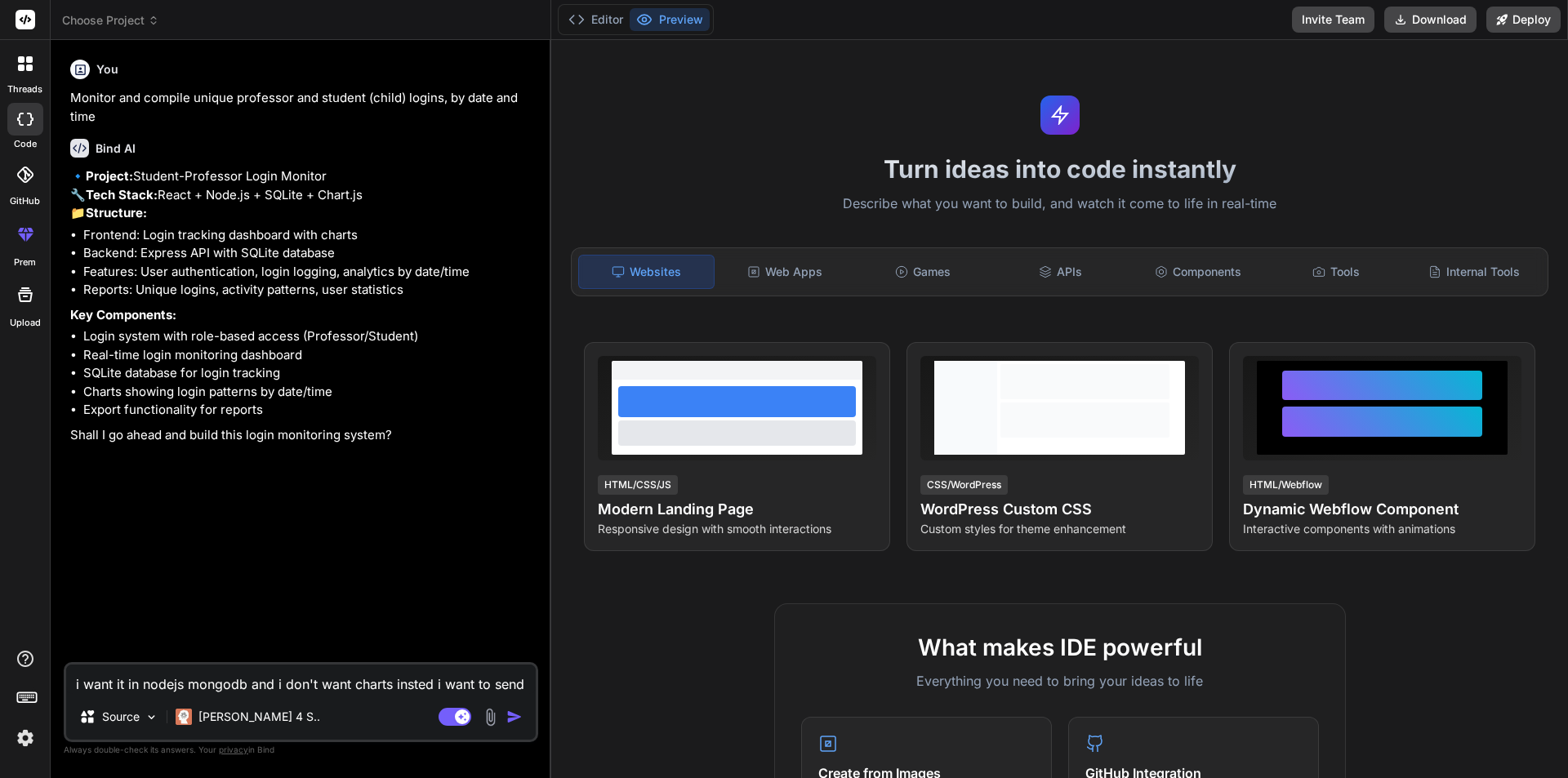
type textarea "i want it in nodejs mongodb and i don't want charts insted i want to send"
type textarea "x"
type textarea "i want it in nodejs mongodb and i don't want charts insted i want to send t"
type textarea "x"
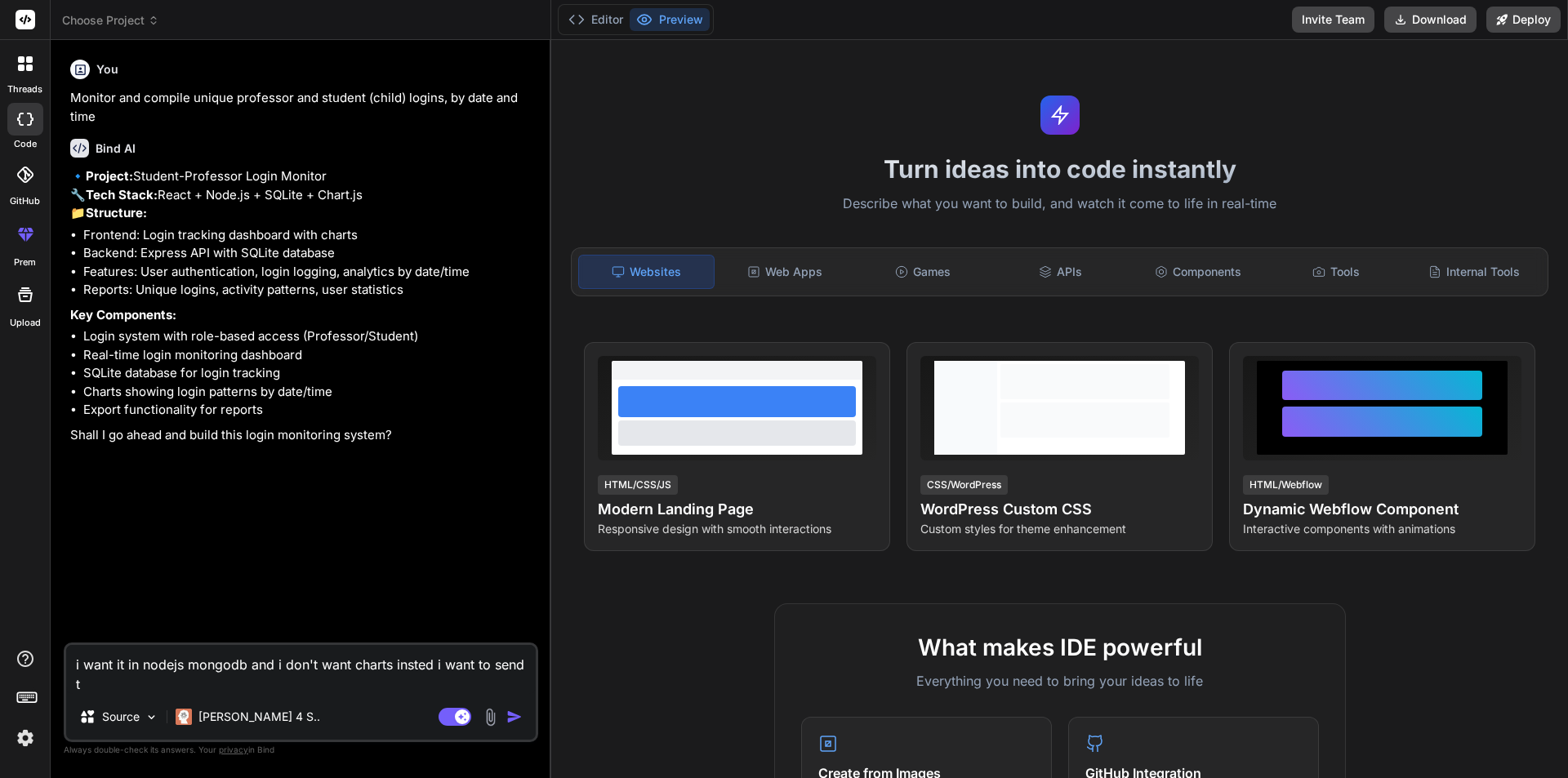
type textarea "i want it in nodejs mongodb and i don't want charts insted i want to send th"
type textarea "x"
type textarea "i want it in nodejs mongodb and i don't want charts insted i want to send the"
type textarea "x"
type textarea "i want it in nodejs mongodb and i don't want charts insted i want to send the"
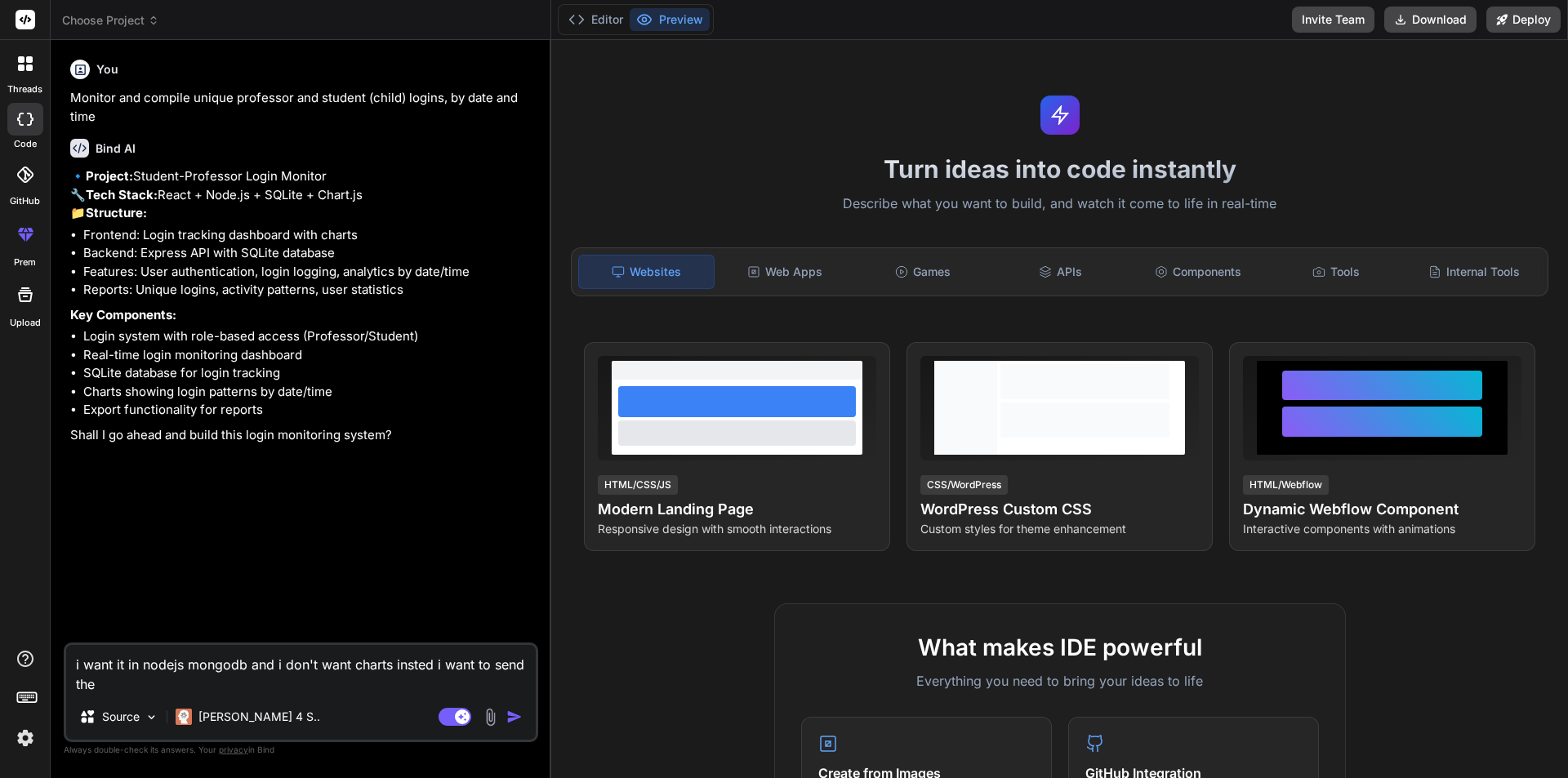
type textarea "x"
type textarea "i want it in nodejs mongodb and i don't want charts insted i want to send the e"
type textarea "x"
type textarea "i want it in nodejs mongodb and i don't want charts insted i want to send the ex"
type textarea "x"
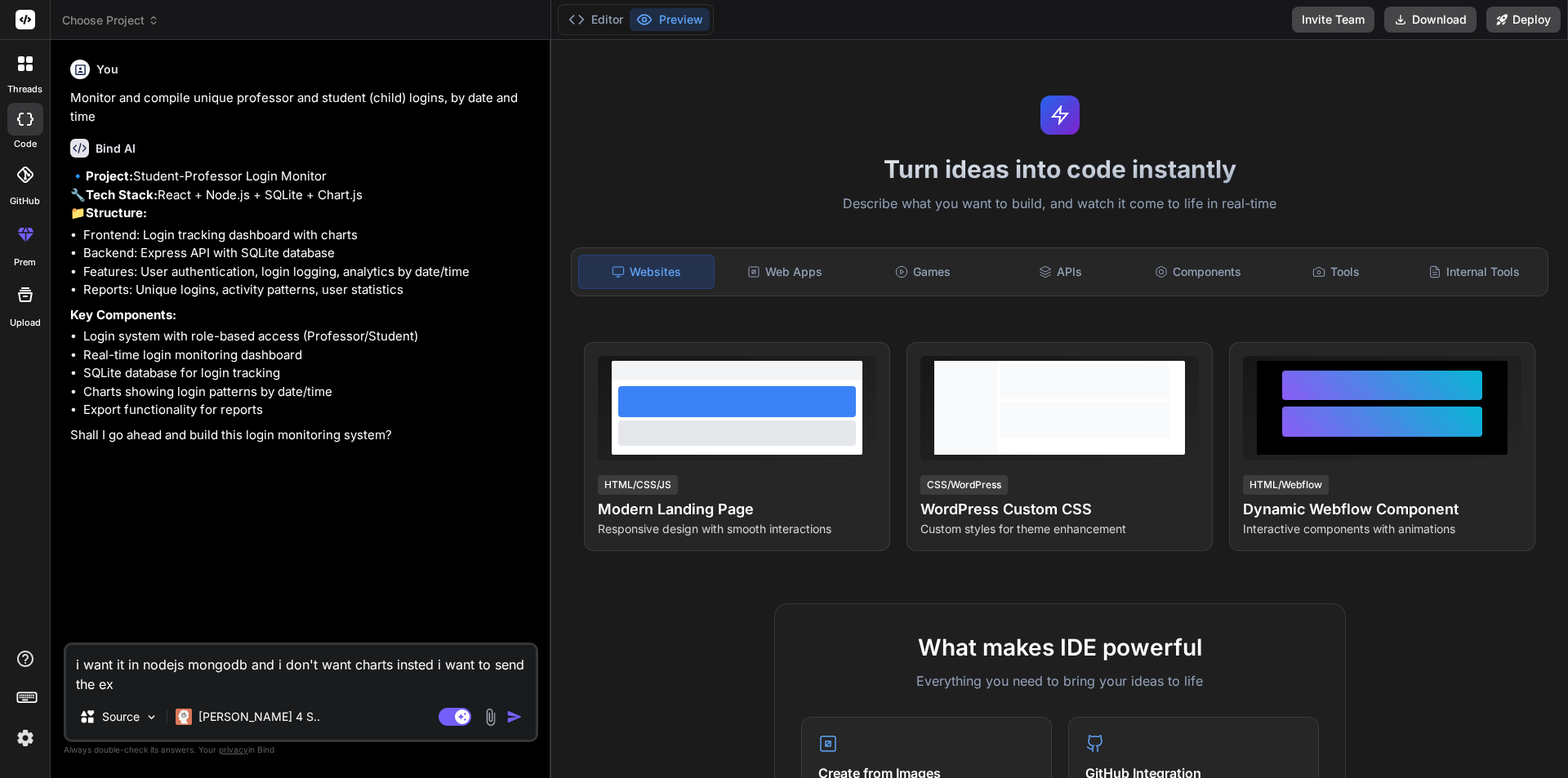
type textarea "i want it in nodejs mongodb and i don't want charts insted i want to send the e…"
type textarea "x"
type textarea "i want it in nodejs mongodb and i don't want charts insted i want to send the e…"
type textarea "x"
type textarea "i want it in nodejs mongodb and i don't want charts insted i want to send the e…"
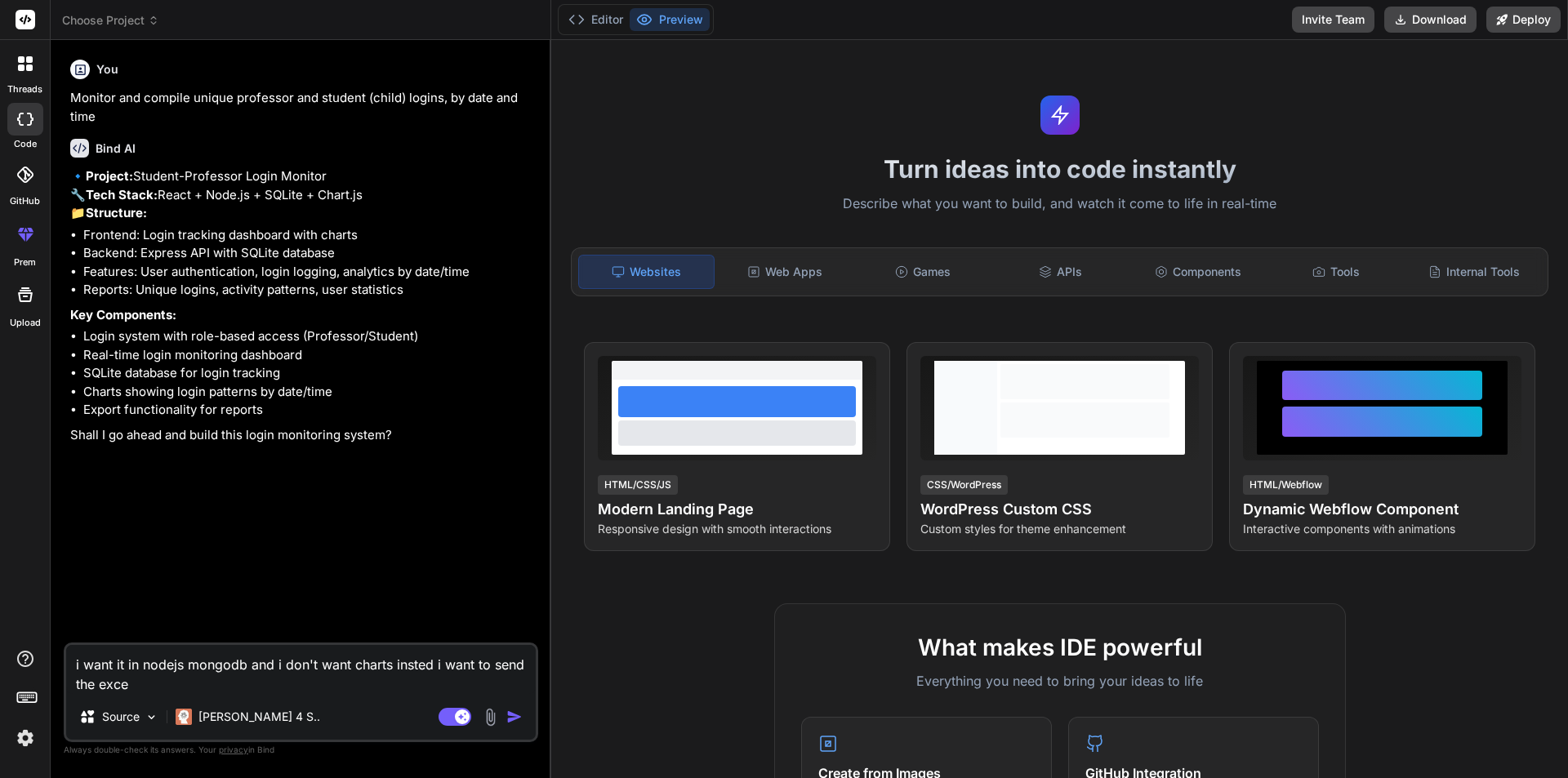
type textarea "x"
type textarea "i want it in nodejs mongodb and i don't want charts insted i want to send the e…"
type textarea "x"
type textarea "i want it in nodejs mongodb and i don't want charts insted i want to send the e…"
type textarea "x"
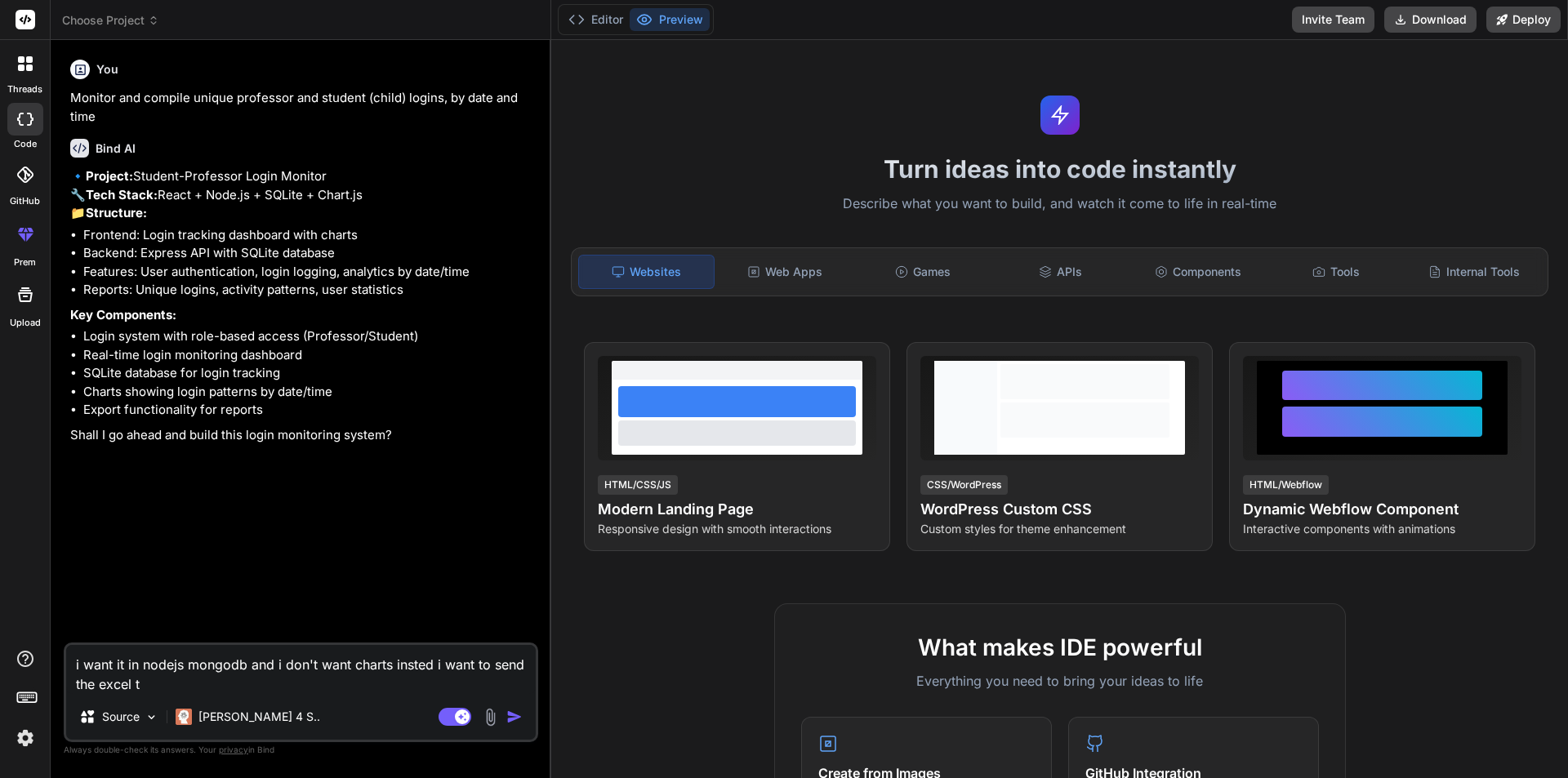
type textarea "i want it in nodejs mongodb and i don't want charts insted i want to send the e…"
type textarea "x"
type textarea "i want it in nodejs mongodb and i don't want charts insted i want to send the e…"
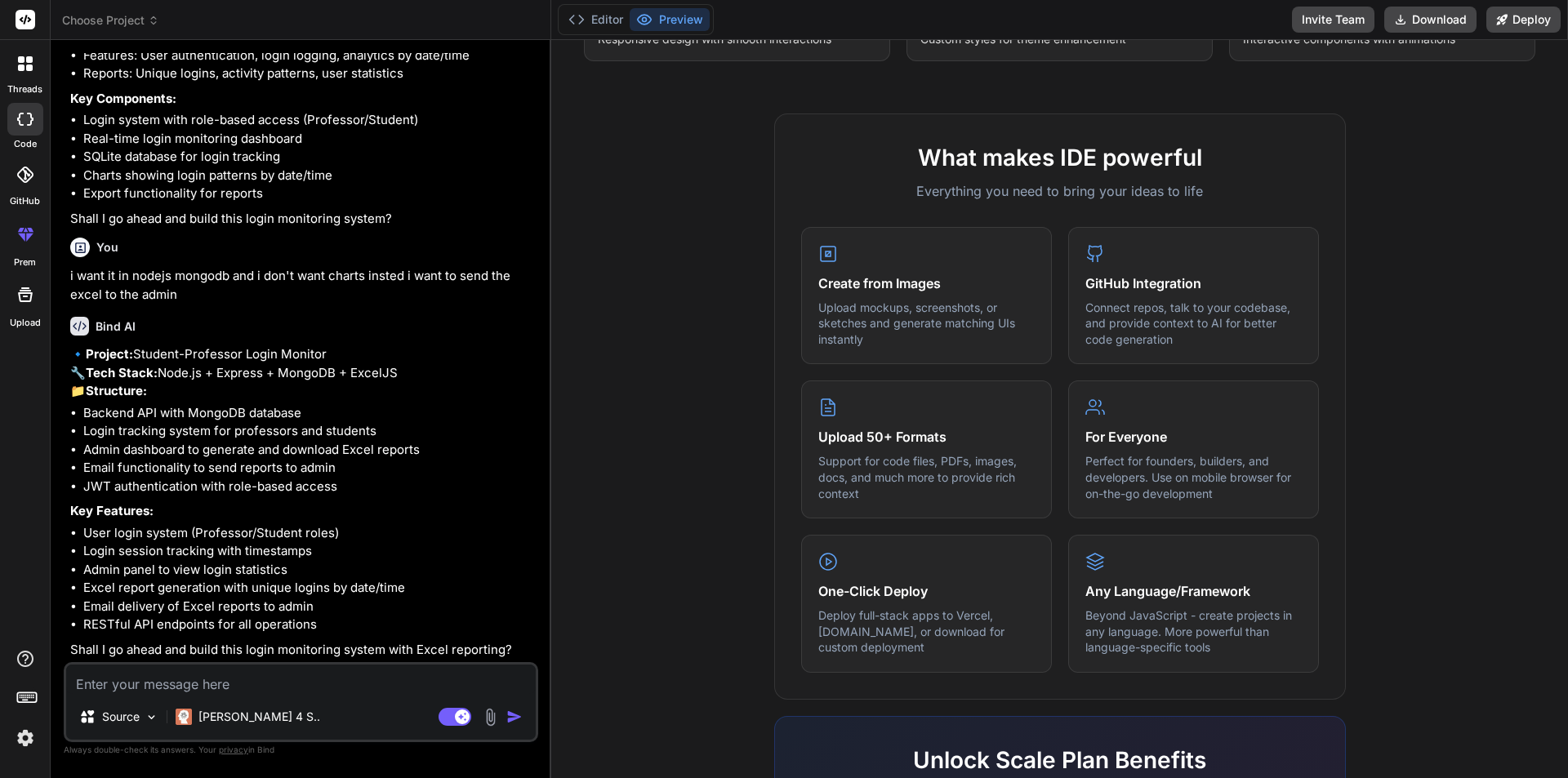
scroll to position [290, 0]
click at [196, 677] on textarea at bounding box center [301, 679] width 470 height 29
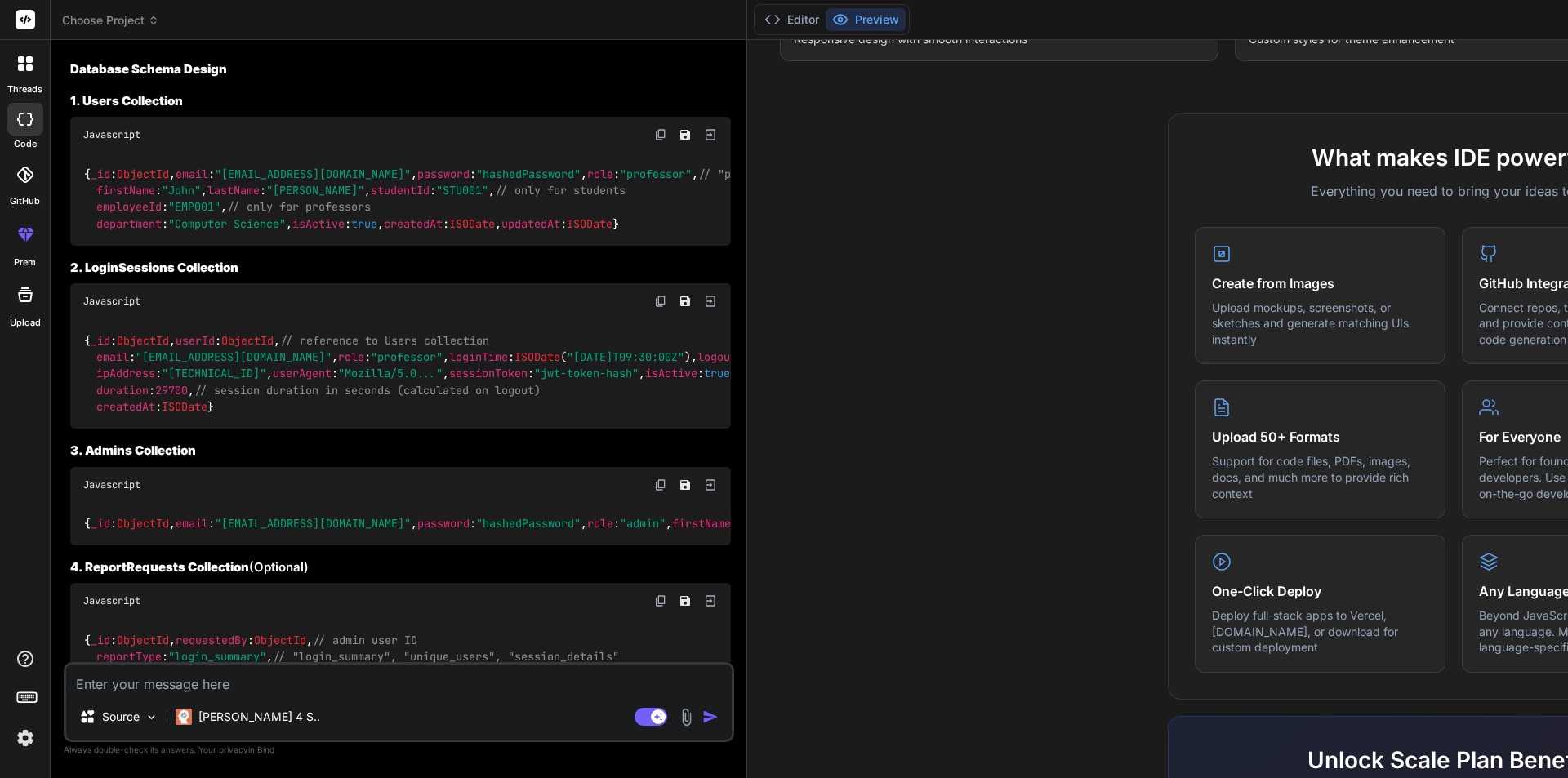
scroll to position [950, 0]
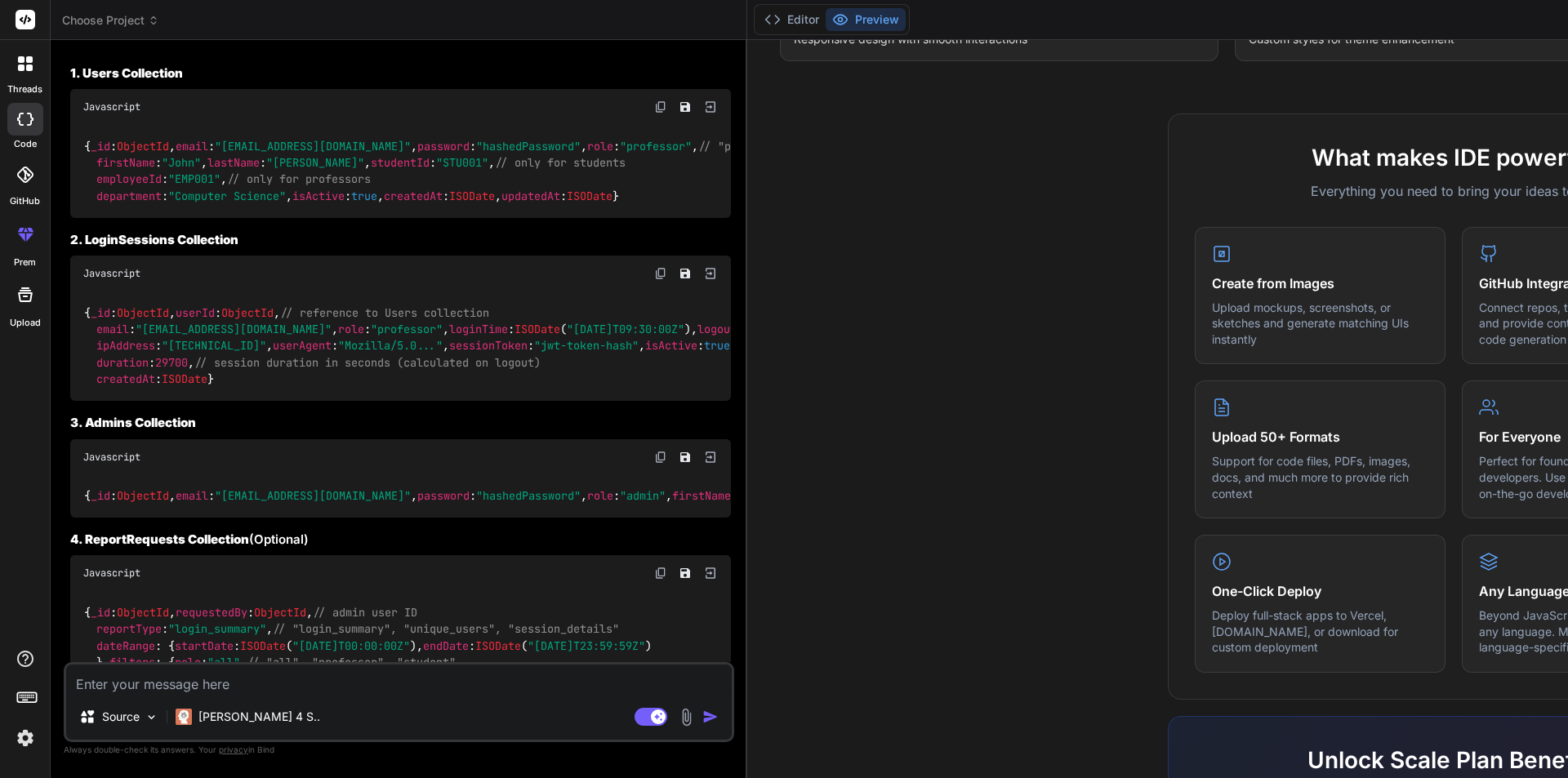
click at [371, 170] on span "studentId" at bounding box center [400, 163] width 59 height 15
click at [131, 187] on span "employeeId" at bounding box center [129, 179] width 65 height 15
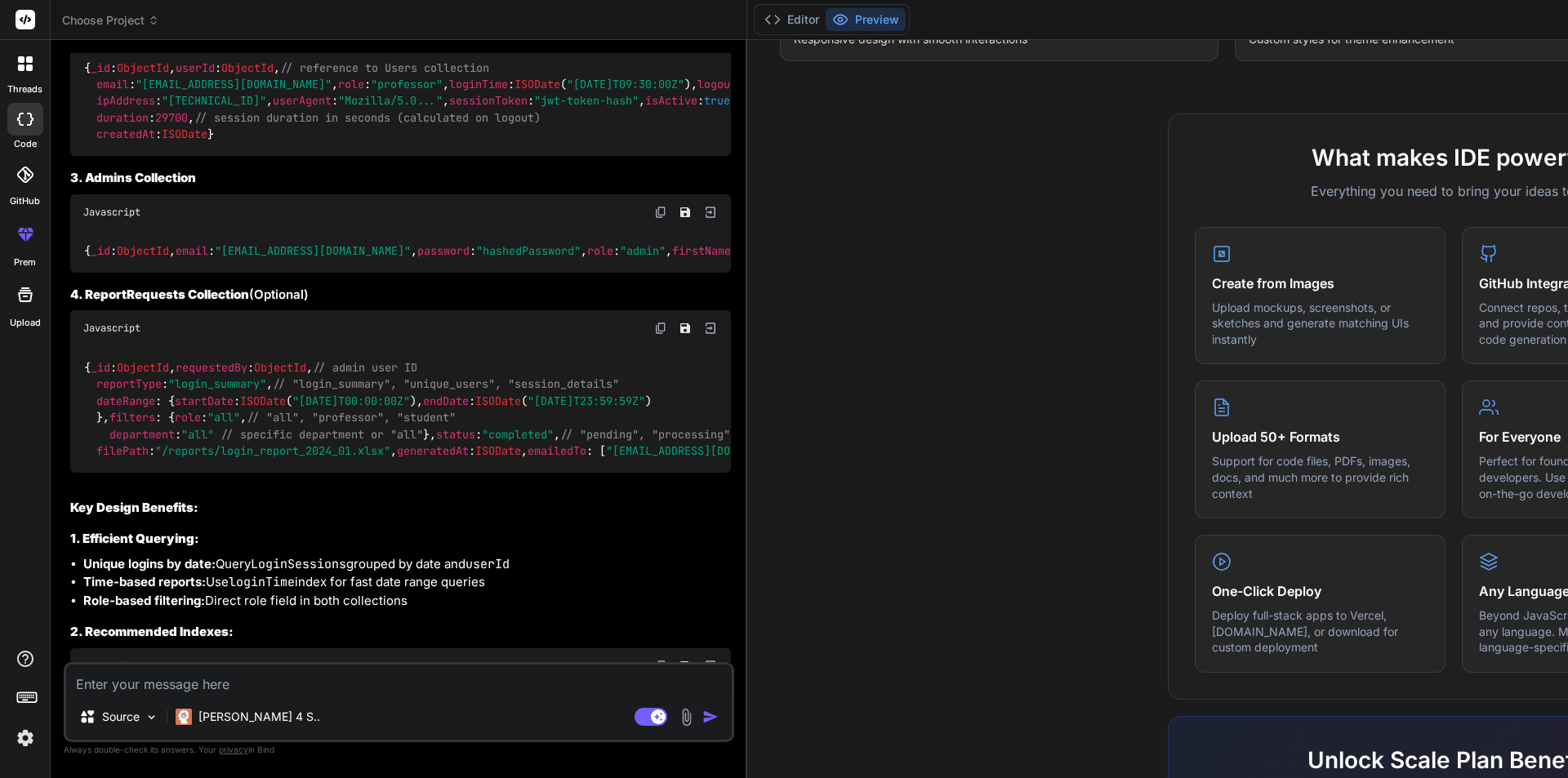
scroll to position [1276, 0]
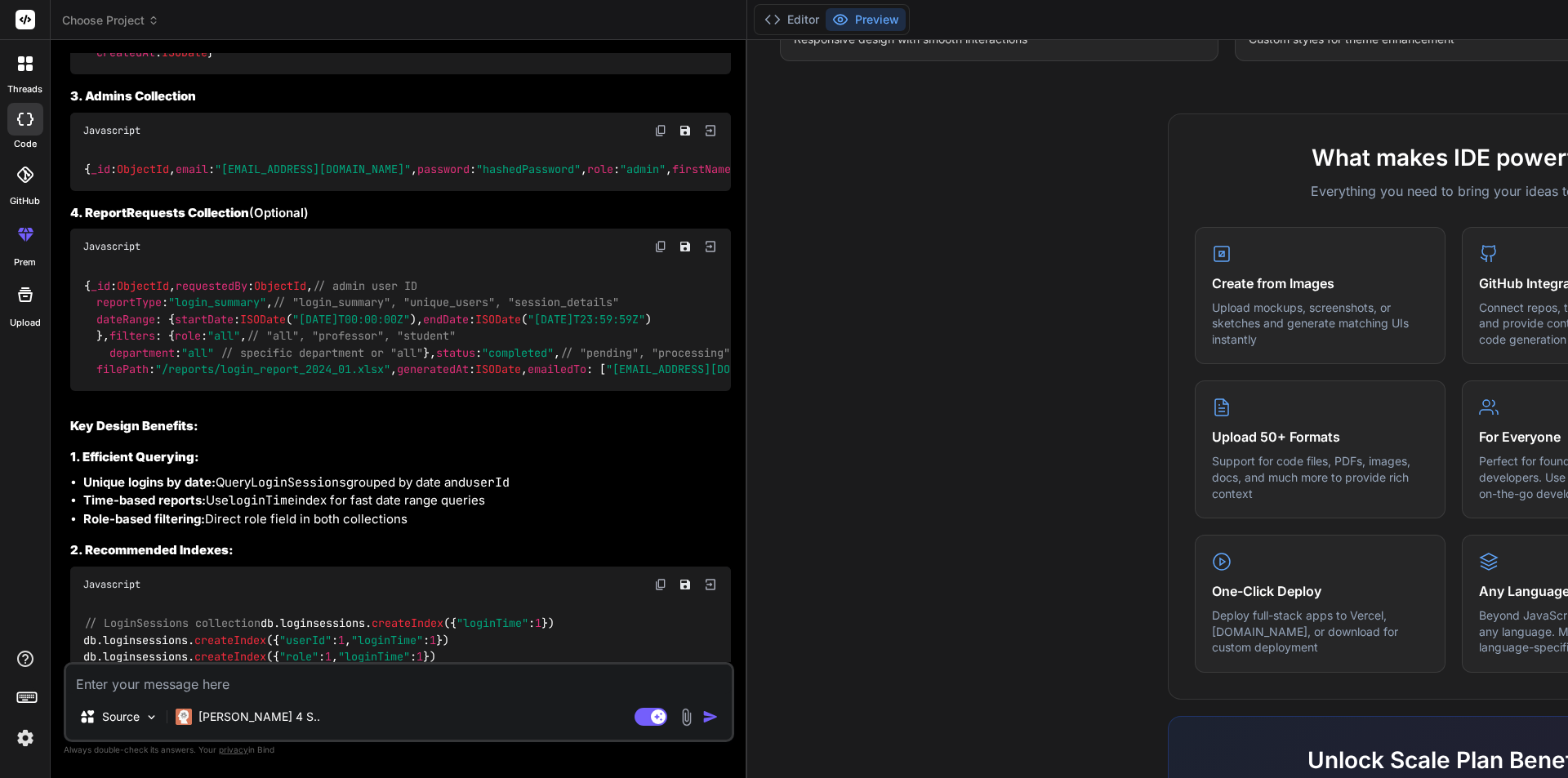
click at [136, 27] on span "ipAddress" at bounding box center [126, 20] width 59 height 15
click at [273, 27] on span "userAgent" at bounding box center [302, 20] width 59 height 15
click at [449, 27] on span "sessionToken" at bounding box center [488, 20] width 78 height 15
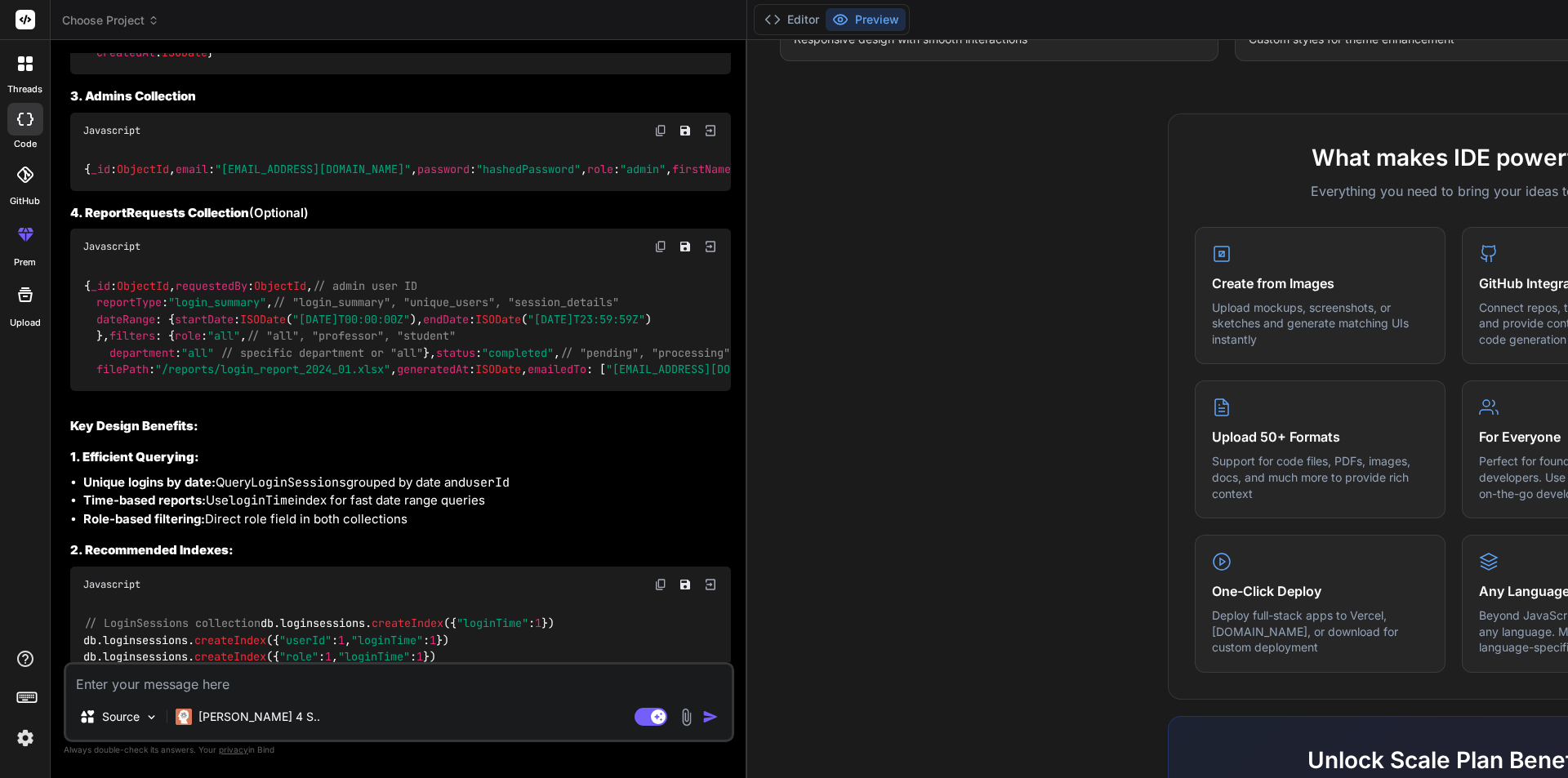
click at [449, 27] on span "sessionToken" at bounding box center [488, 20] width 78 height 15
click at [143, 61] on code "{ _id : ObjectId , userId : ObjectId , // reference to Users collection email :…" at bounding box center [592, 19] width 1019 height 83
click at [645, 27] on span "isActive" at bounding box center [671, 20] width 52 height 15
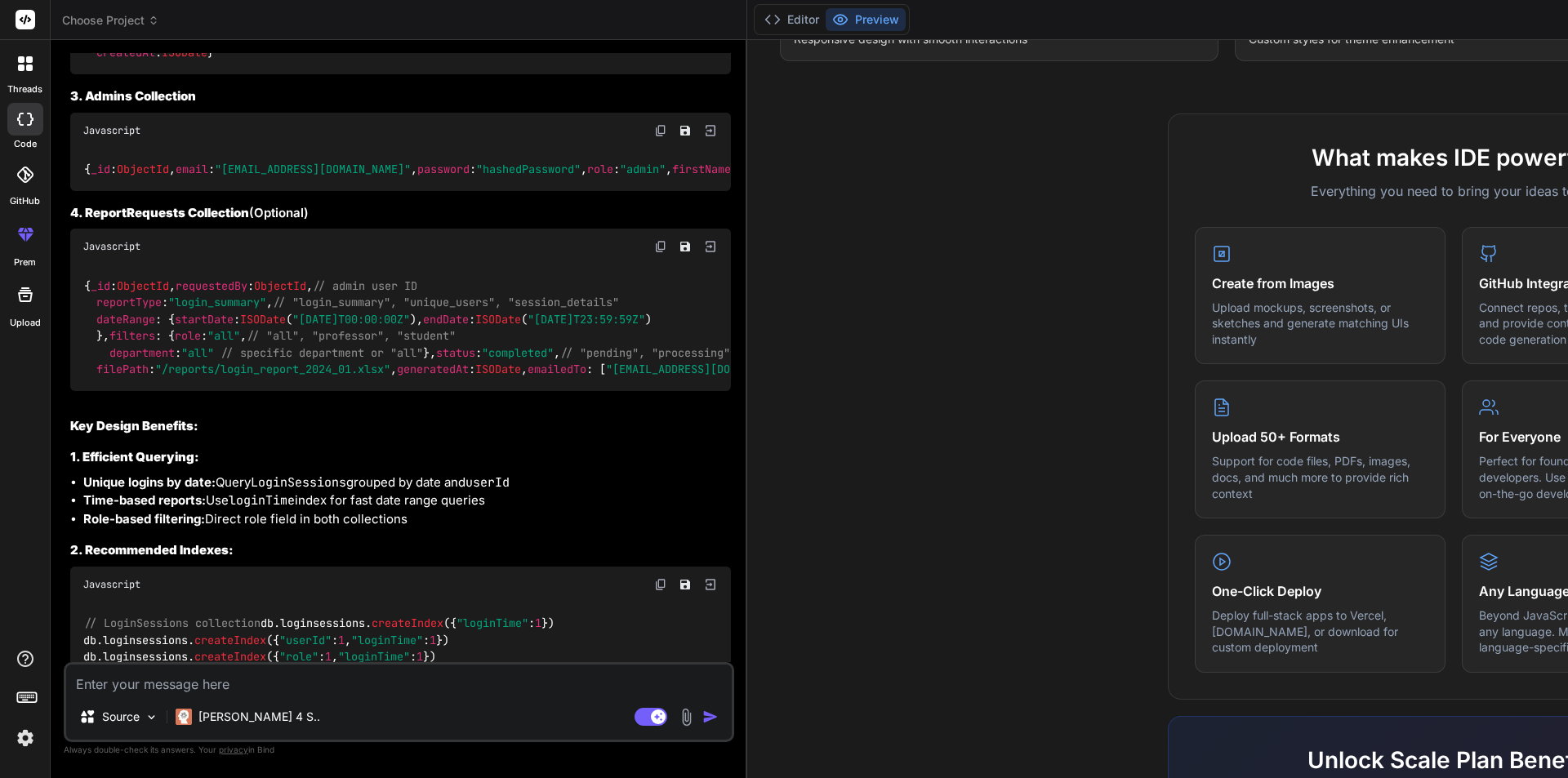
click at [136, 44] on span "duration" at bounding box center [122, 36] width 52 height 15
click at [136, 60] on span "createdAt" at bounding box center [126, 54] width 59 height 15
click at [130, 44] on span "duration" at bounding box center [122, 36] width 52 height 15
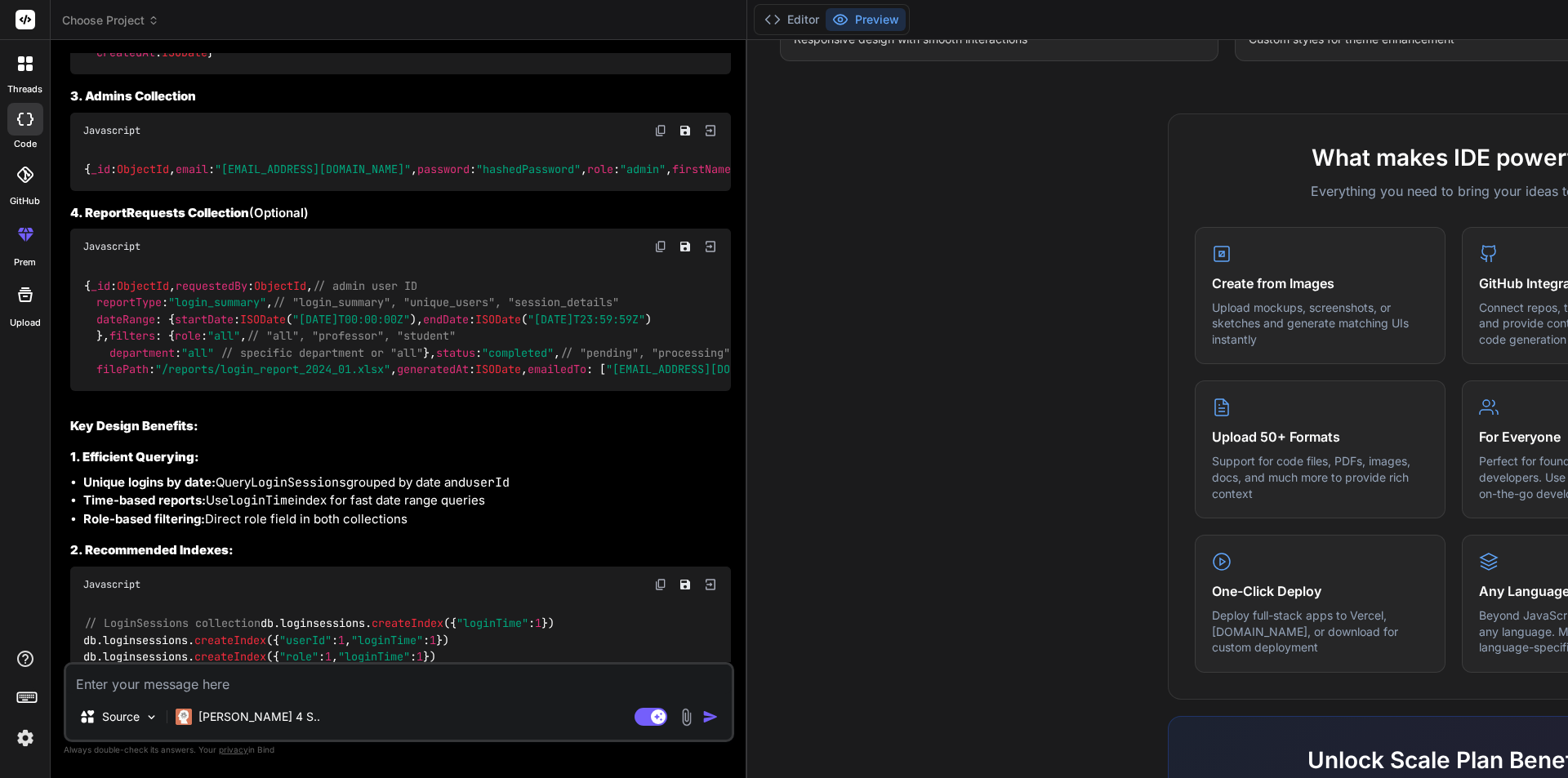
click at [130, 44] on span "duration" at bounding box center [122, 36] width 52 height 15
click at [698, 10] on span "logoutTime" at bounding box center [730, 3] width 65 height 15
click at [135, 61] on code "{ _id : ObjectId , userId : ObjectId , // reference to Users collection email :…" at bounding box center [592, 19] width 1019 height 83
click at [136, 61] on code "{ _id : ObjectId , userId : ObjectId , // reference to Users collection email :…" at bounding box center [592, 19] width 1019 height 83
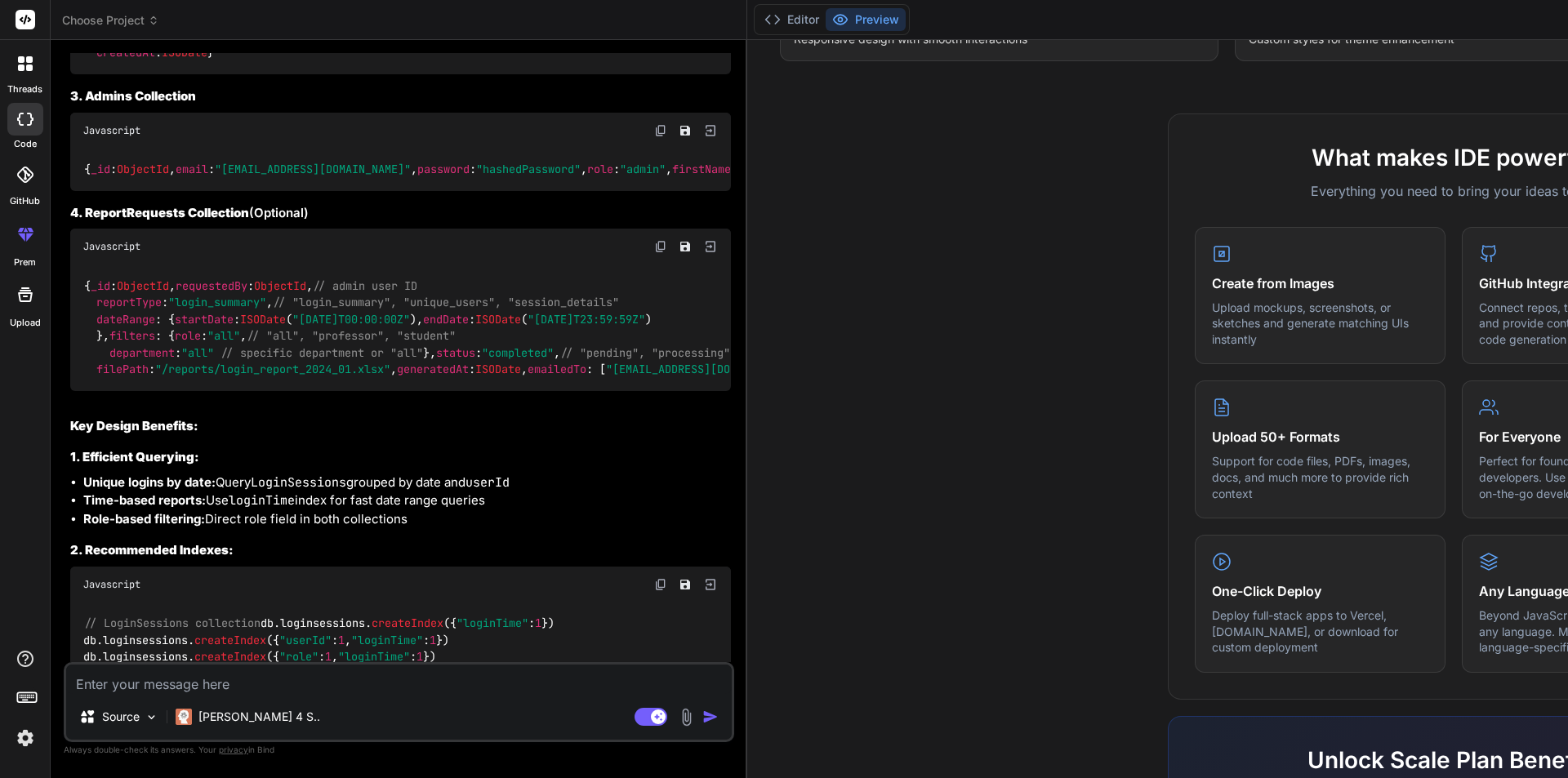
click at [449, 10] on span "loginTime" at bounding box center [479, 3] width 59 height 15
click at [698, 10] on span "logoutTime" at bounding box center [730, 3] width 65 height 15
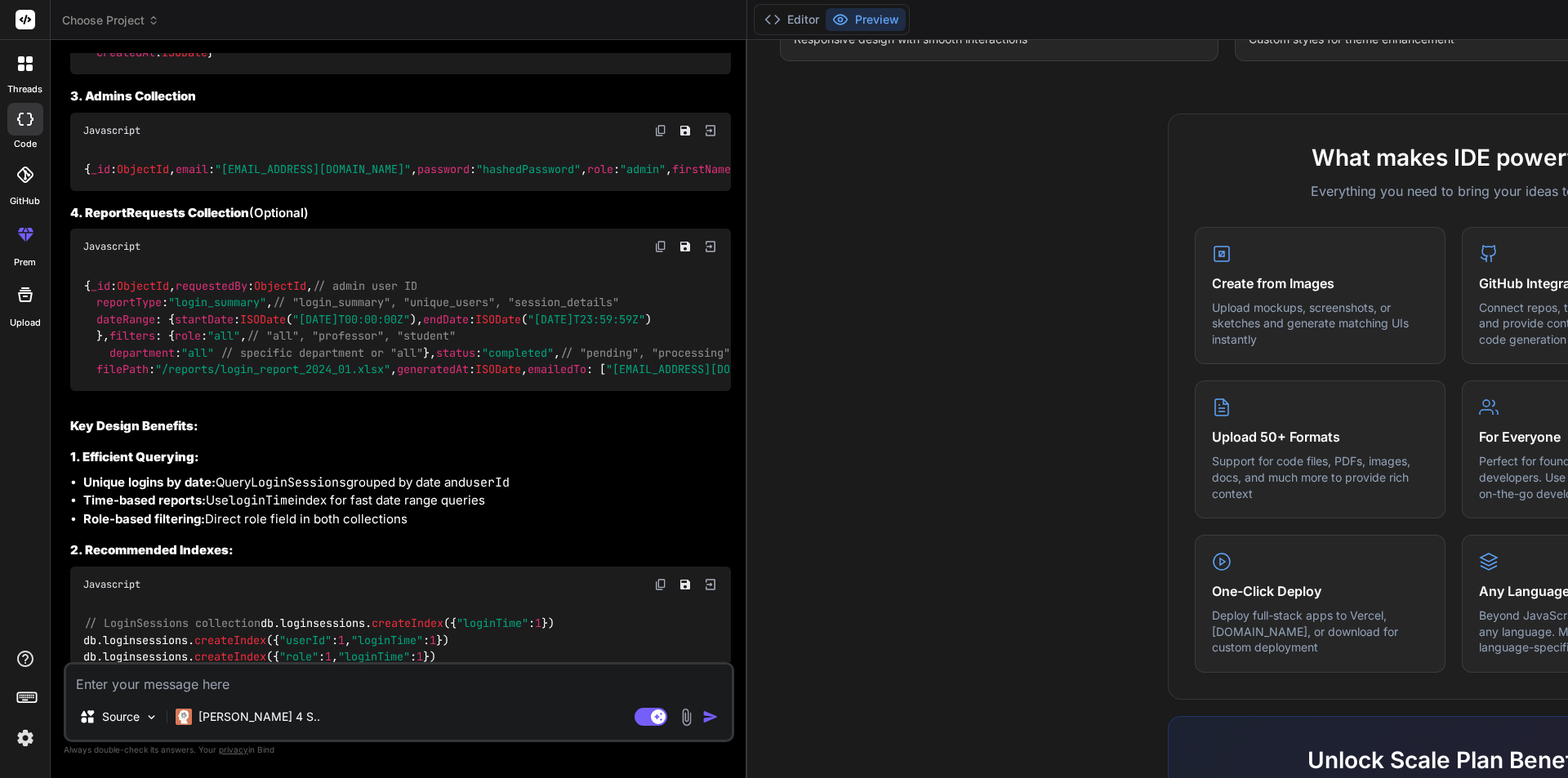
click at [449, 10] on span "loginTime" at bounding box center [479, 3] width 59 height 15
click at [698, 10] on span "logoutTime" at bounding box center [730, 3] width 65 height 15
click at [129, 61] on code "{ _id : ObjectId , userId : ObjectId , // reference to Users collection email :…" at bounding box center [592, 19] width 1019 height 83
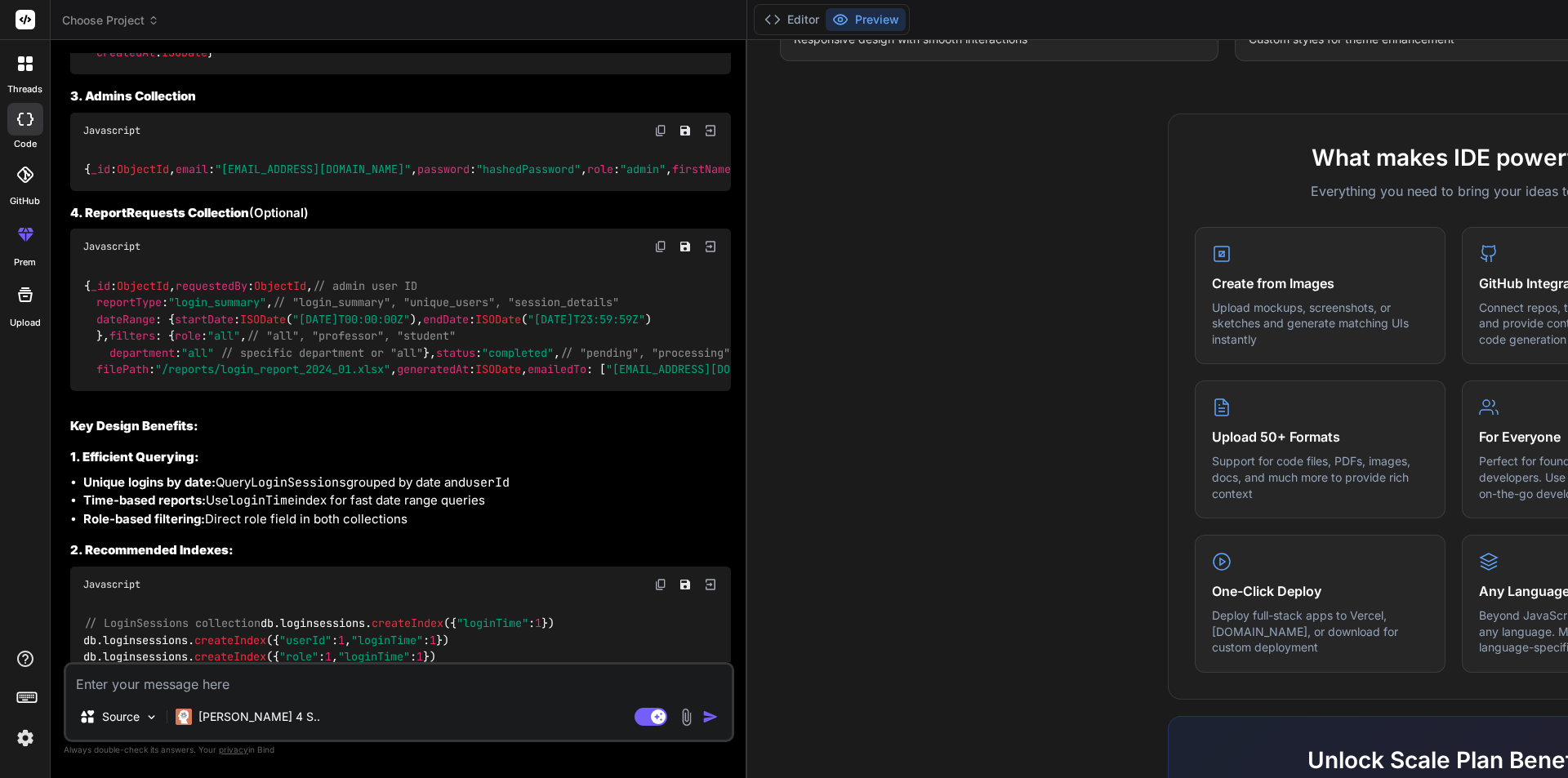
click at [129, 61] on code "{ _id : ObjectId , userId : ObjectId , // reference to Users collection email :…" at bounding box center [592, 19] width 1019 height 83
click at [449, 10] on span "loginTime" at bounding box center [479, 3] width 59 height 15
click at [338, 10] on span "role" at bounding box center [350, 3] width 26 height 15
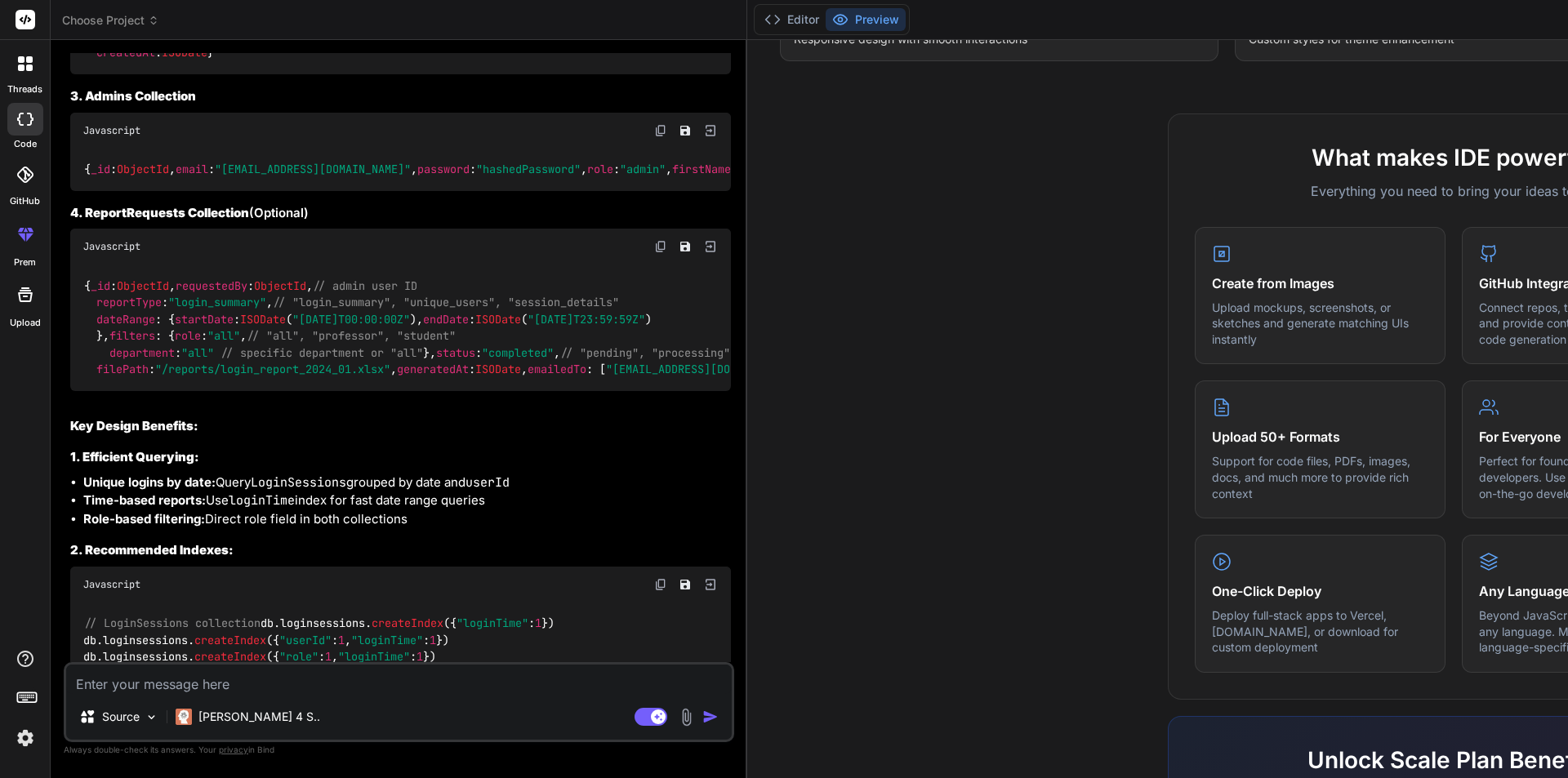
click at [111, 10] on span "email" at bounding box center [112, 3] width 33 height 15
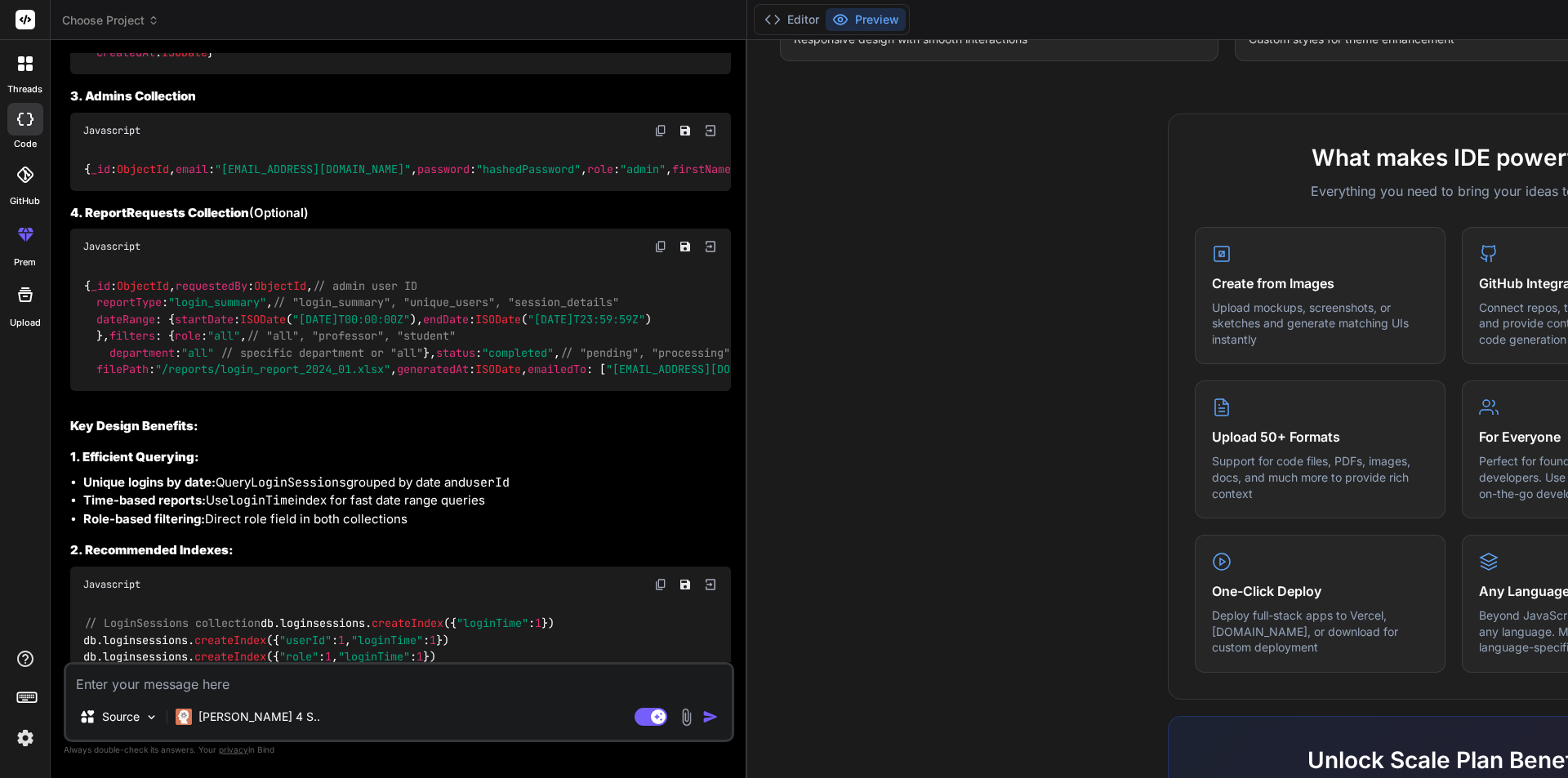
click at [115, 10] on span "email" at bounding box center [112, 3] width 33 height 15
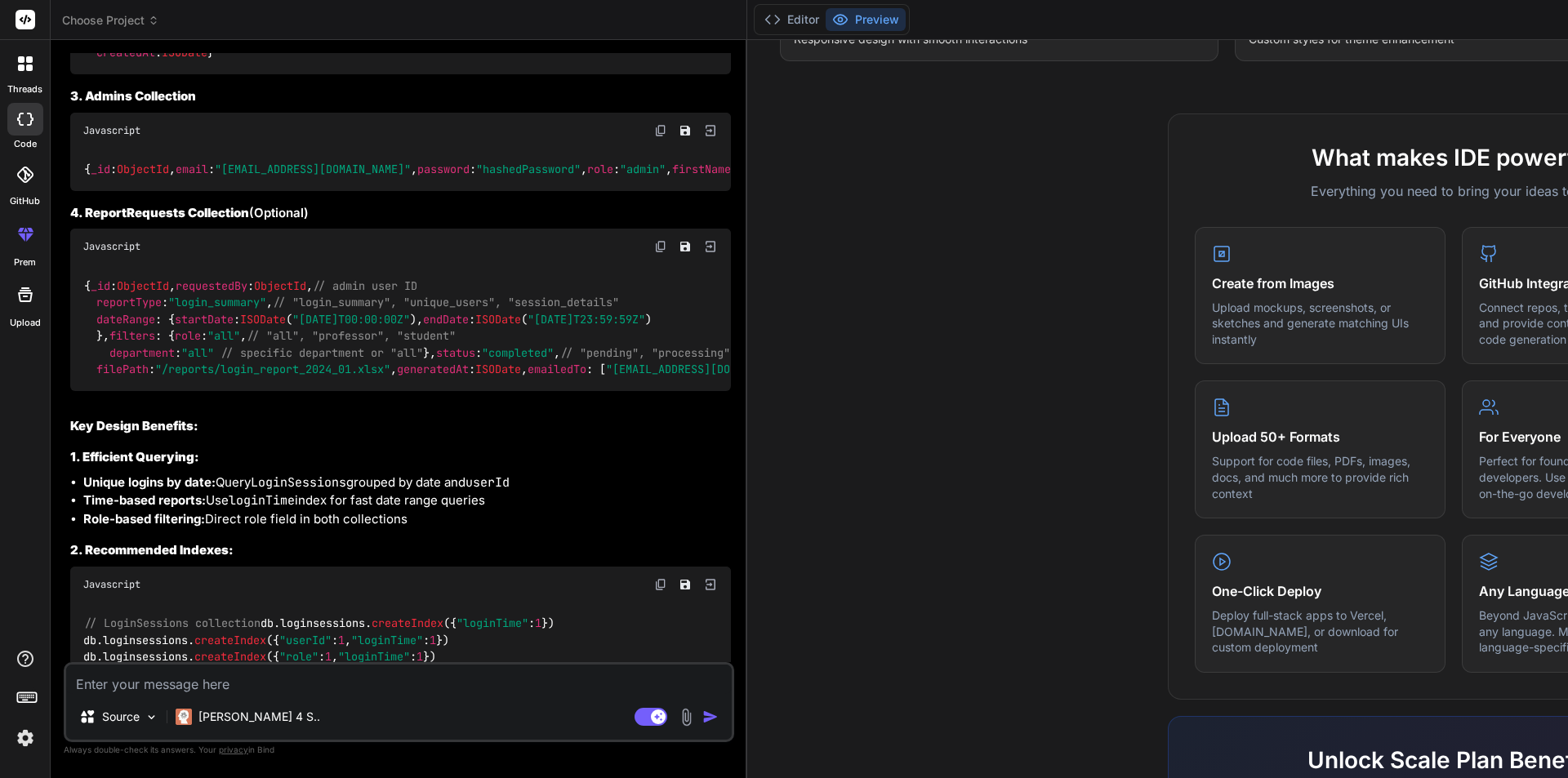
click at [338, 10] on span "role" at bounding box center [350, 3] width 26 height 15
click at [449, 10] on span "loginTime" at bounding box center [479, 3] width 59 height 15
click at [698, 10] on span "logoutTime" at bounding box center [730, 3] width 65 height 15
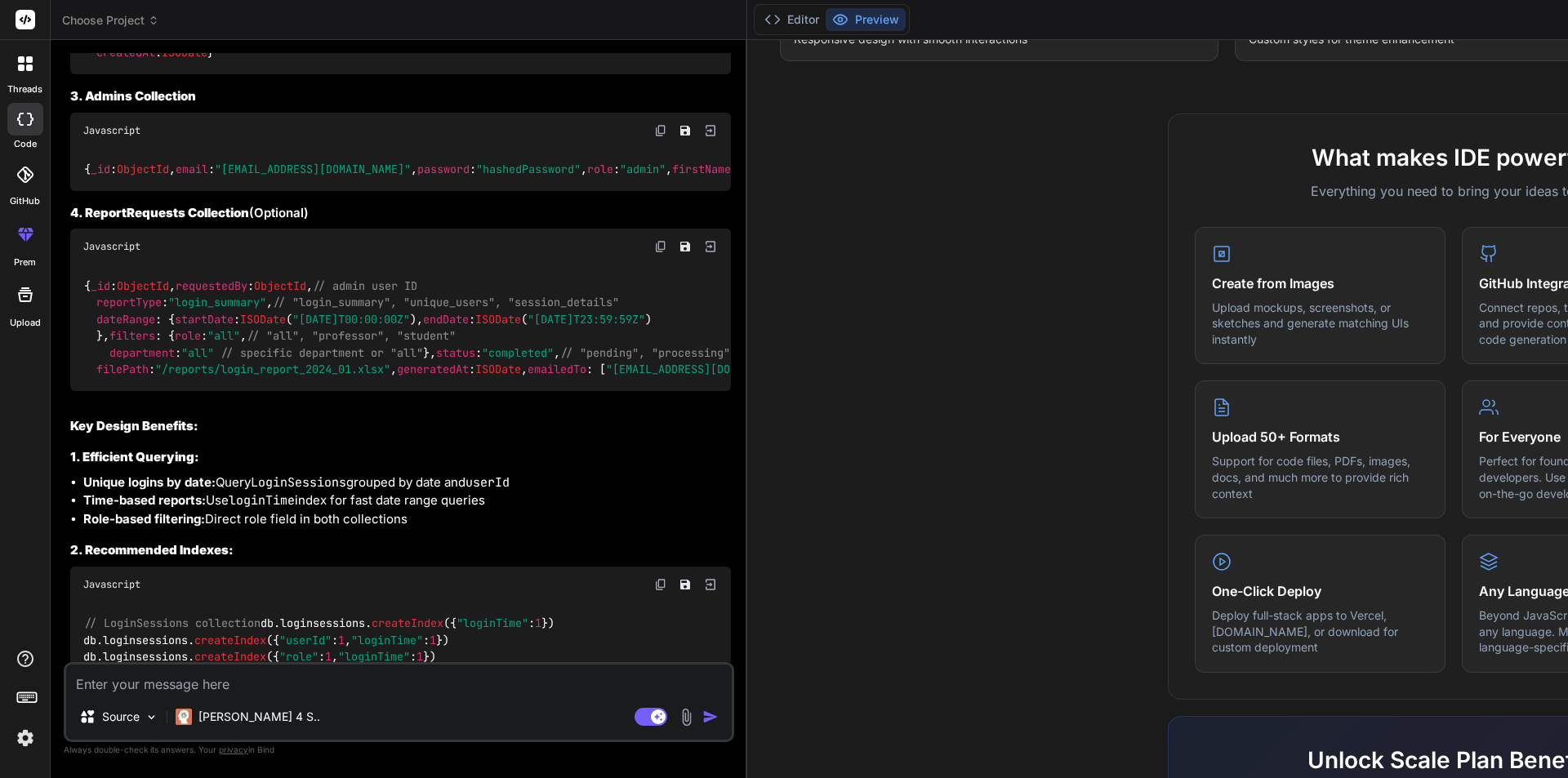
click at [698, 10] on span "logoutTime" at bounding box center [730, 3] width 65 height 15
click at [122, 27] on span "ipAddress" at bounding box center [126, 20] width 59 height 15
click at [273, 27] on span "userAgent" at bounding box center [302, 20] width 59 height 15
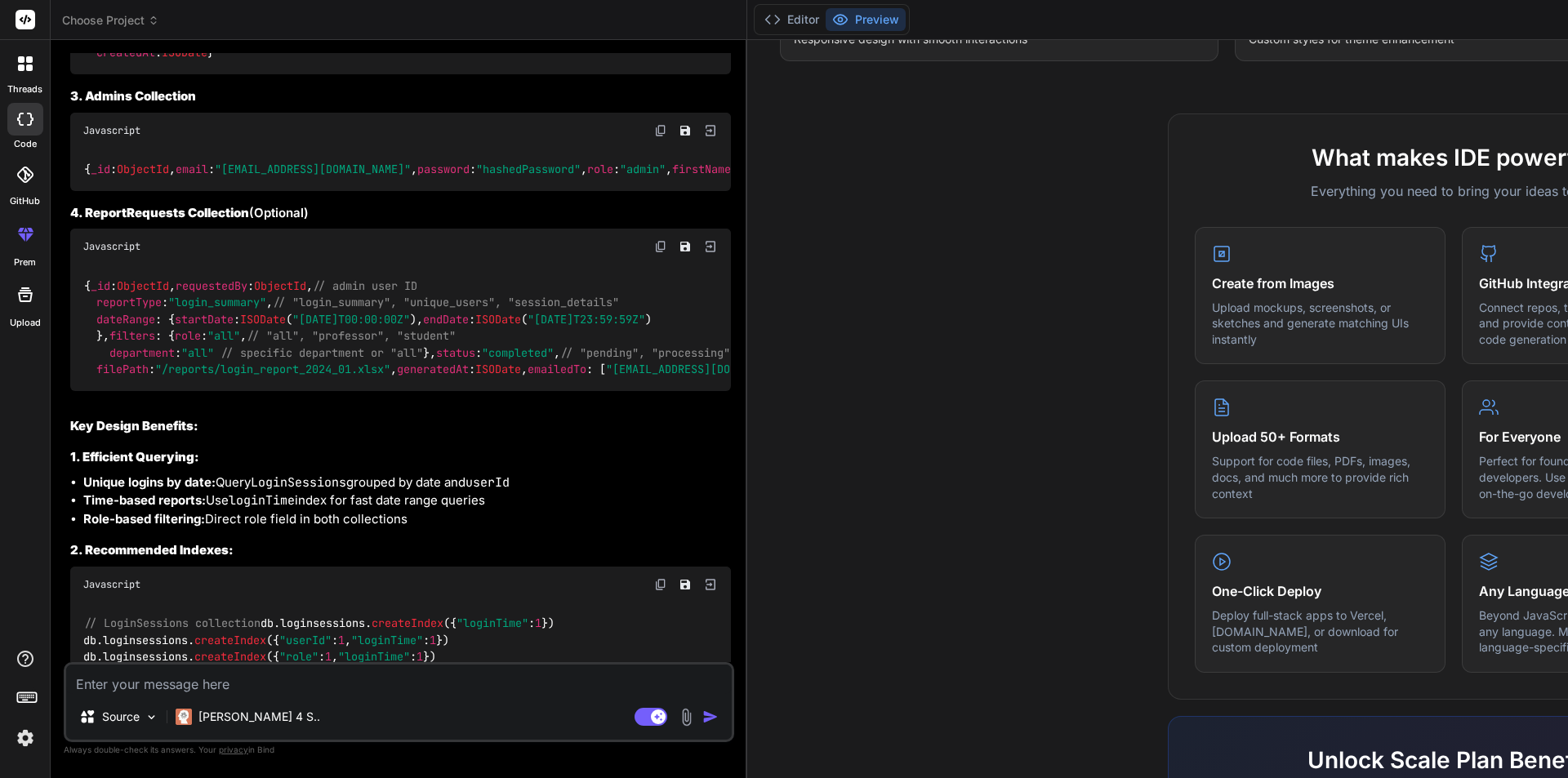
click at [449, 27] on span "sessionToken" at bounding box center [488, 20] width 78 height 15
click at [645, 27] on span "isActive" at bounding box center [671, 20] width 52 height 15
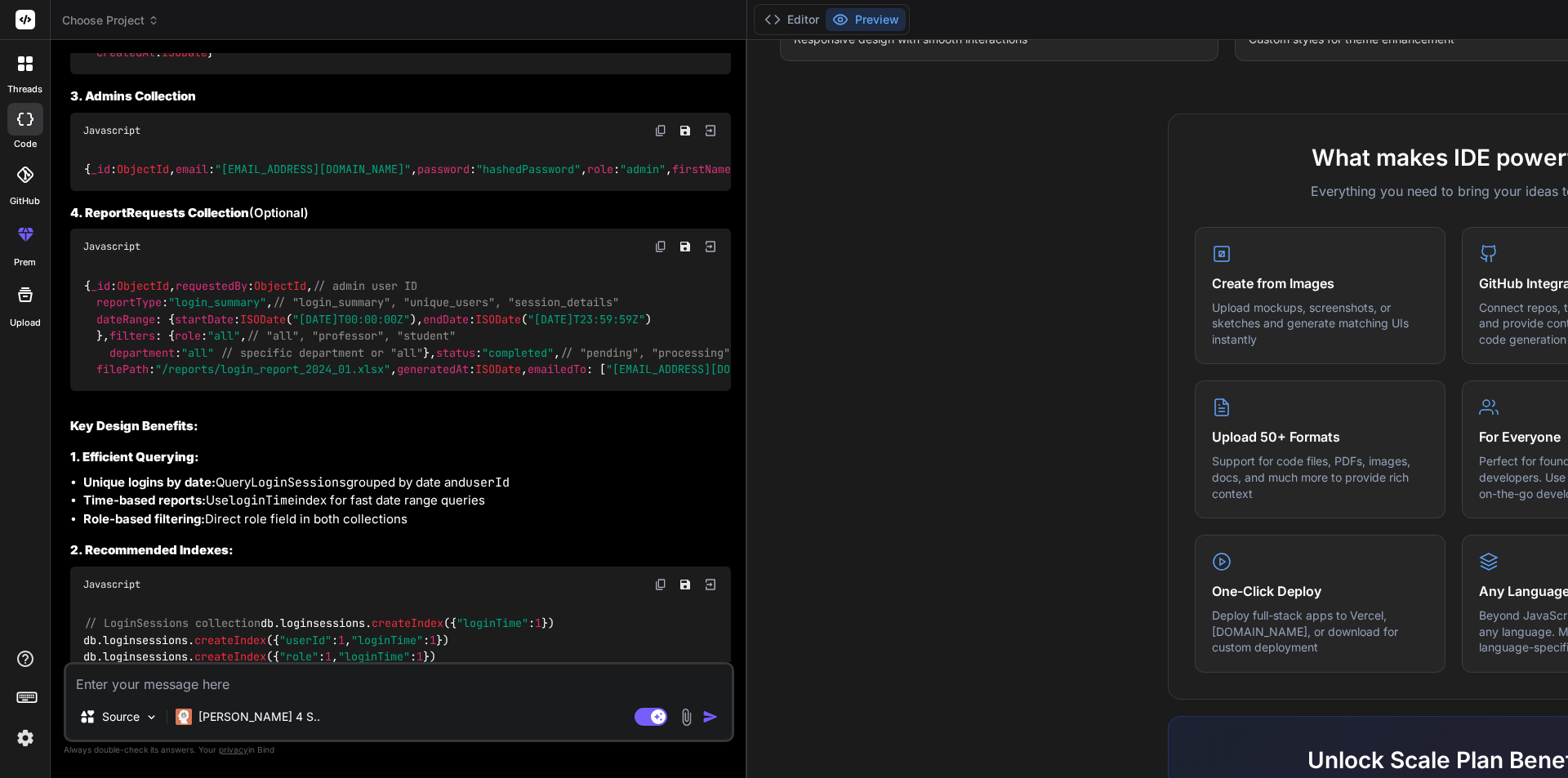
click at [645, 27] on span "isActive" at bounding box center [671, 20] width 52 height 15
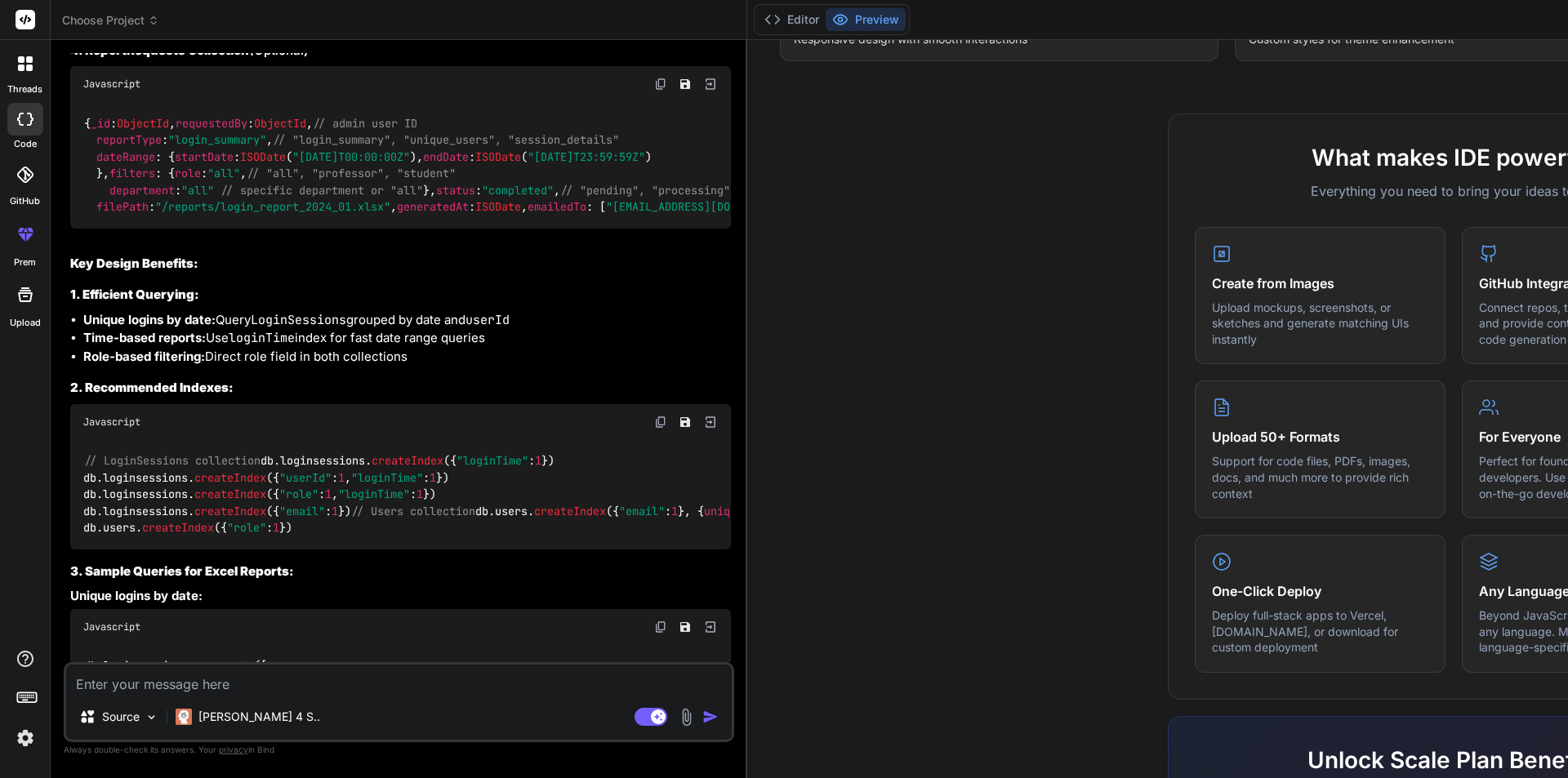
scroll to position [1439, 0]
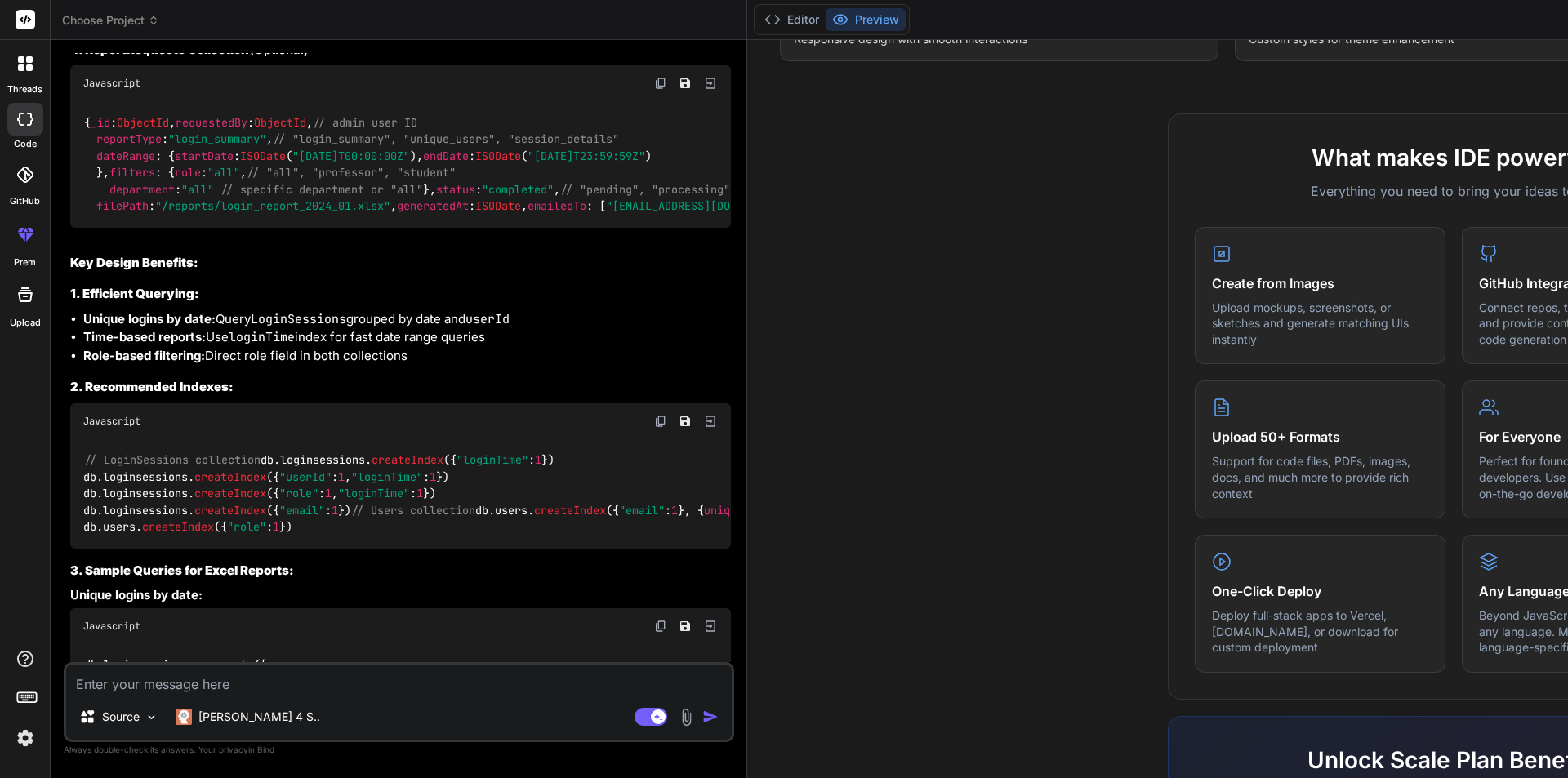
scroll to position [0, 0]
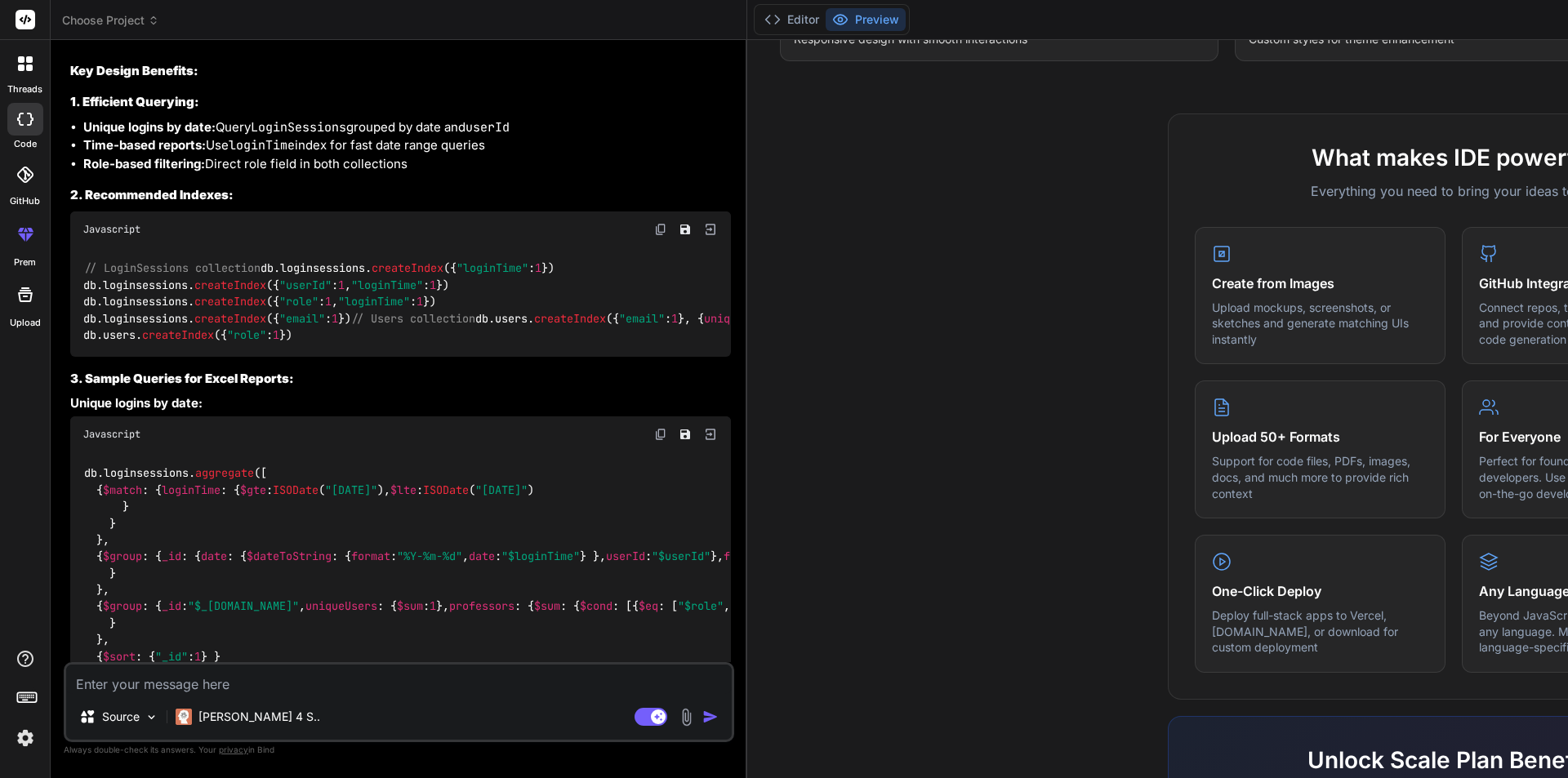
scroll to position [1684, 0]
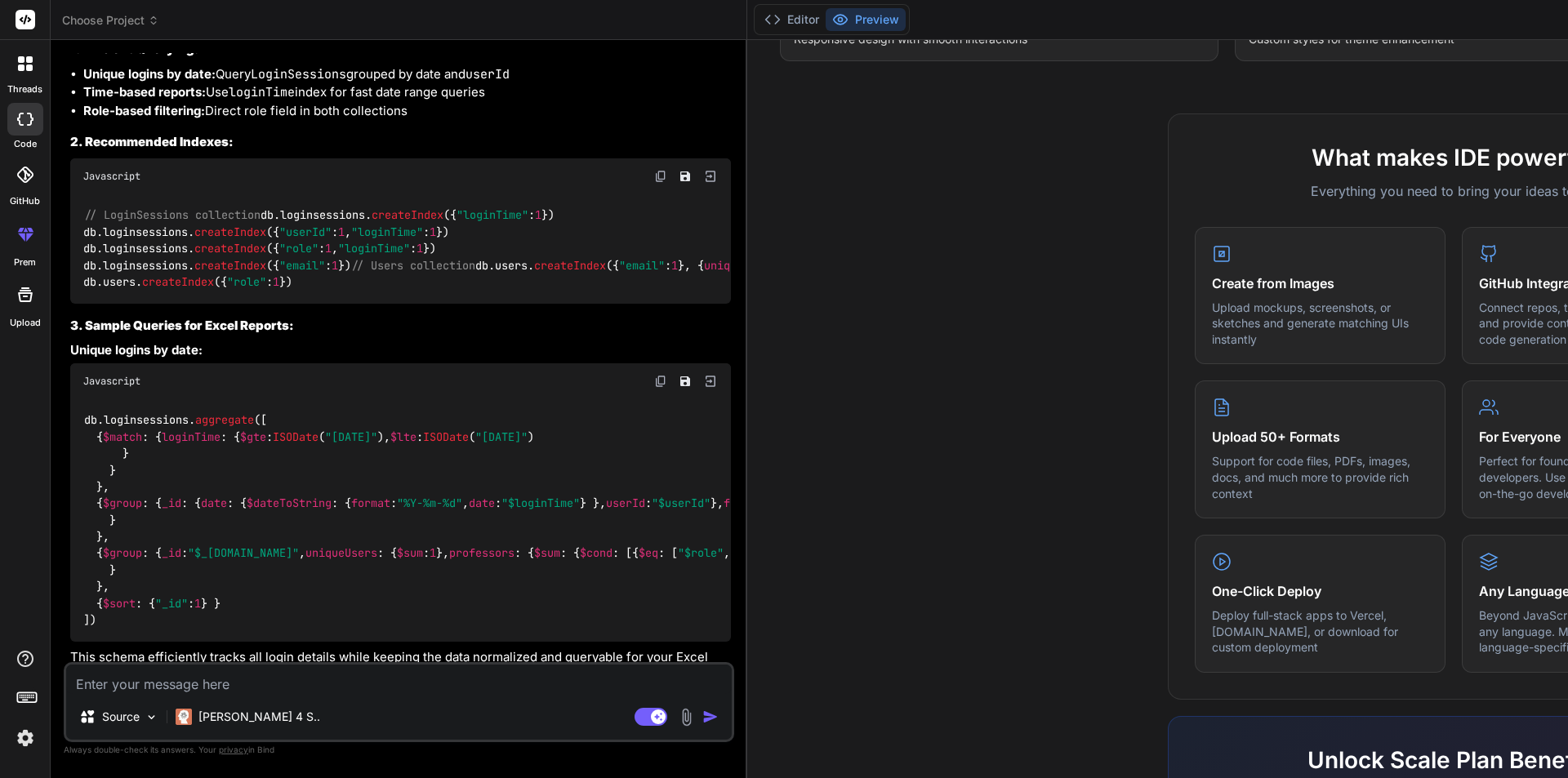
drag, startPoint x: 218, startPoint y: 418, endPoint x: 122, endPoint y: 396, distance: 98.5
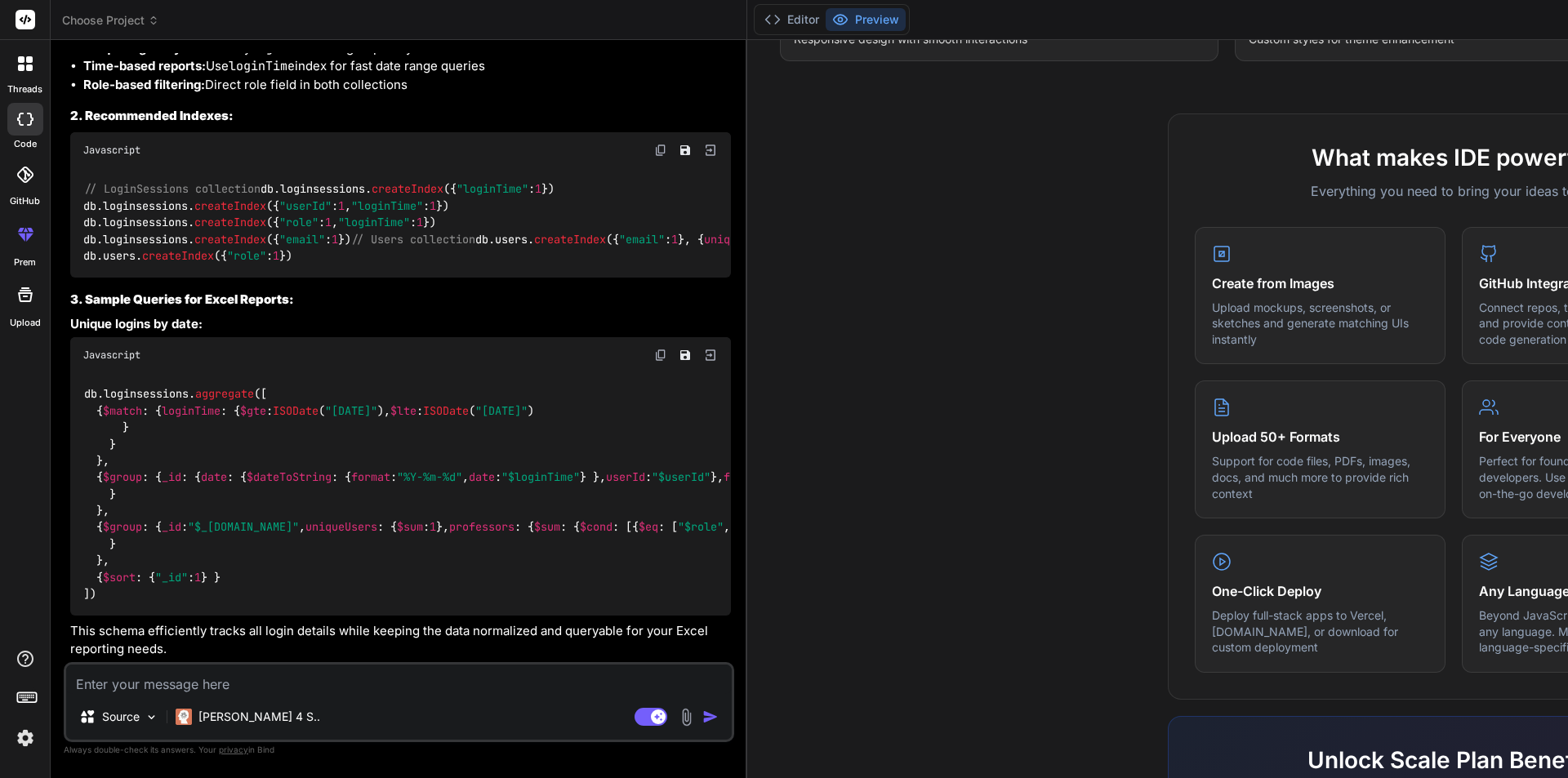
scroll to position [1929, 0]
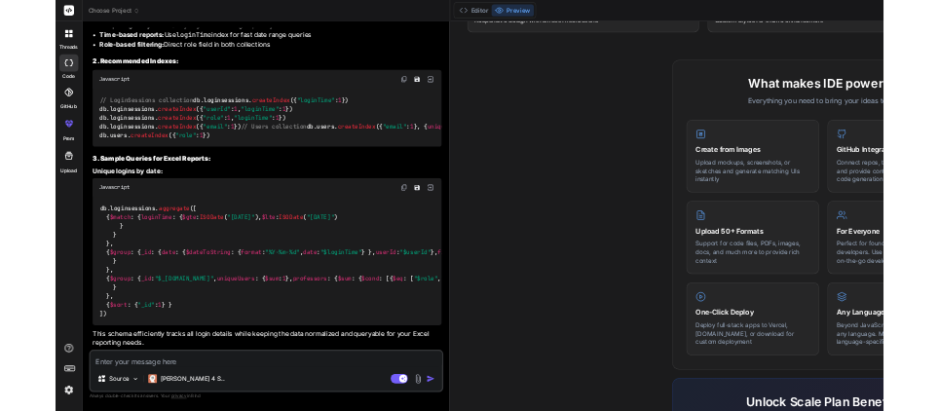
scroll to position [3857, 0]
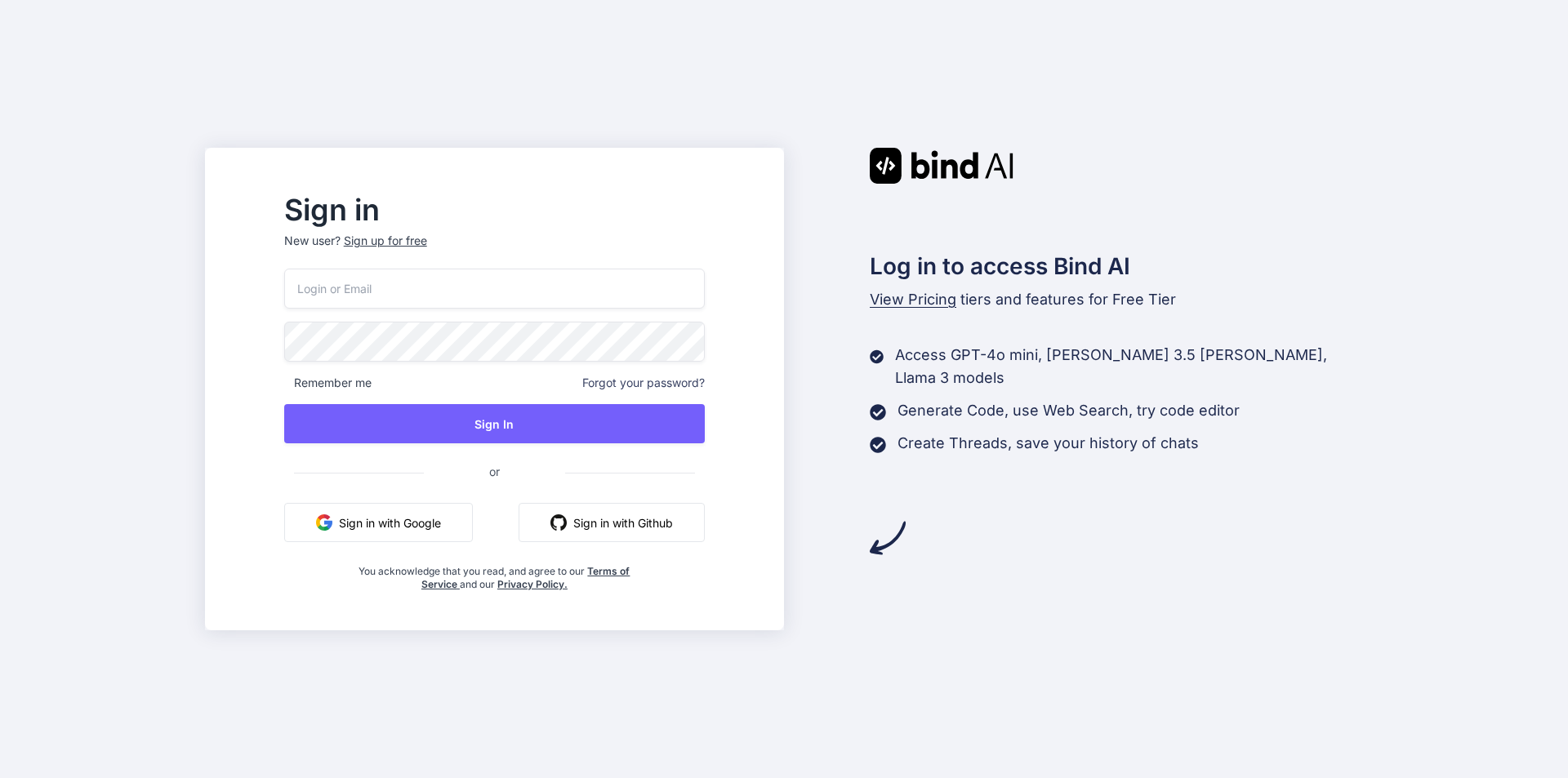
click at [384, 299] on input "email" at bounding box center [495, 288] width 421 height 40
type input "[EMAIL_ADDRESS][DOMAIN_NAME]"
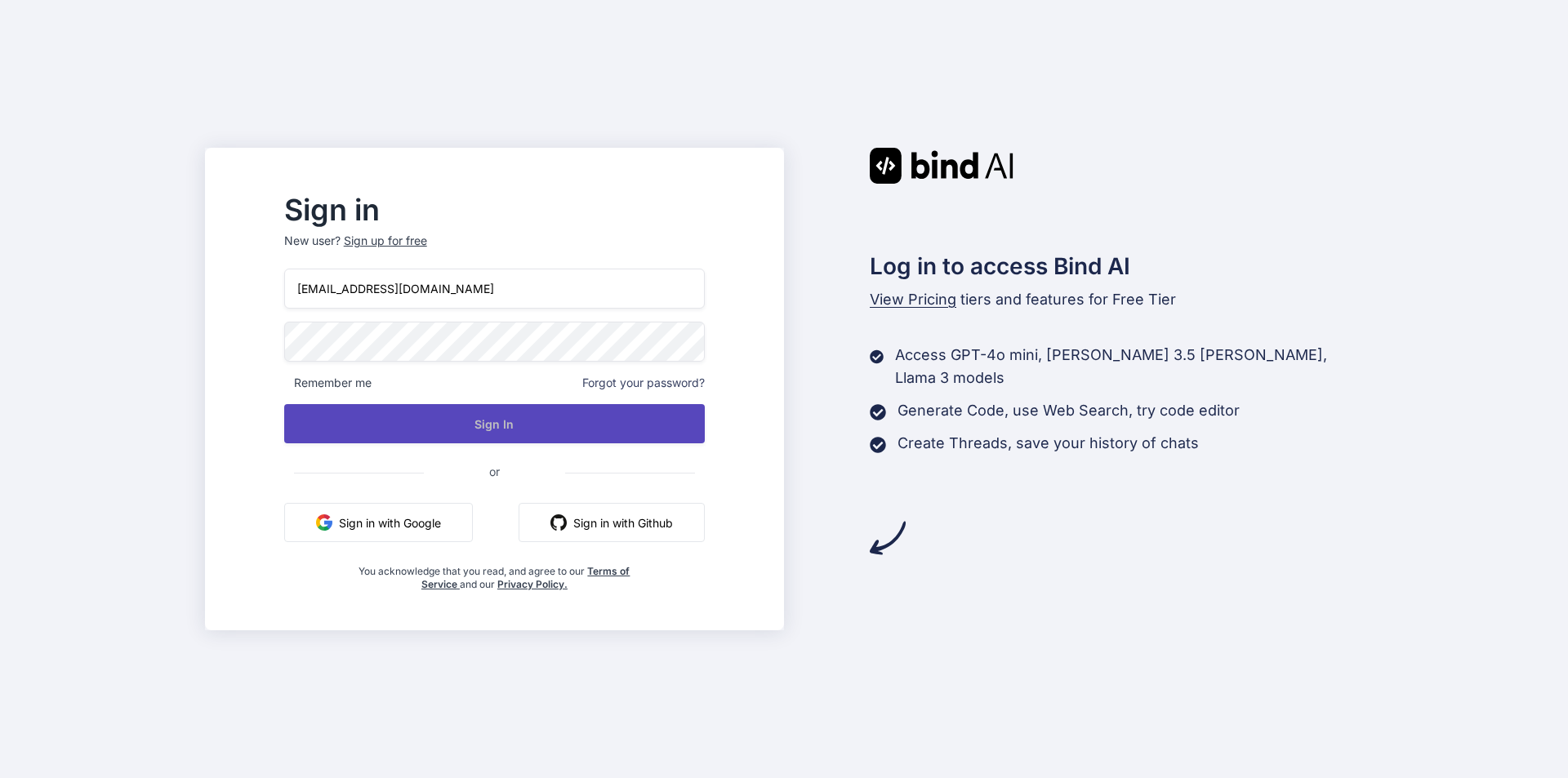
click at [477, 414] on button "Sign In" at bounding box center [495, 423] width 421 height 39
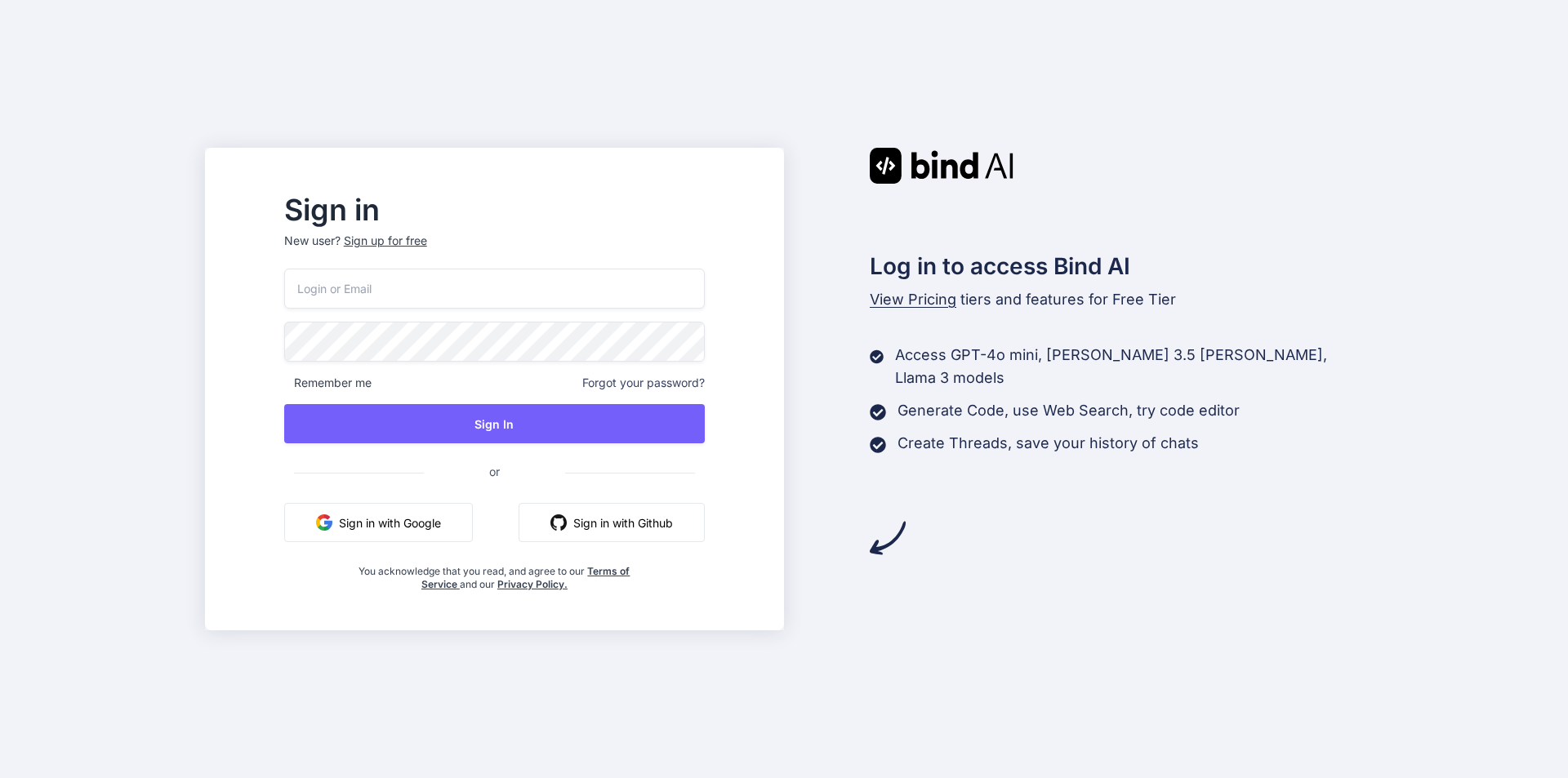
click at [439, 280] on input "email" at bounding box center [495, 288] width 421 height 40
type input "[EMAIL_ADDRESS][DOMAIN_NAME]"
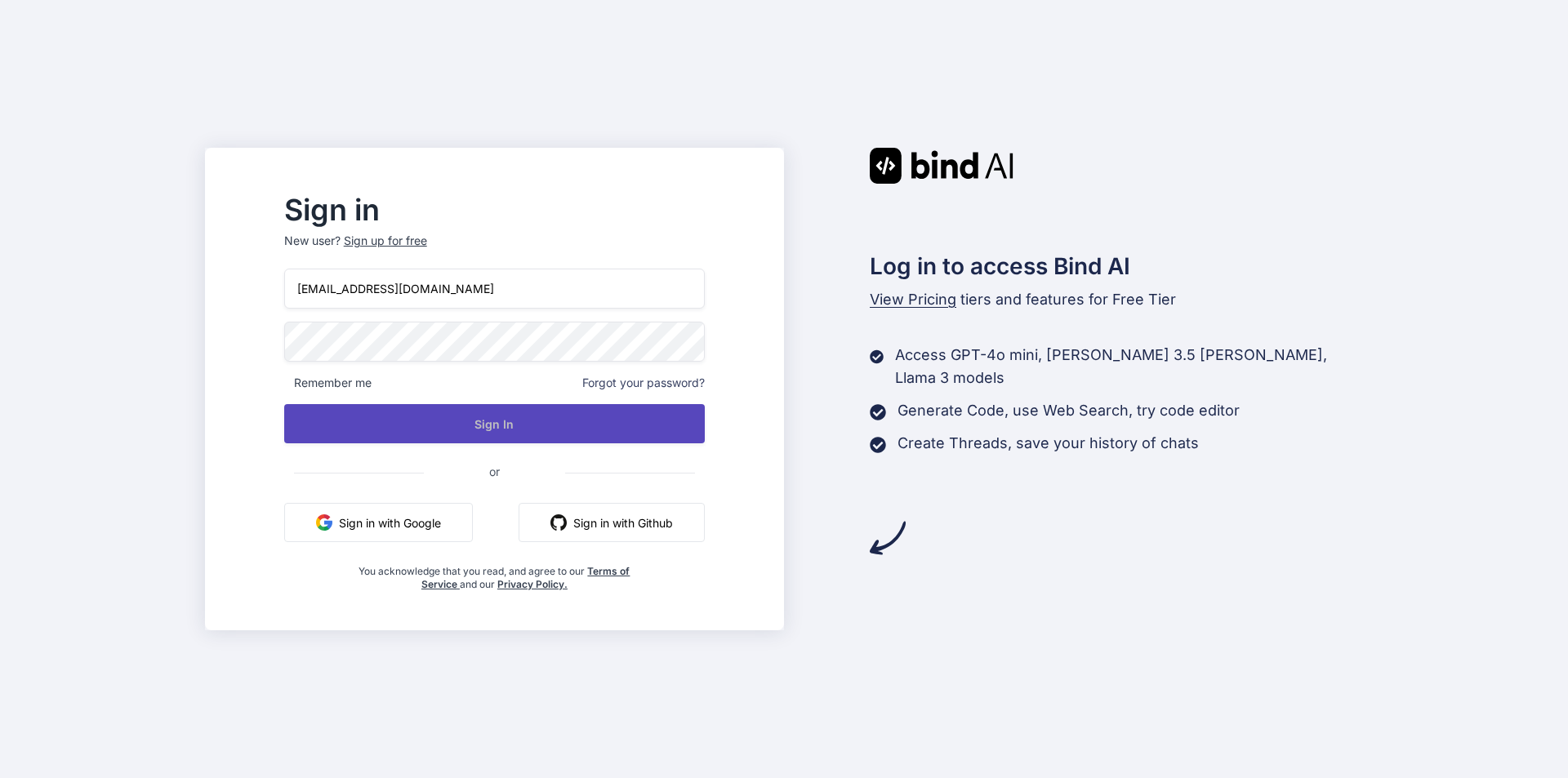
click at [431, 419] on button "Sign In" at bounding box center [495, 423] width 421 height 39
